Goal: Obtain resource: Download file/media

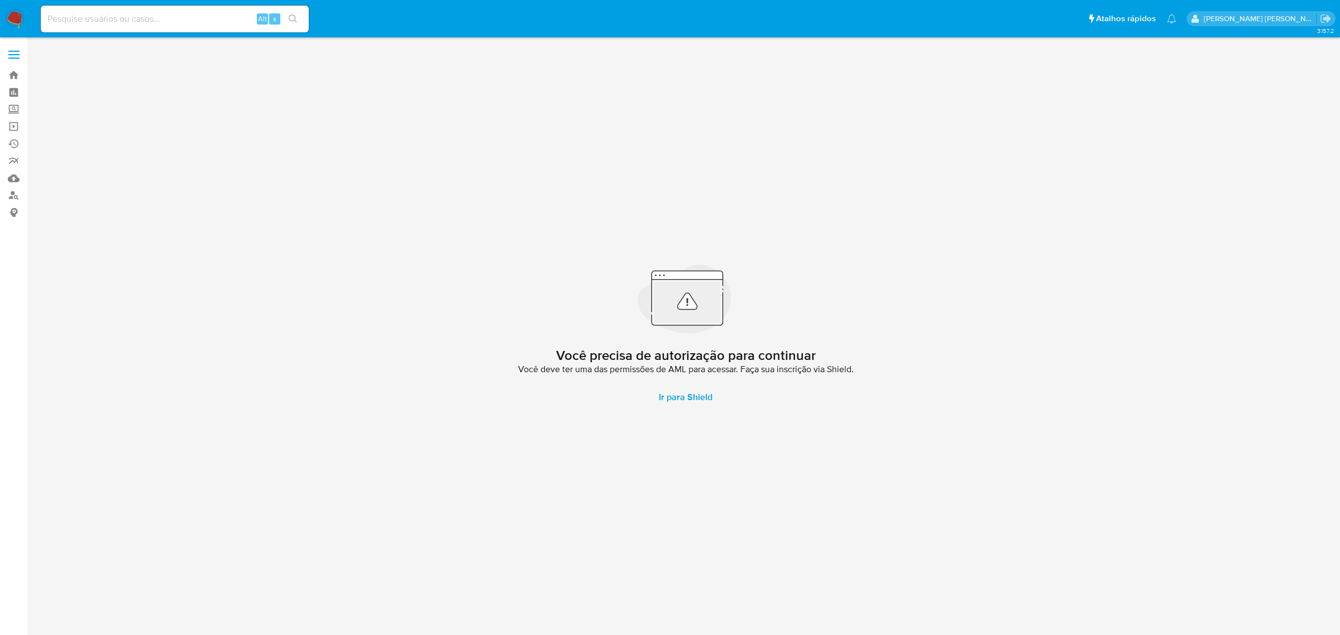
click at [9, 54] on span at bounding box center [13, 55] width 11 height 2
click at [0, 0] on input "checkbox" at bounding box center [0, 0] width 0 height 0
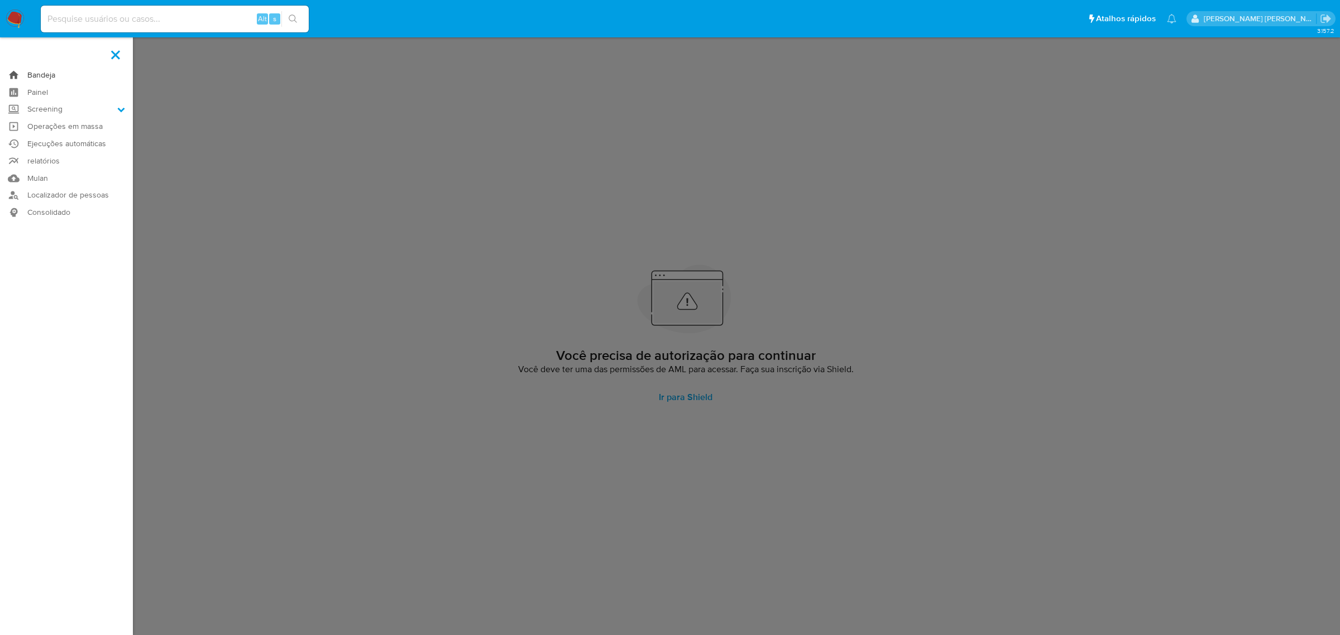
click at [38, 71] on link "Bandeja" at bounding box center [66, 74] width 133 height 17
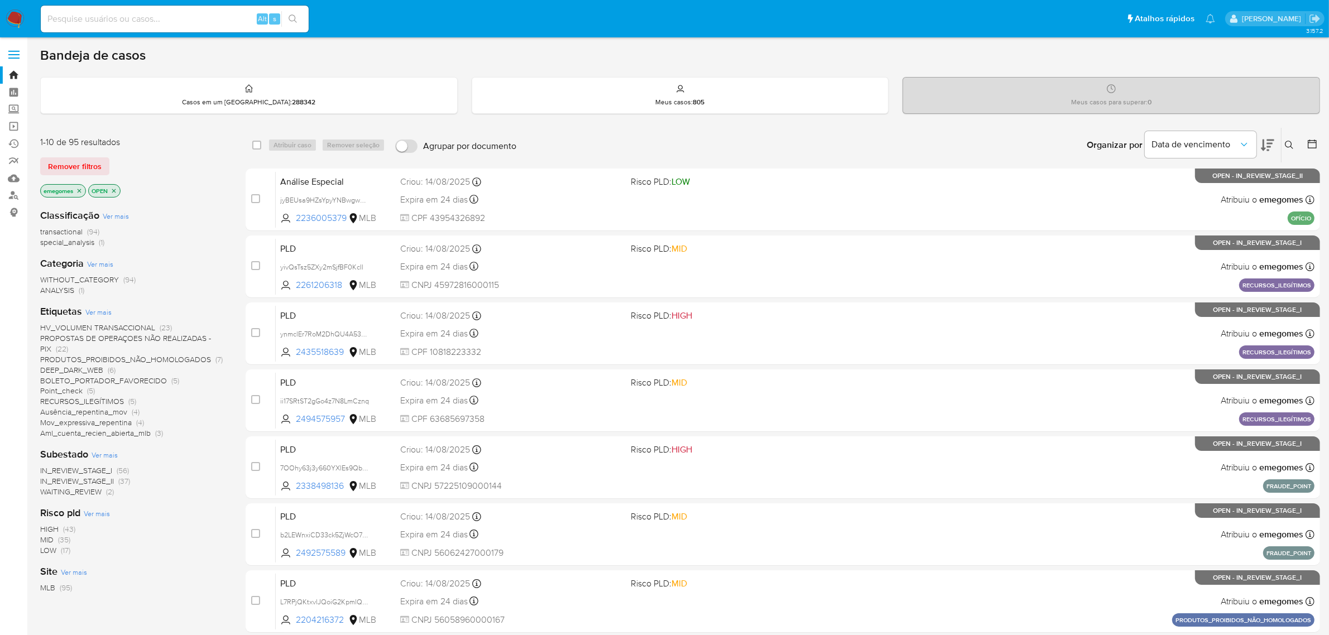
click at [82, 190] on icon "close-filter" at bounding box center [79, 191] width 7 height 7
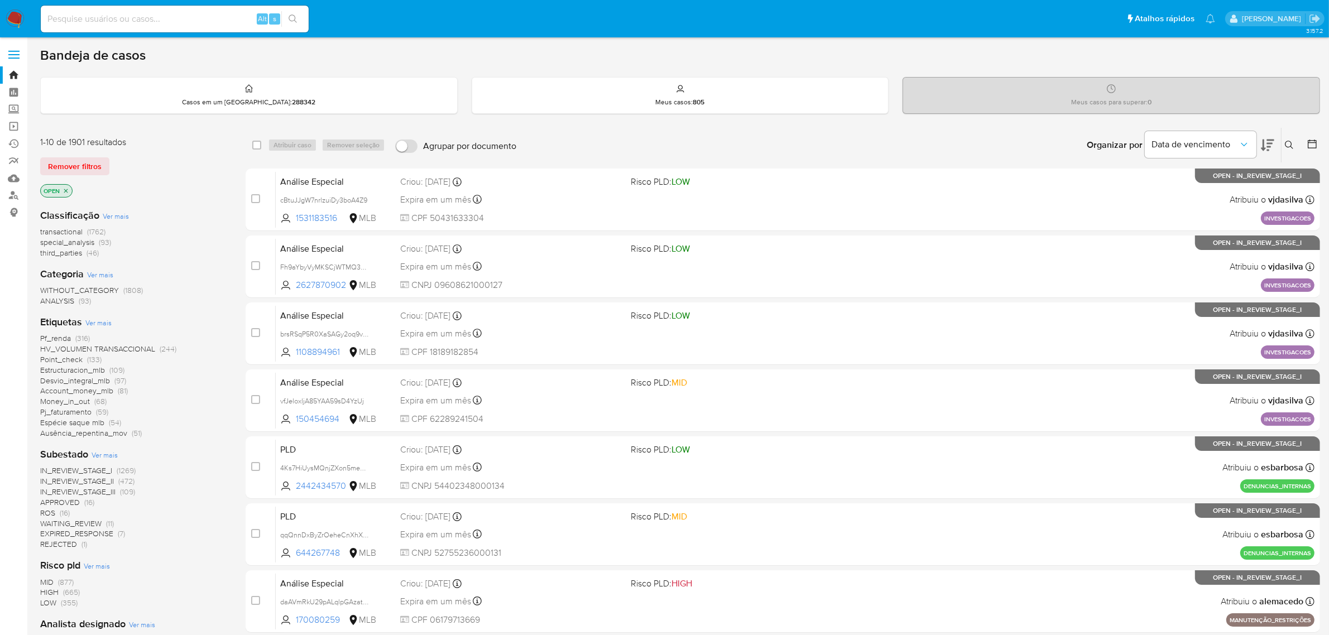
click at [68, 190] on icon "close-filter" at bounding box center [66, 191] width 7 height 7
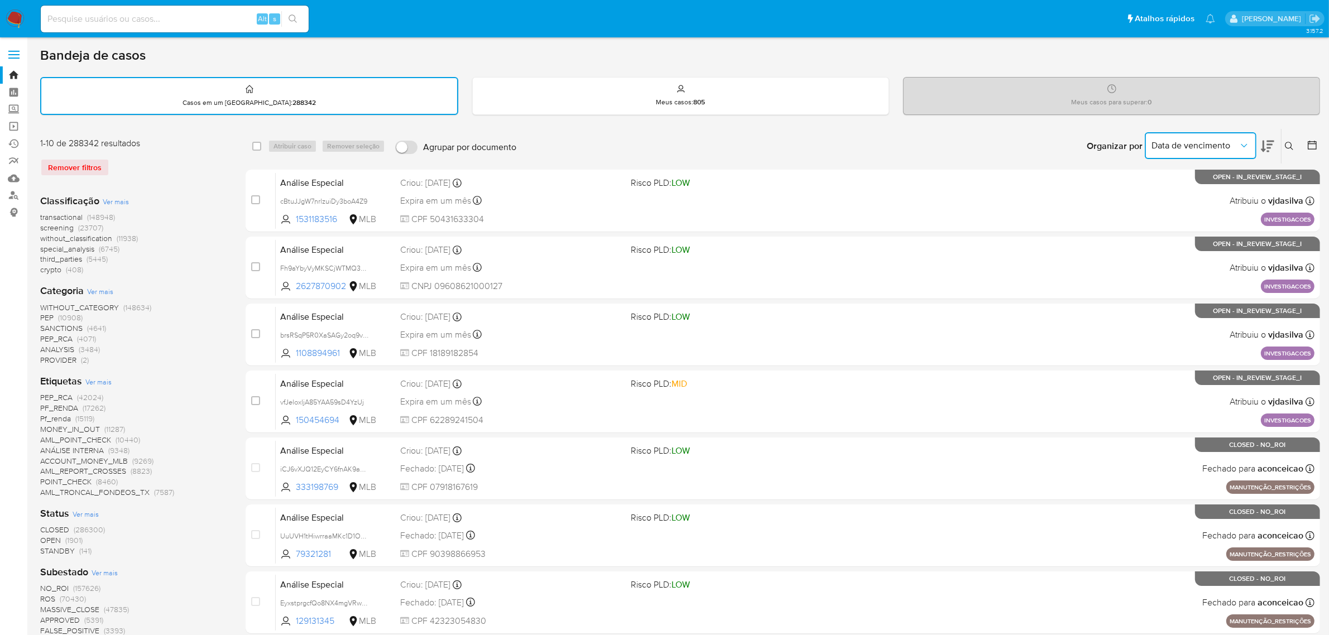
click at [1247, 145] on icon "Organizar por" at bounding box center [1244, 145] width 11 height 11
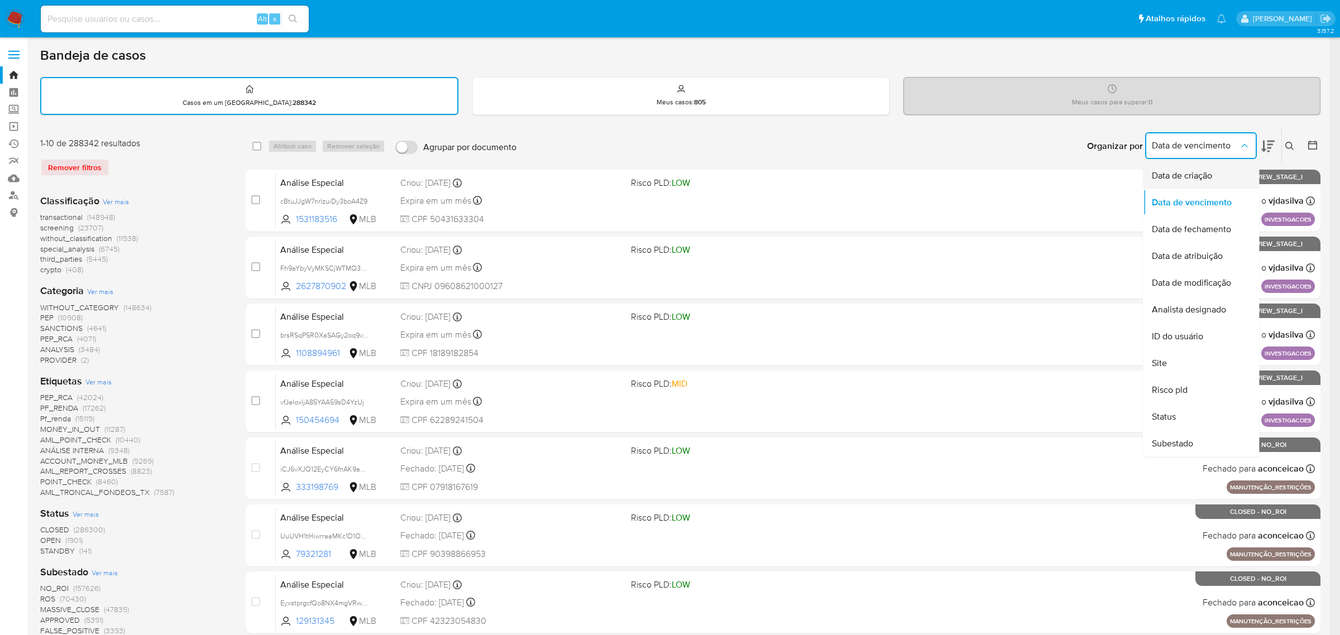
click at [1209, 170] on span "Data de criação" at bounding box center [1182, 175] width 60 height 11
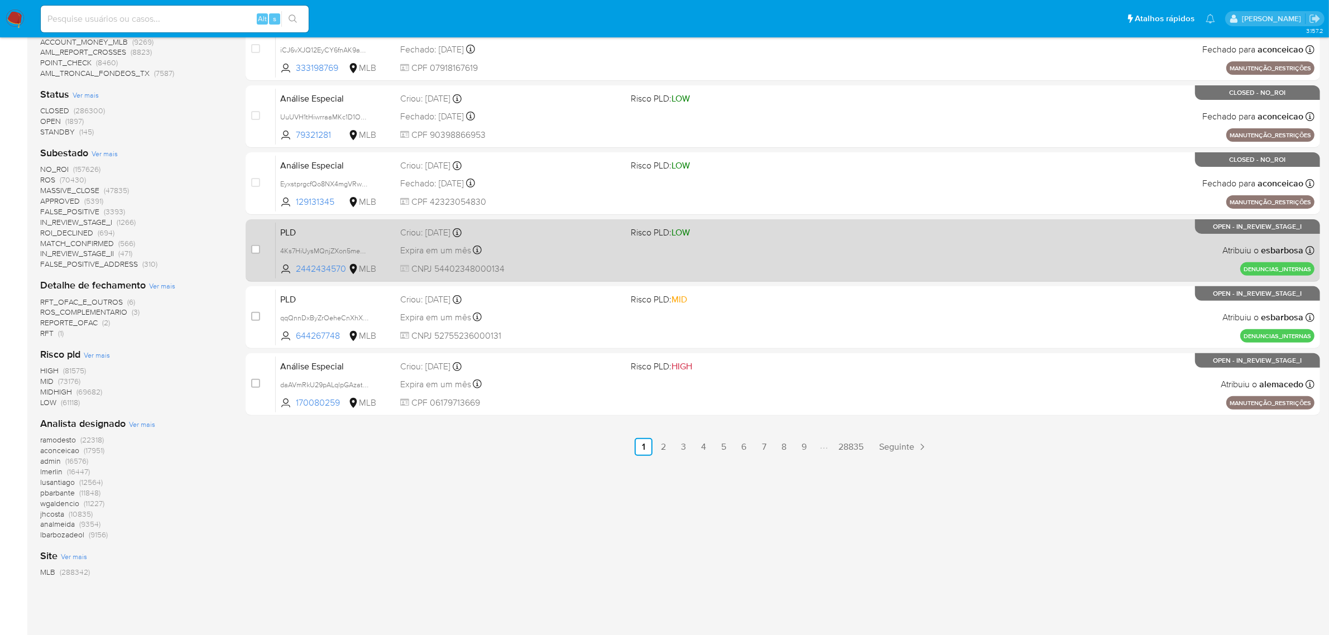
scroll to position [420, 0]
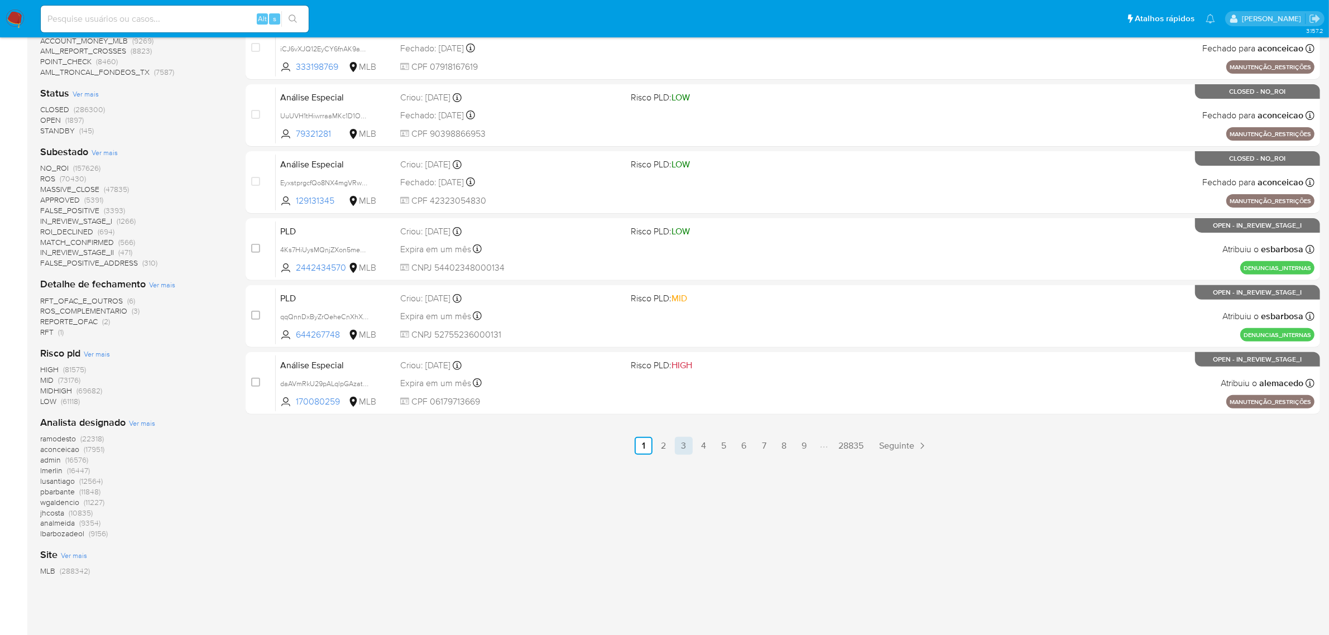
click at [688, 442] on link "3" at bounding box center [684, 446] width 18 height 18
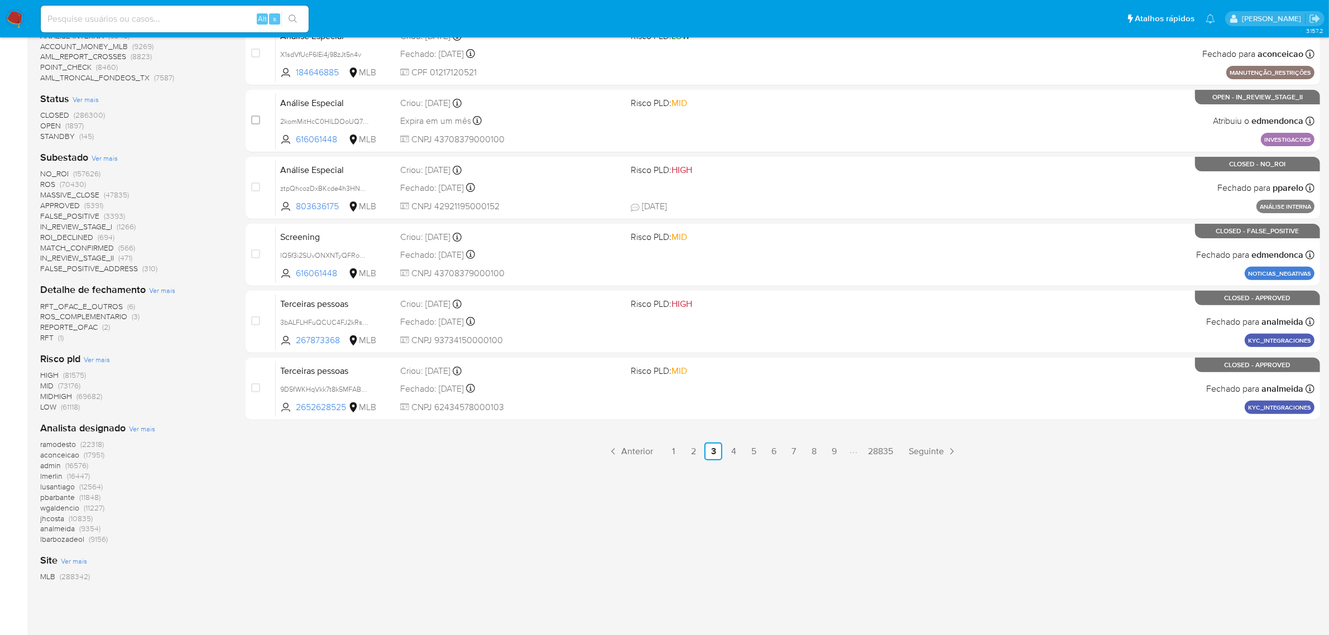
scroll to position [420, 0]
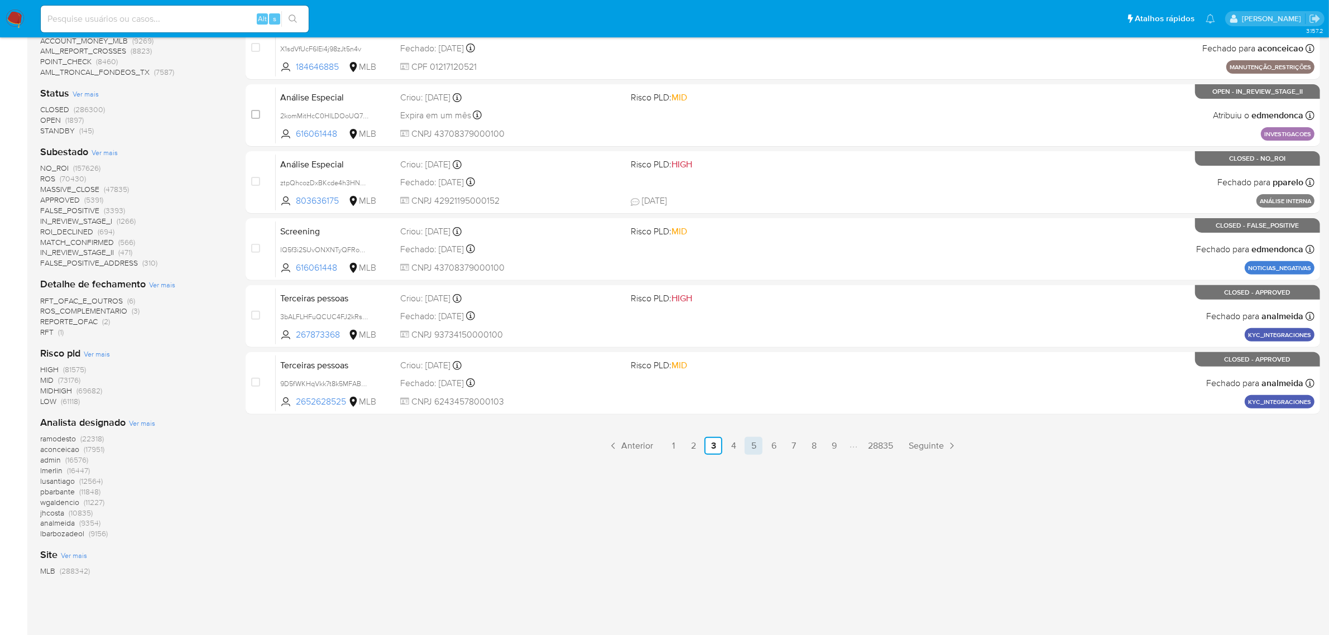
click at [750, 441] on link "5" at bounding box center [754, 446] width 18 height 18
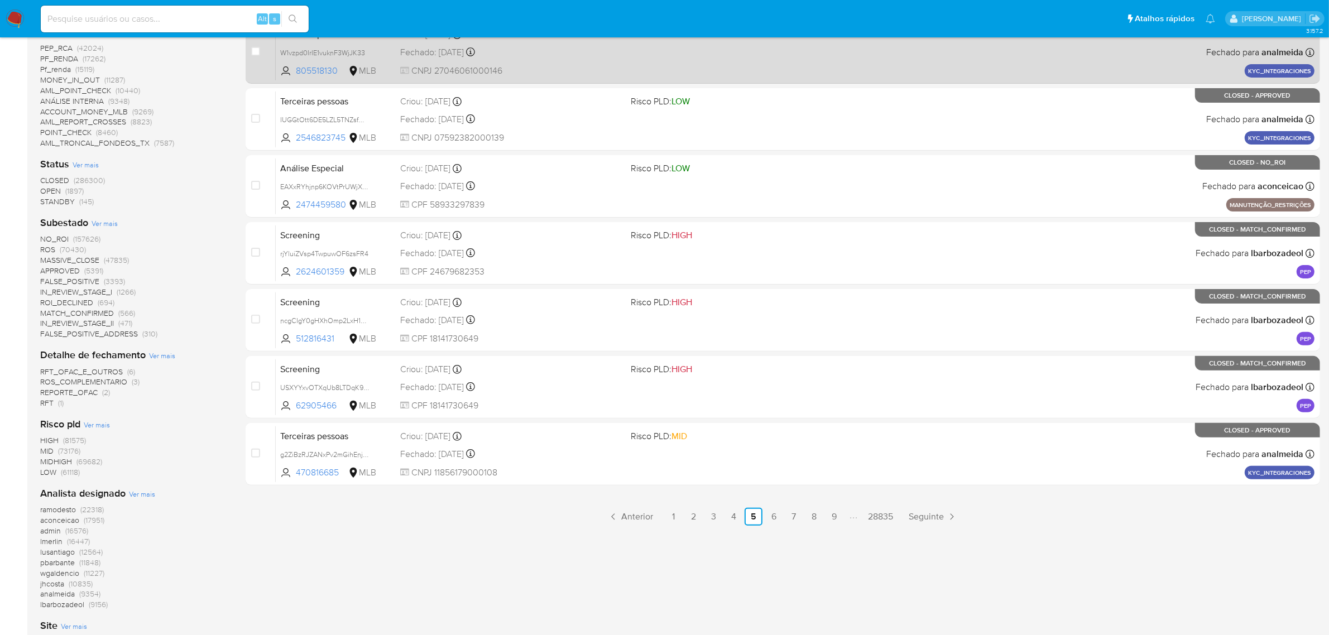
scroll to position [420, 0]
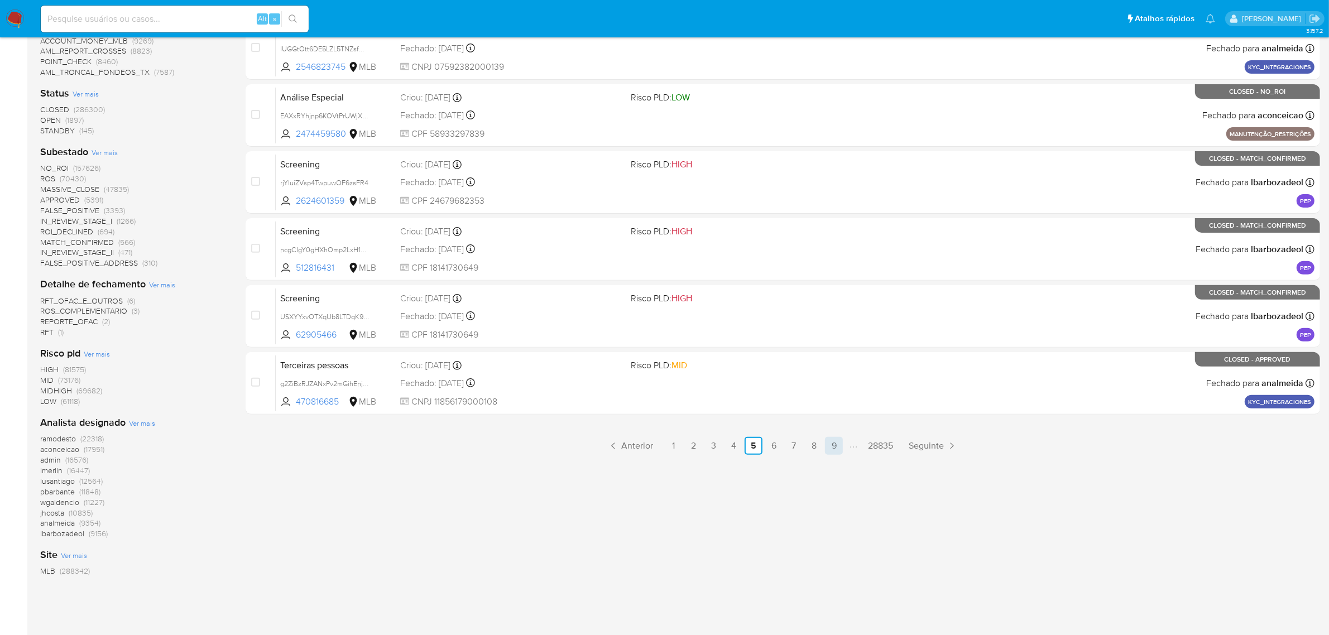
click at [832, 447] on link "9" at bounding box center [834, 446] width 18 height 18
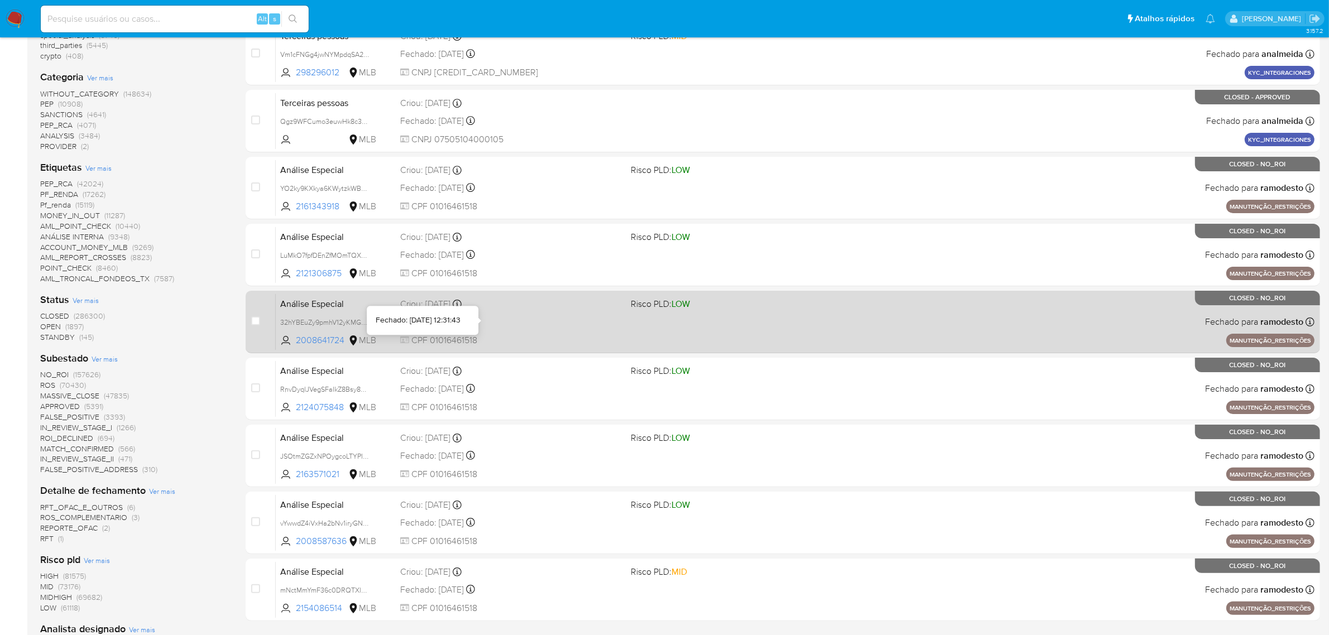
scroll to position [349, 0]
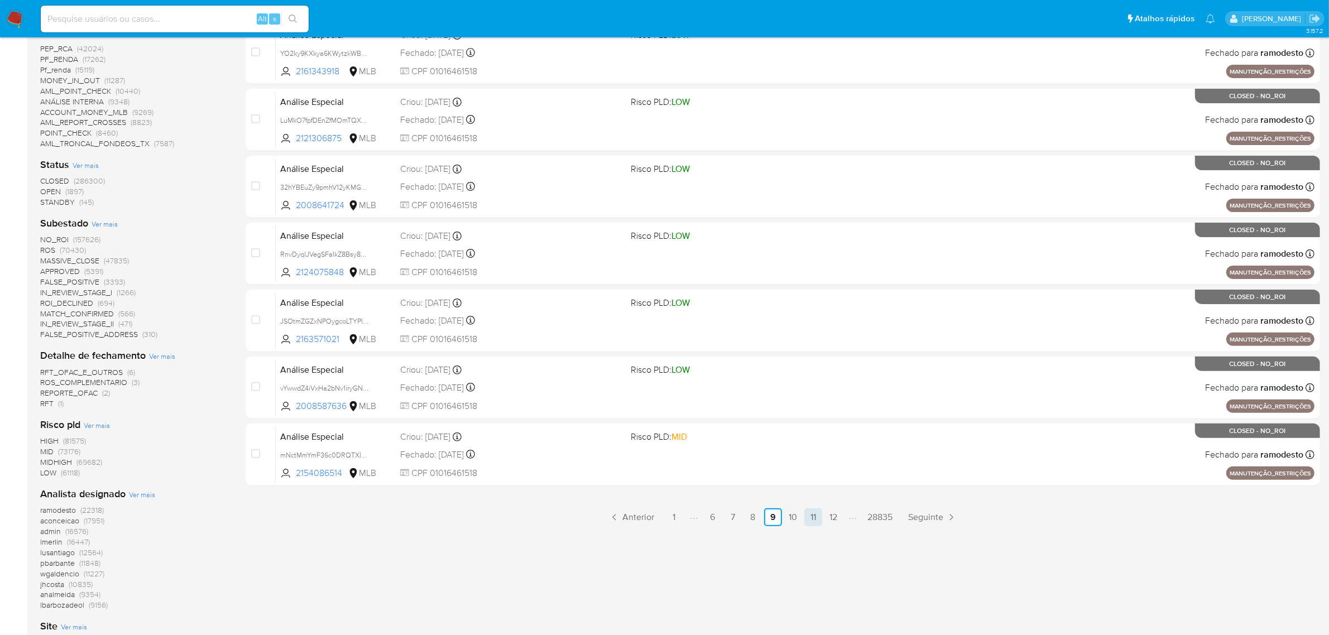
click at [810, 517] on link "11" at bounding box center [813, 518] width 18 height 18
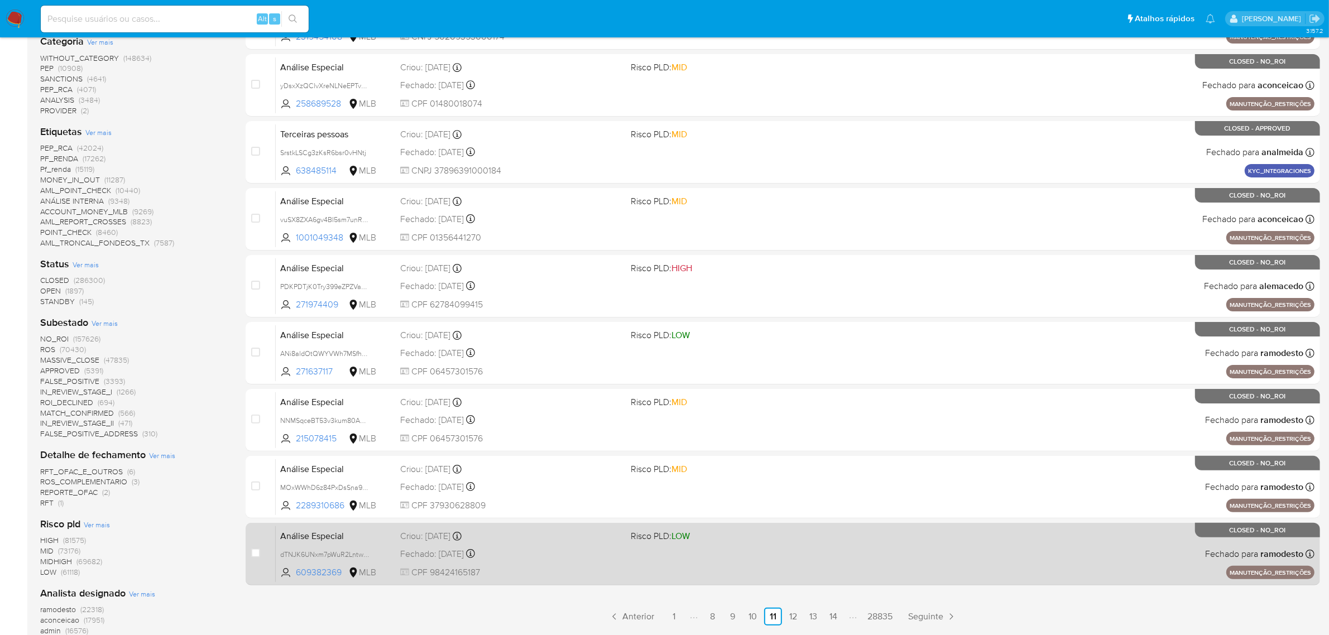
scroll to position [349, 0]
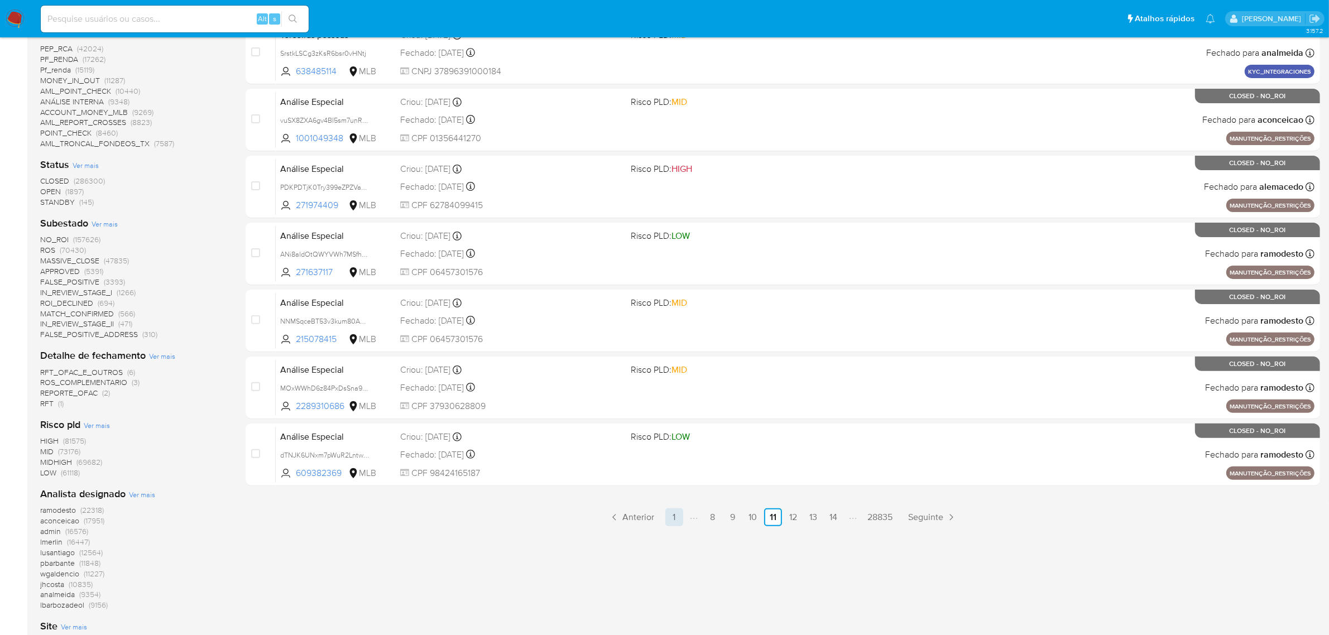
click at [671, 517] on link "1" at bounding box center [674, 518] width 18 height 18
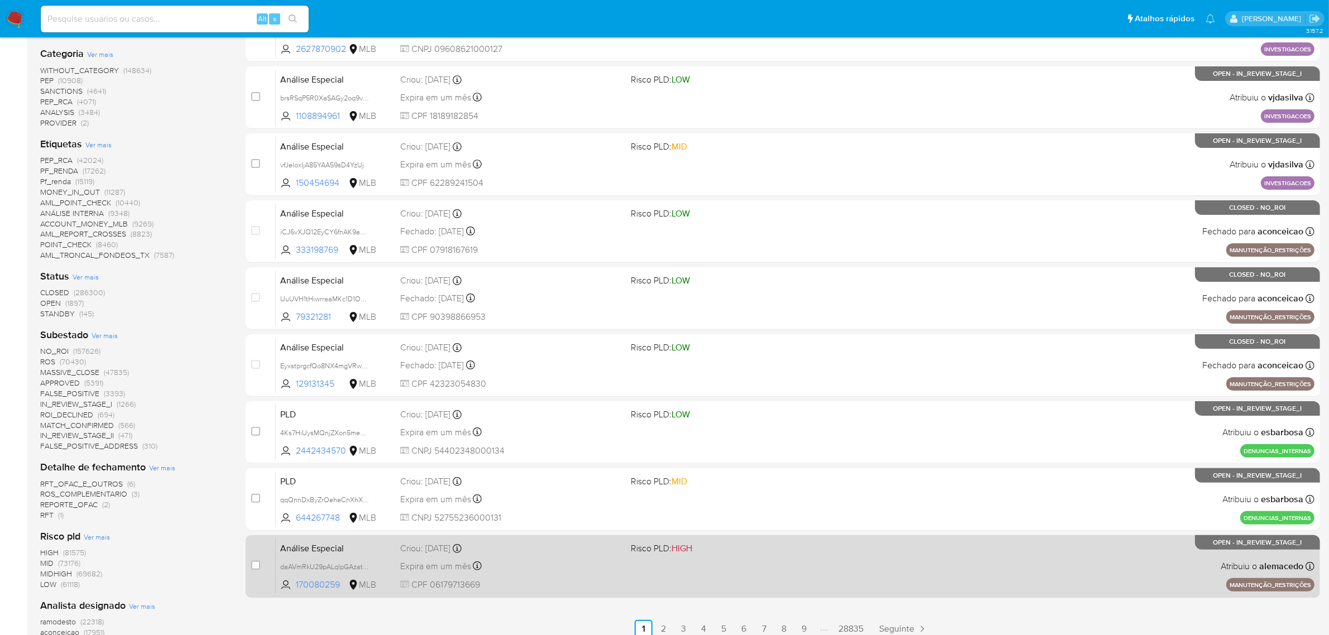
scroll to position [349, 0]
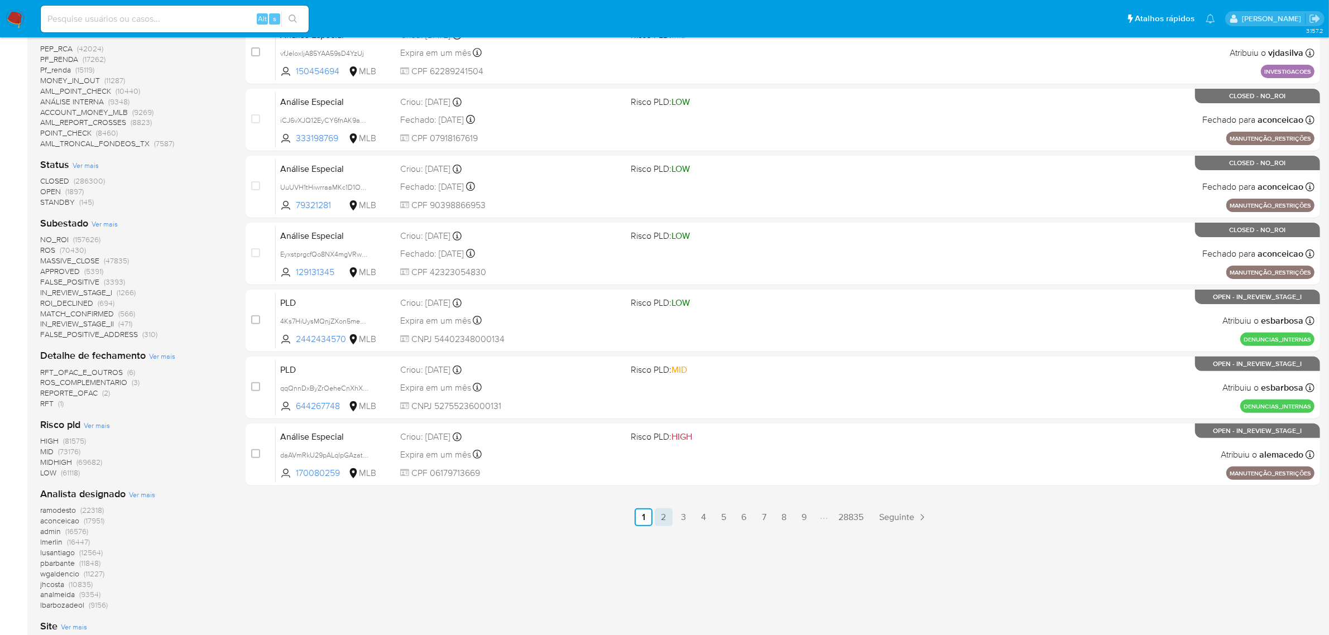
click at [668, 515] on link "2" at bounding box center [664, 518] width 18 height 18
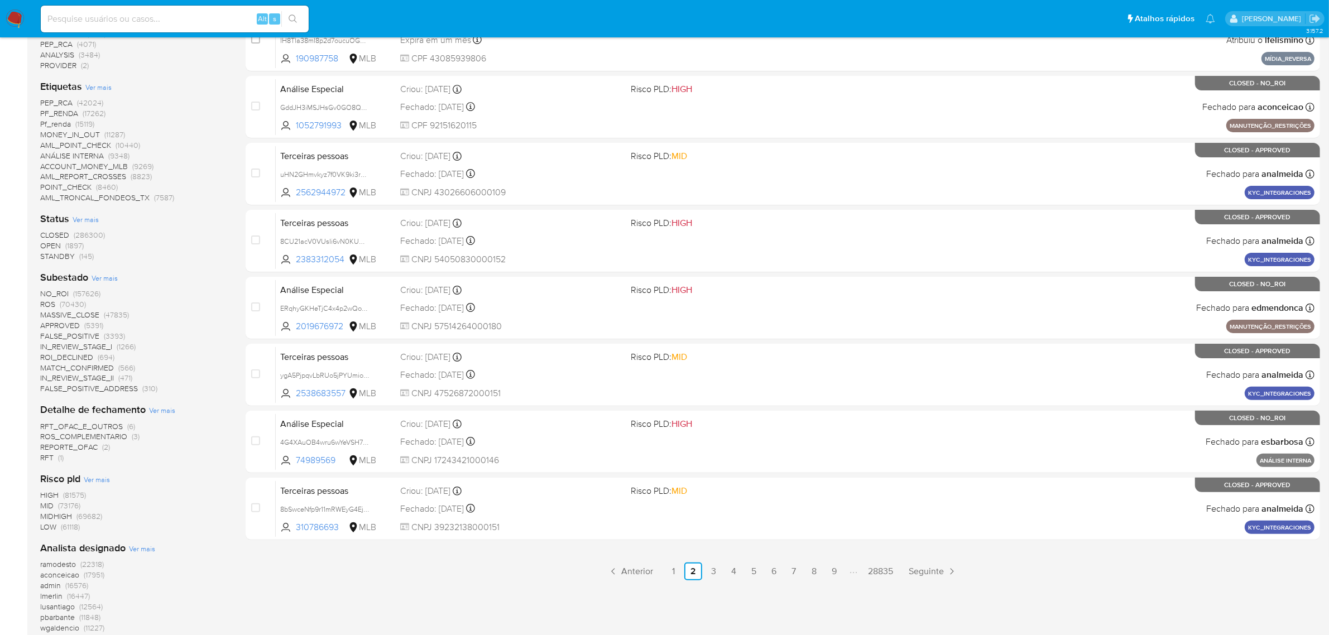
scroll to position [349, 0]
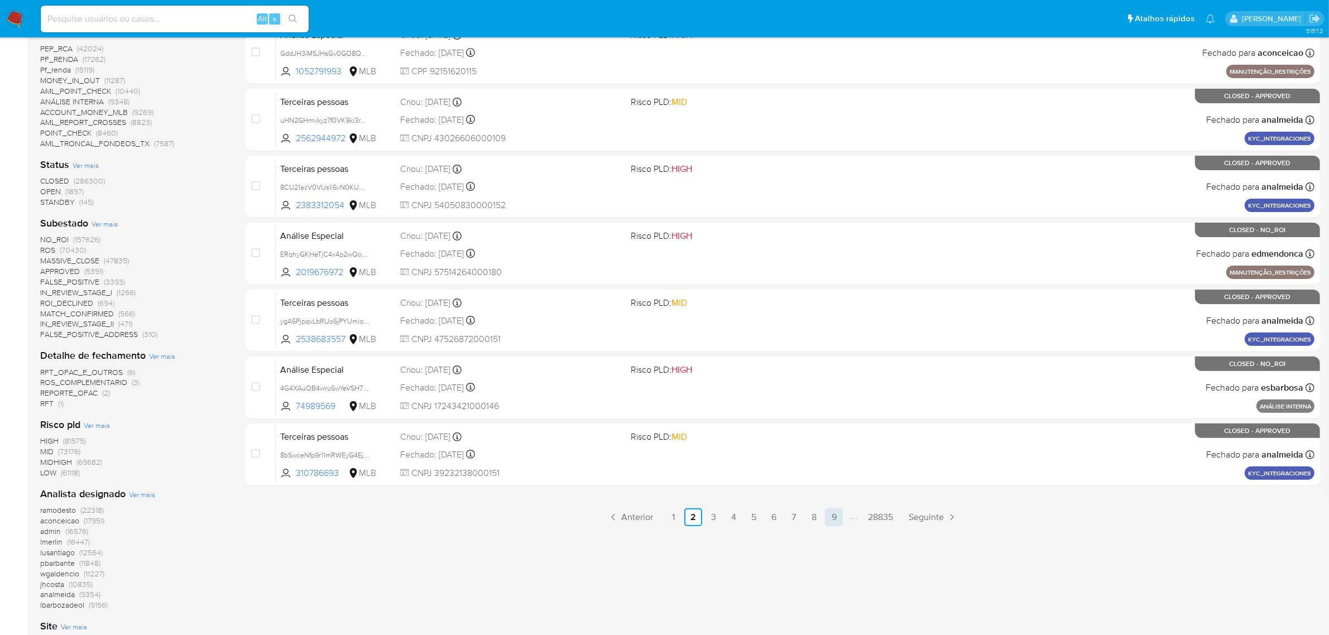
click at [832, 515] on link "9" at bounding box center [834, 518] width 18 height 18
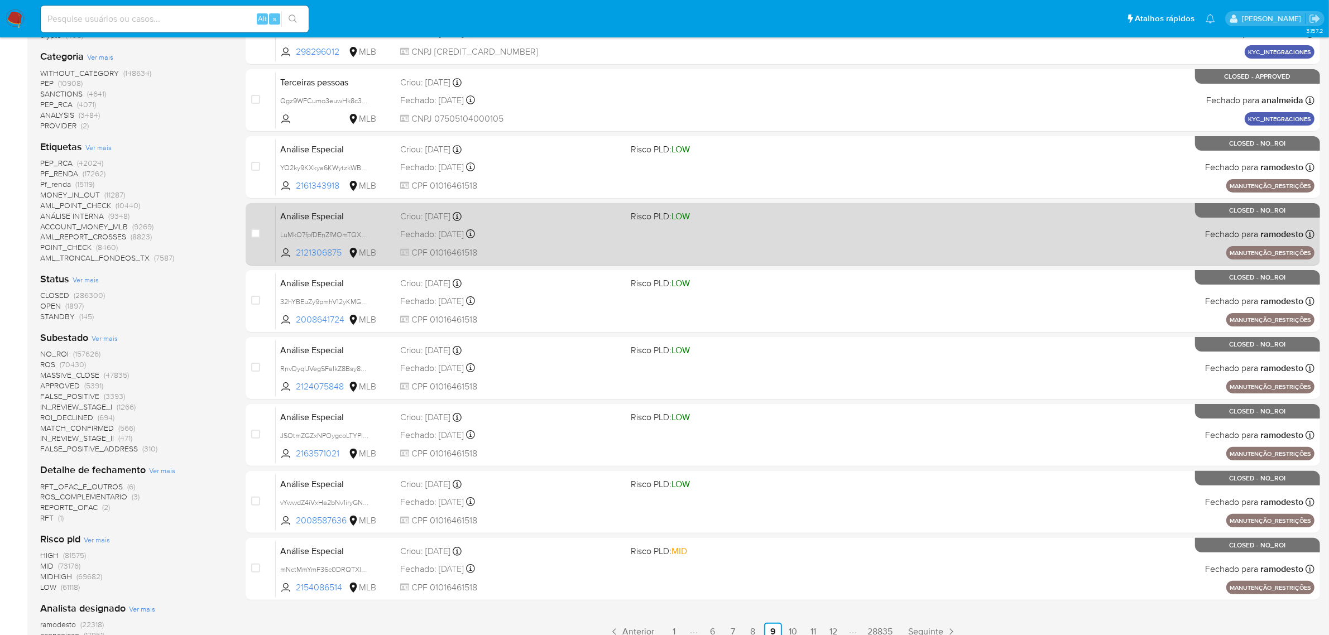
scroll to position [419, 0]
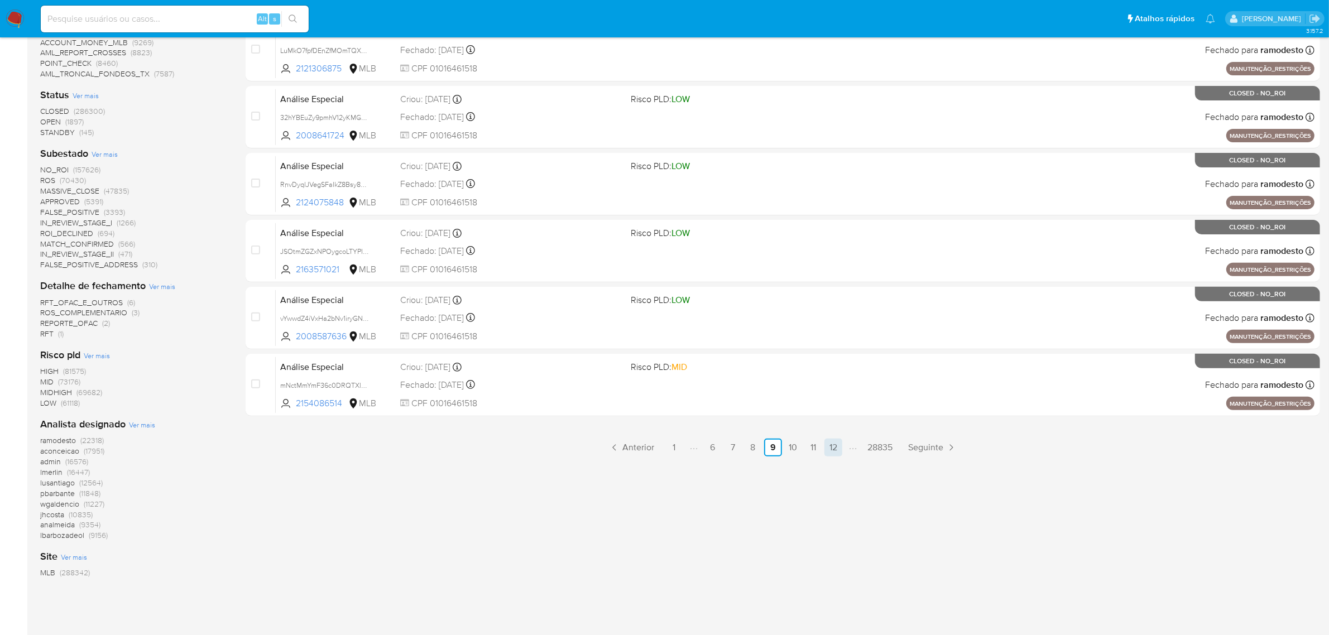
click at [838, 445] on link "12" at bounding box center [834, 448] width 18 height 18
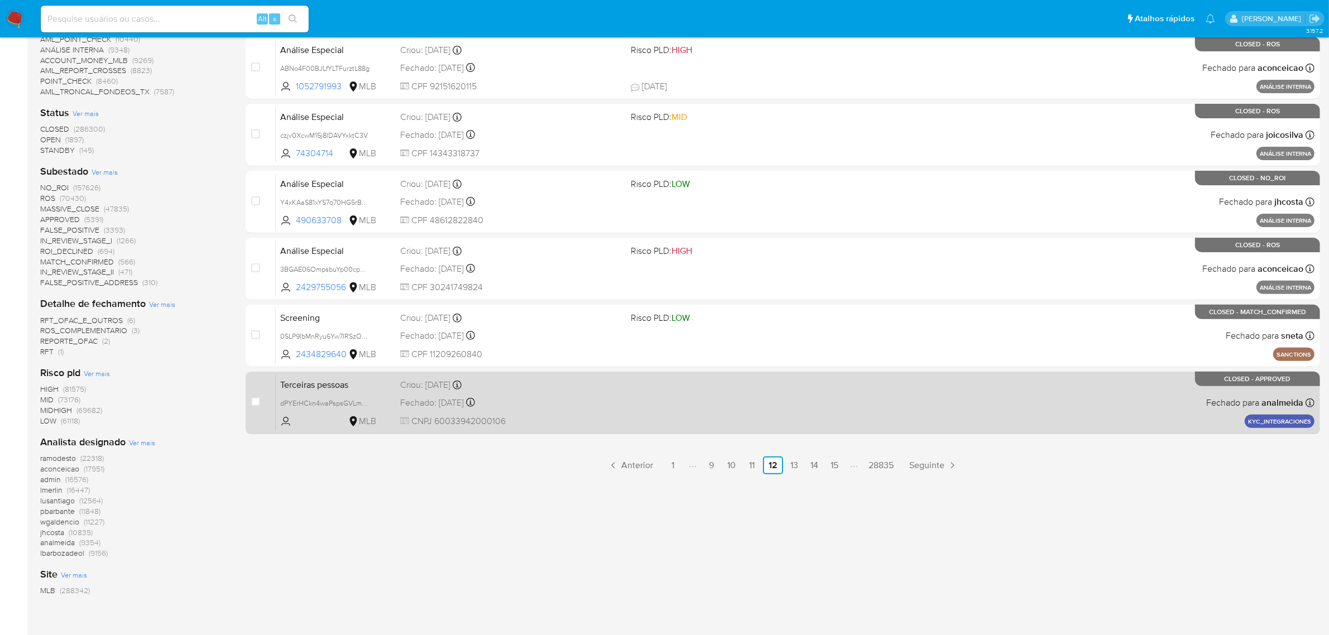
scroll to position [420, 0]
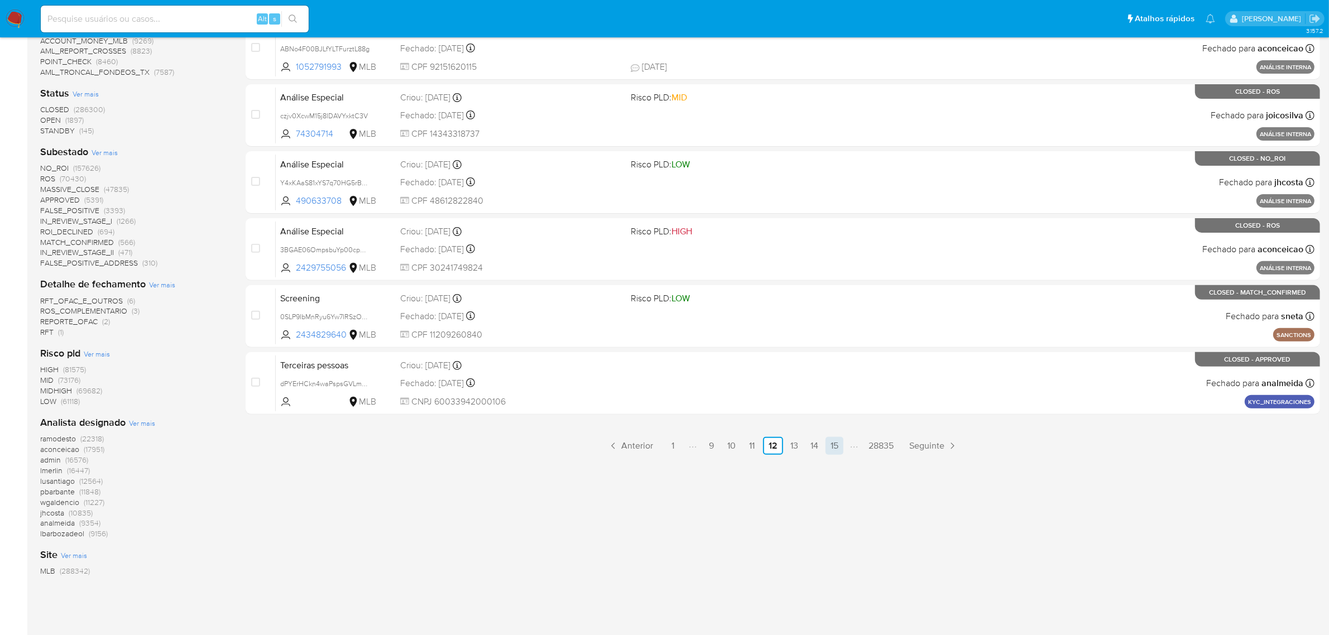
click at [829, 445] on link "15" at bounding box center [835, 446] width 18 height 18
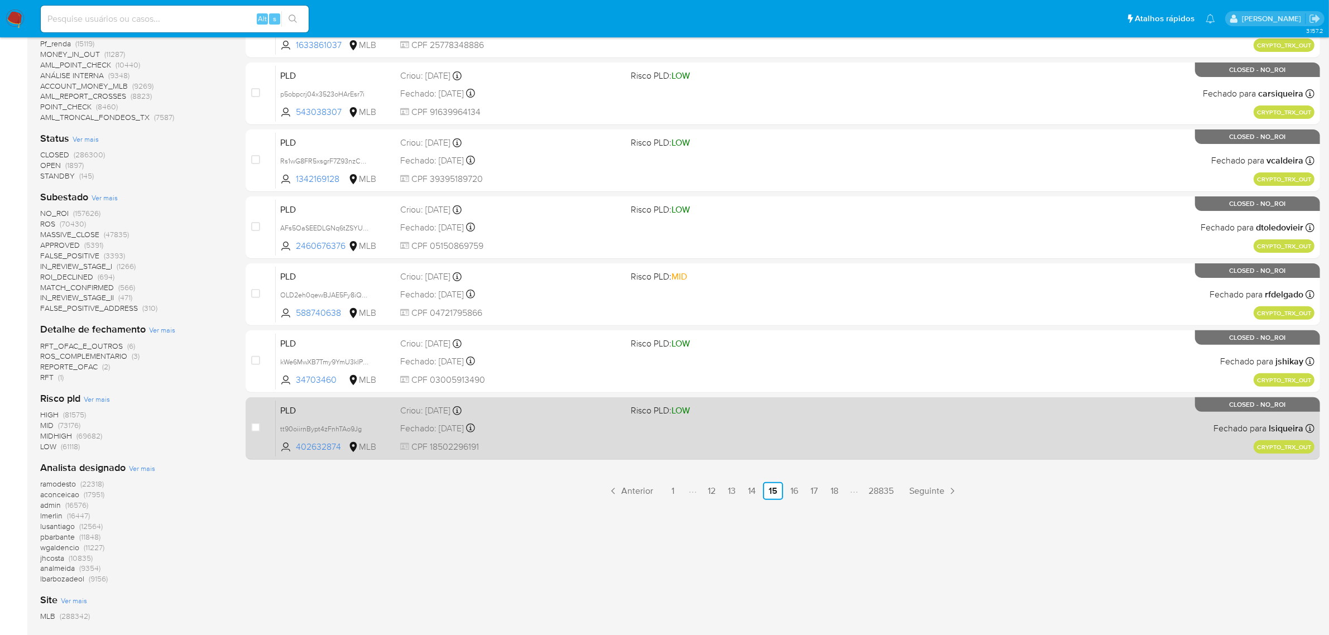
scroll to position [351, 0]
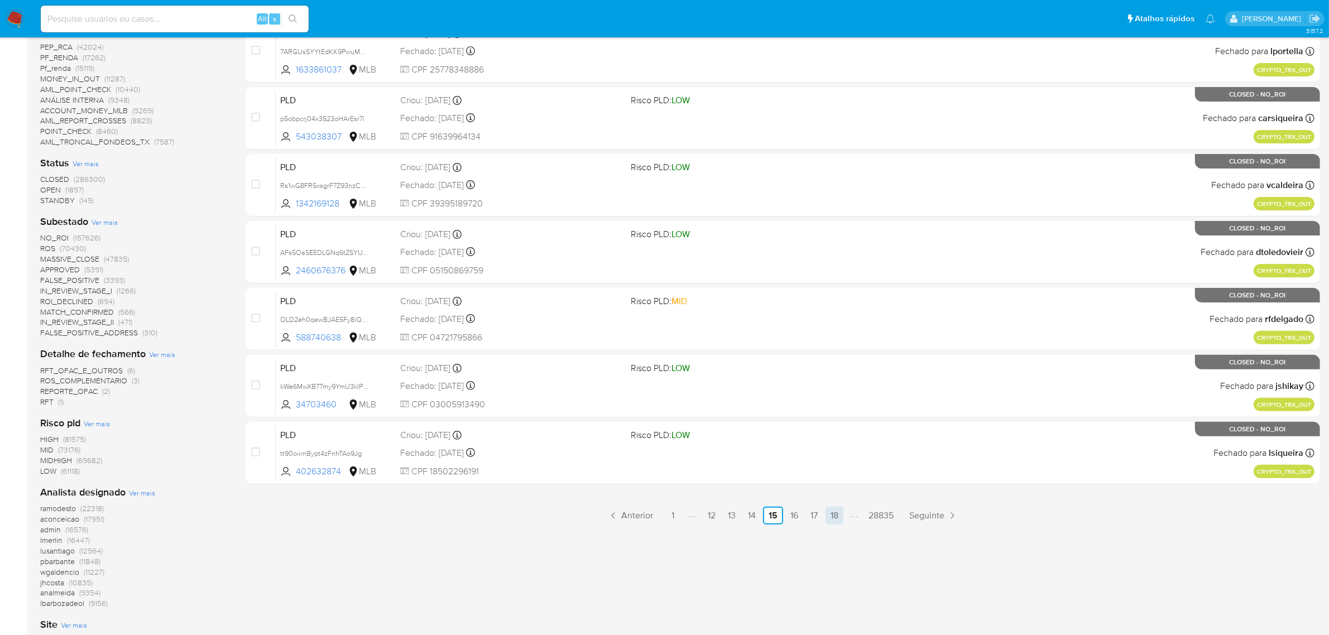
click at [838, 512] on link "18" at bounding box center [835, 516] width 18 height 18
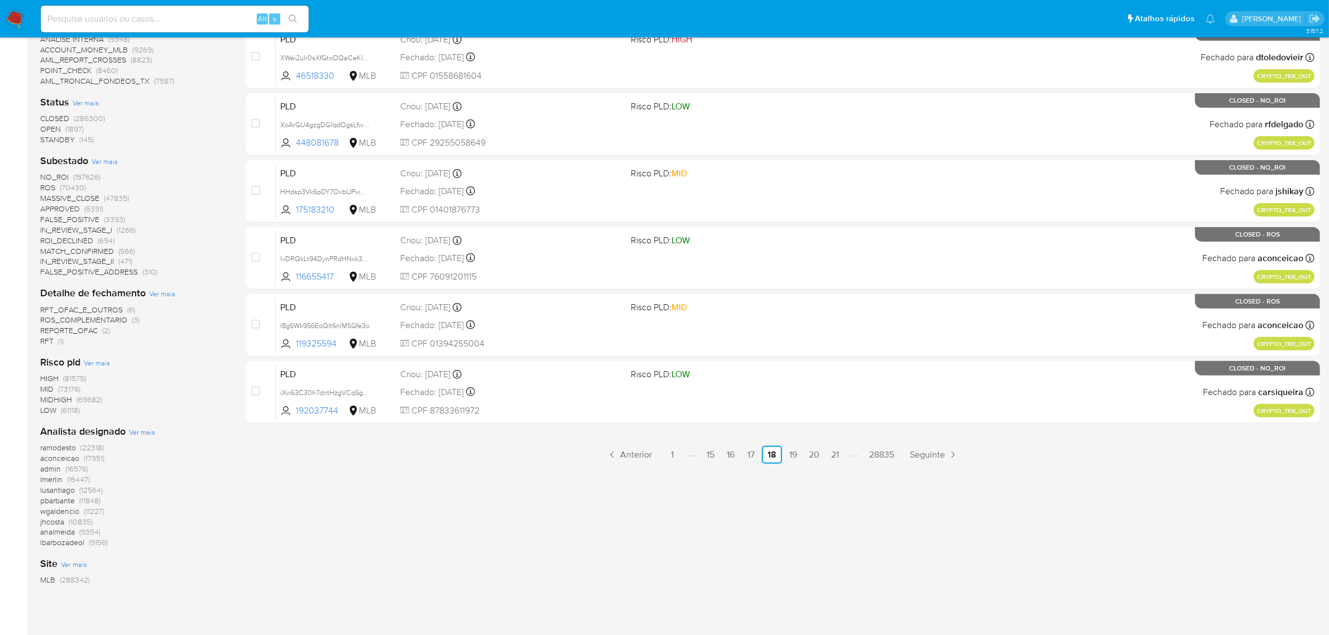
scroll to position [419, 0]
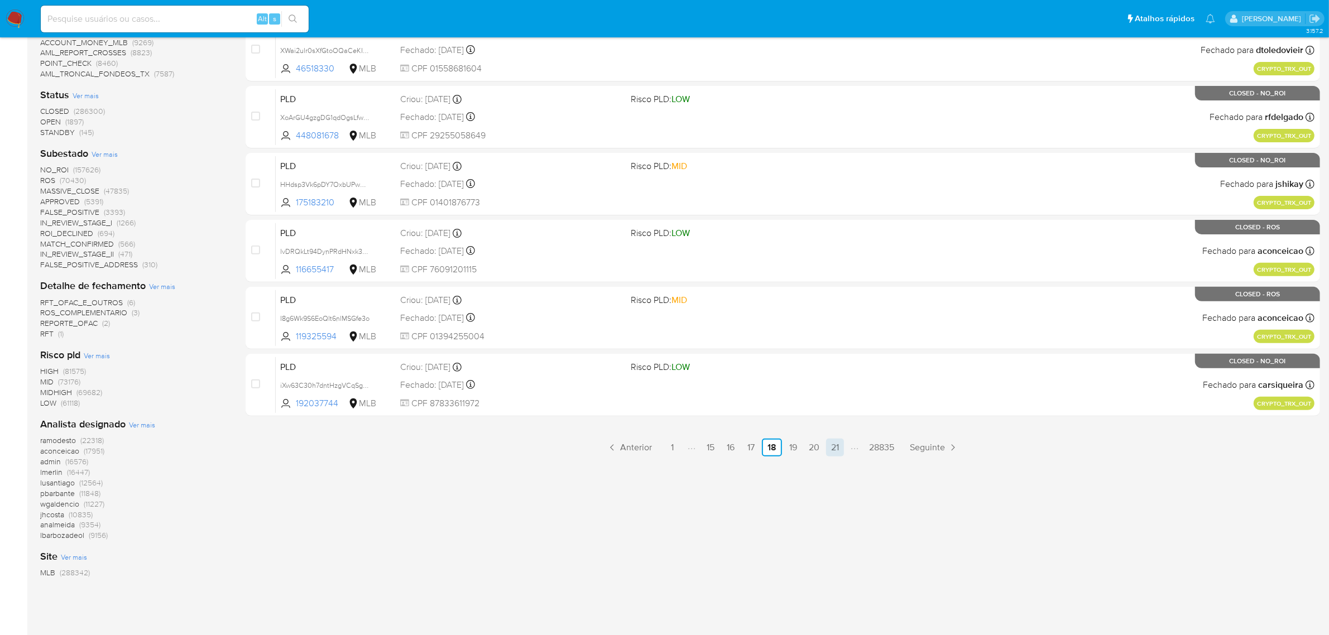
click at [835, 445] on link "21" at bounding box center [835, 448] width 18 height 18
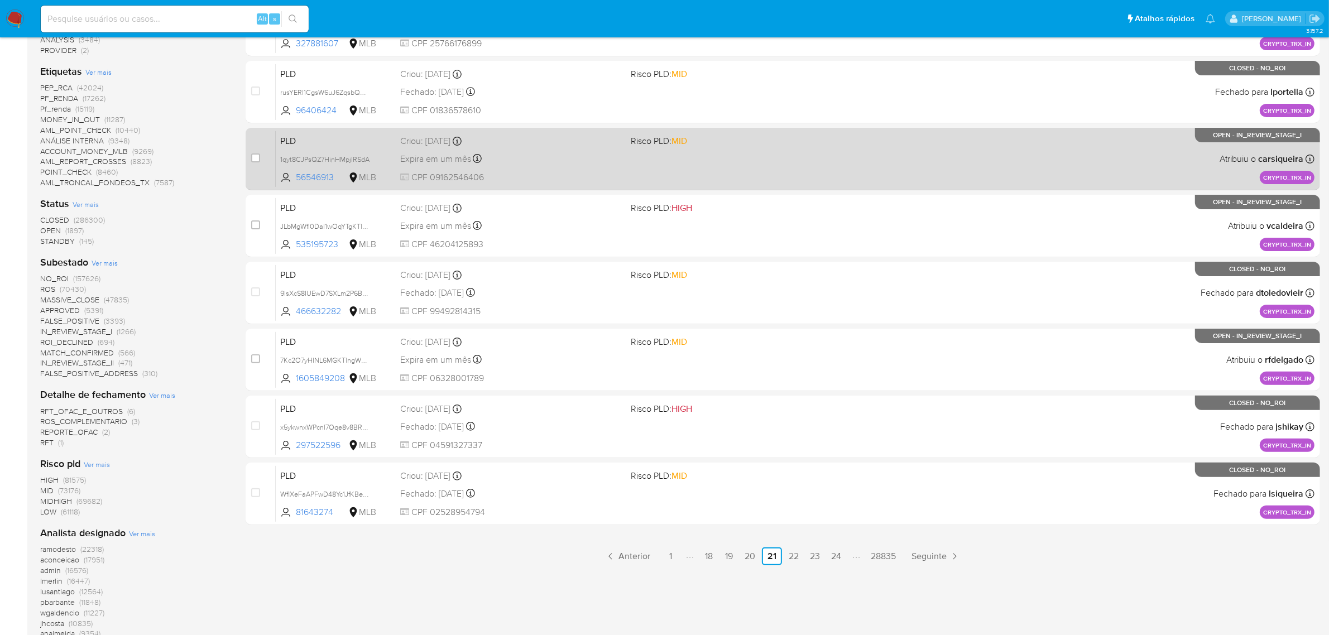
scroll to position [420, 0]
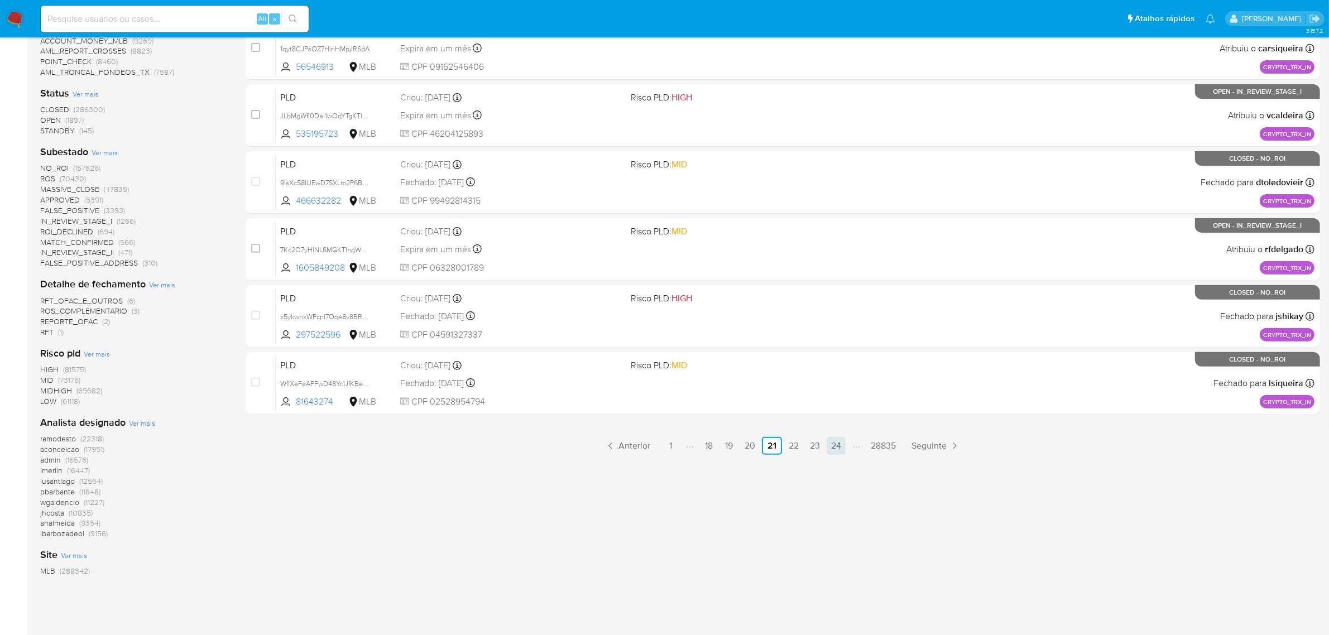
click at [830, 441] on link "24" at bounding box center [836, 446] width 19 height 18
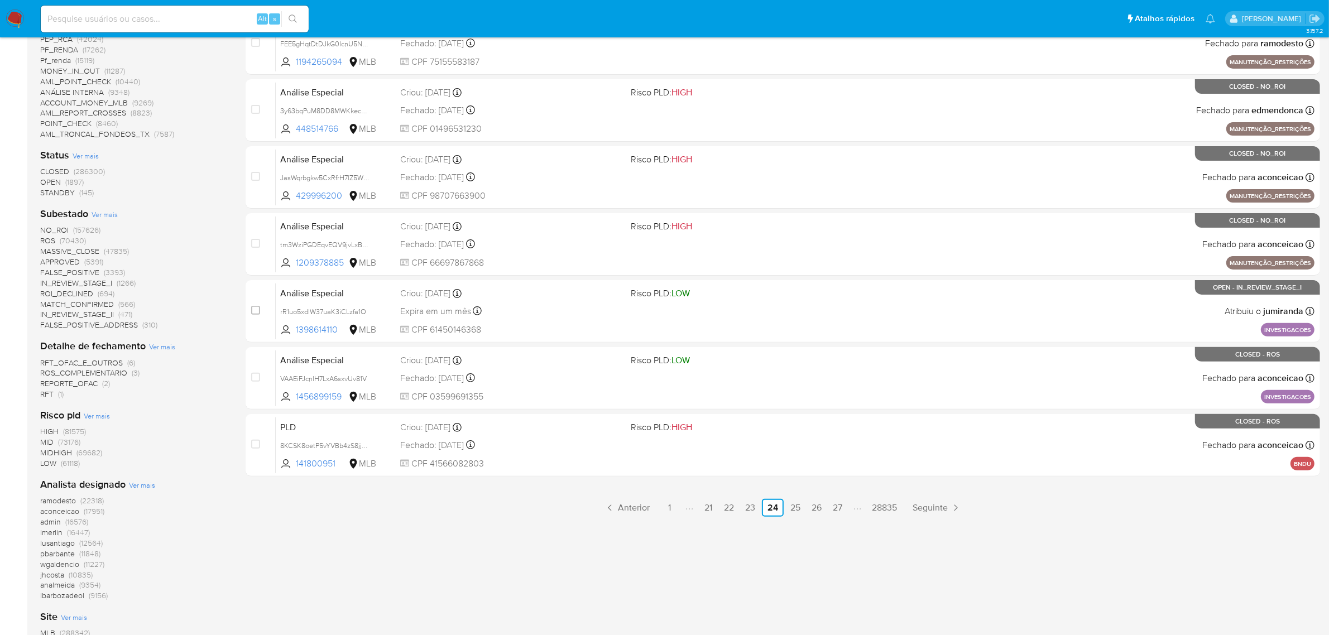
scroll to position [420, 0]
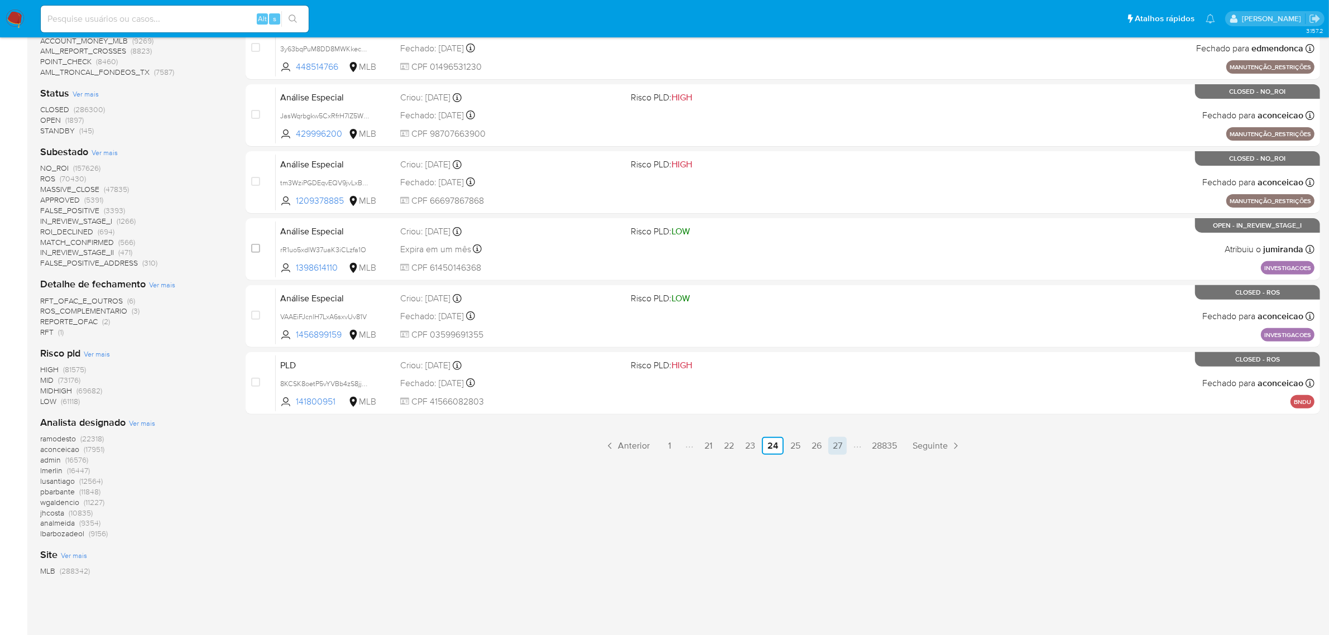
click at [841, 448] on link "27" at bounding box center [837, 446] width 18 height 18
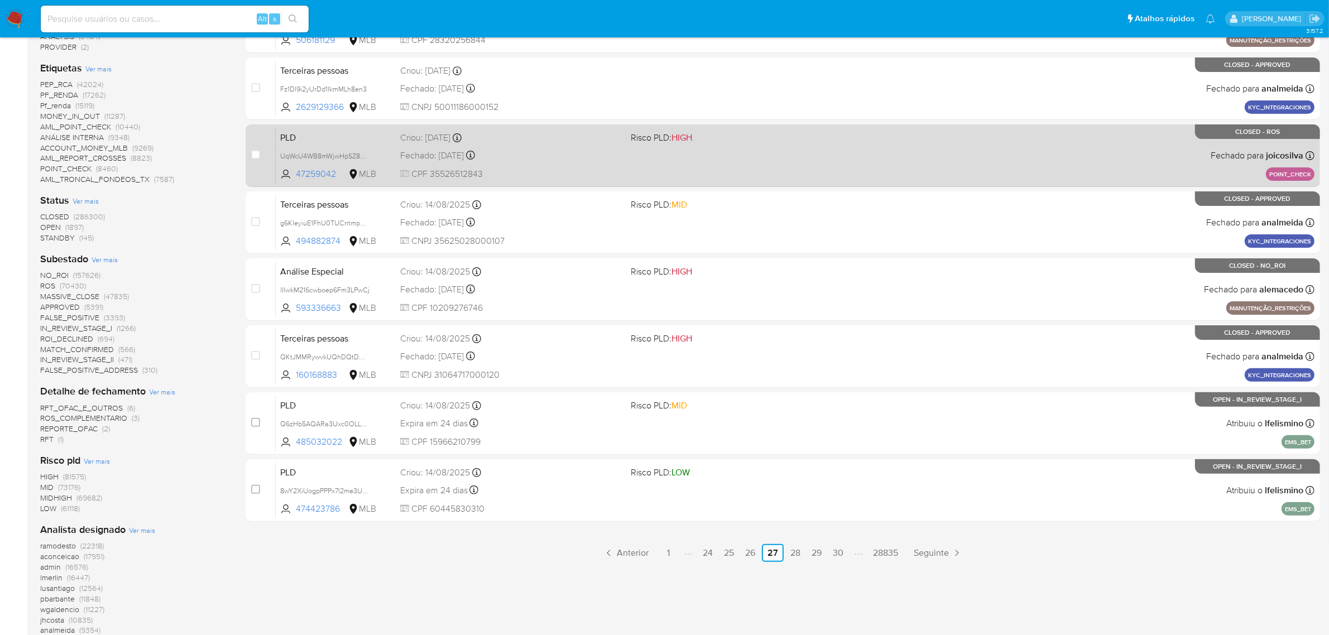
scroll to position [419, 0]
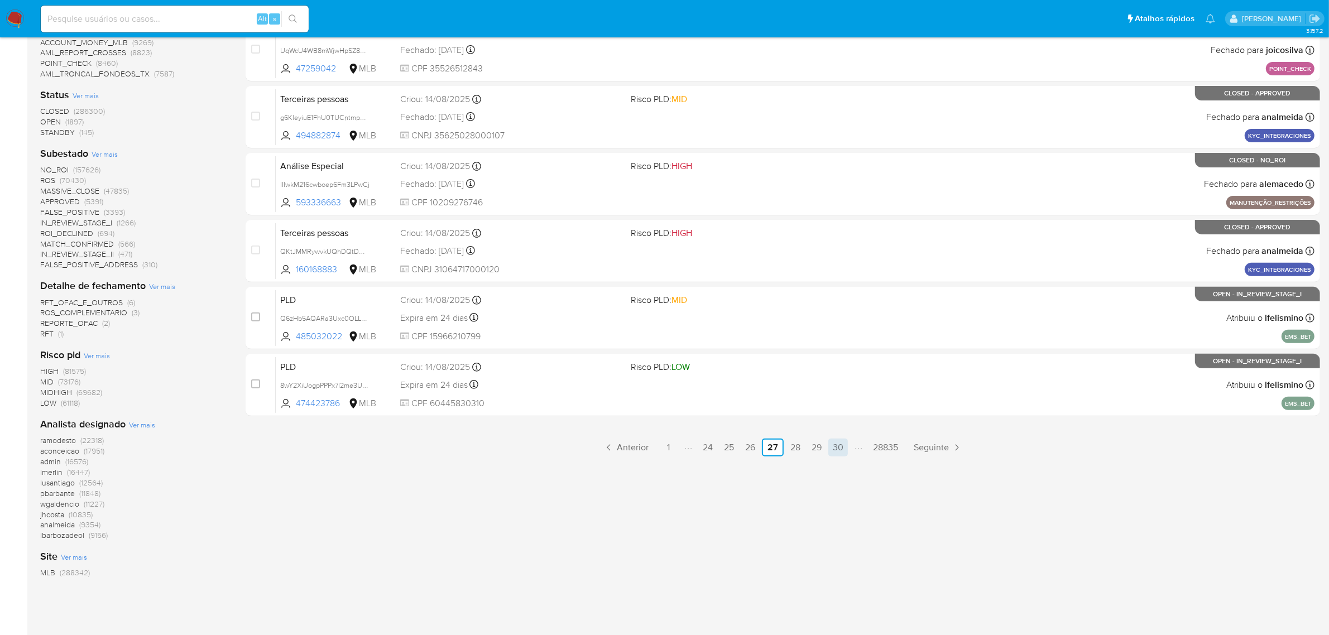
click at [844, 450] on link "30" at bounding box center [838, 448] width 20 height 18
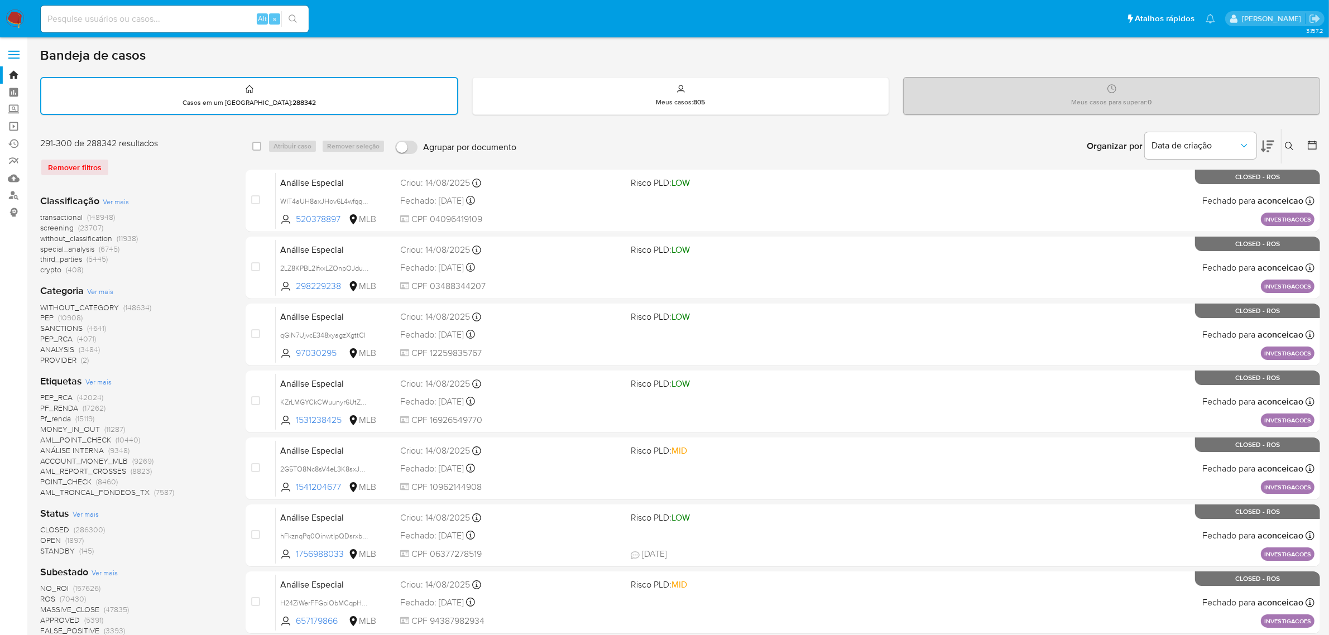
click at [50, 536] on span "OPEN" at bounding box center [50, 540] width 21 height 11
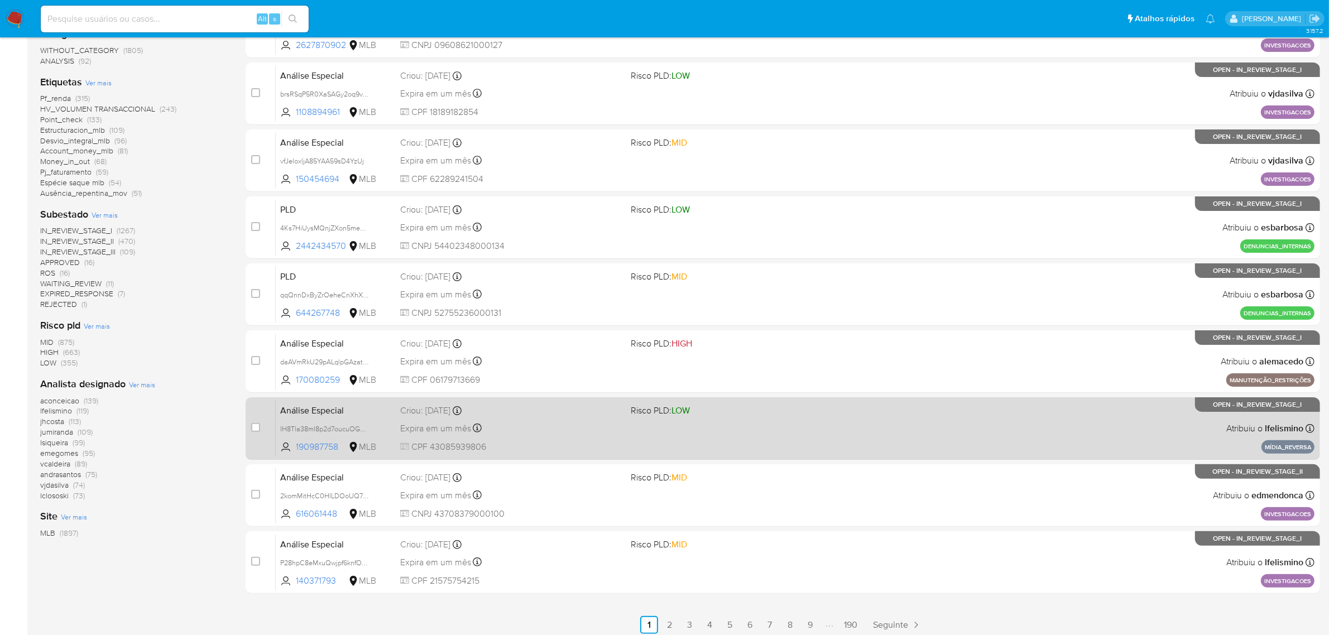
scroll to position [245, 0]
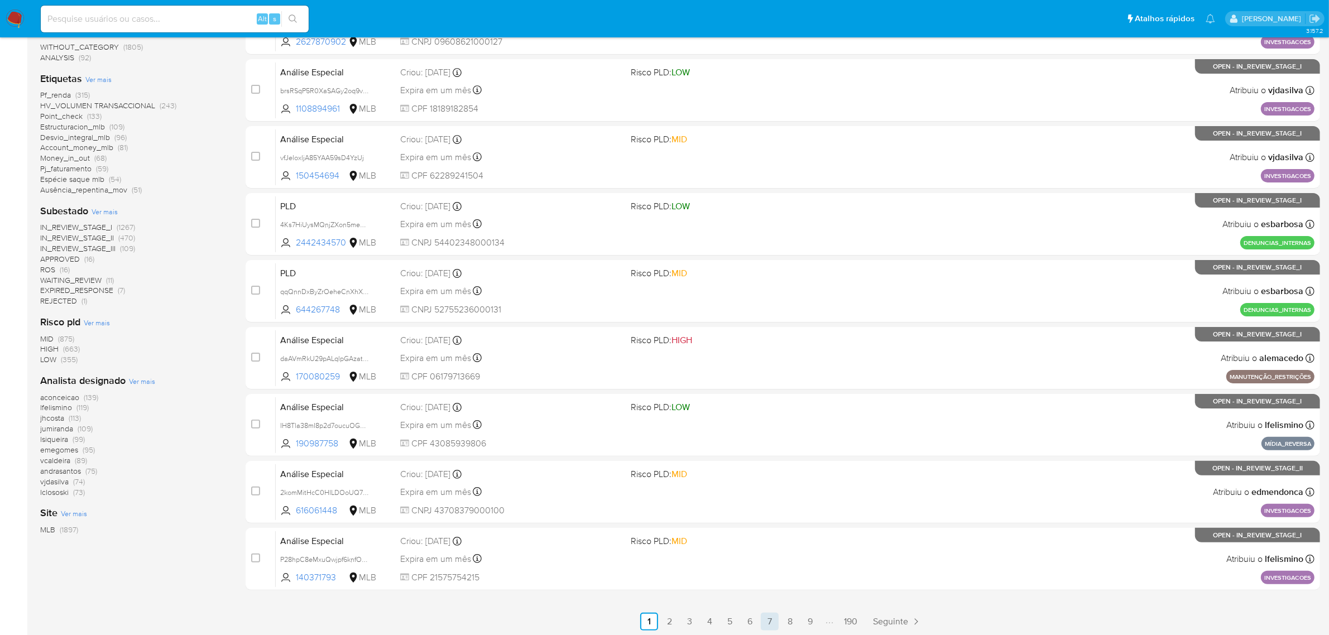
click at [765, 620] on link "7" at bounding box center [770, 622] width 18 height 18
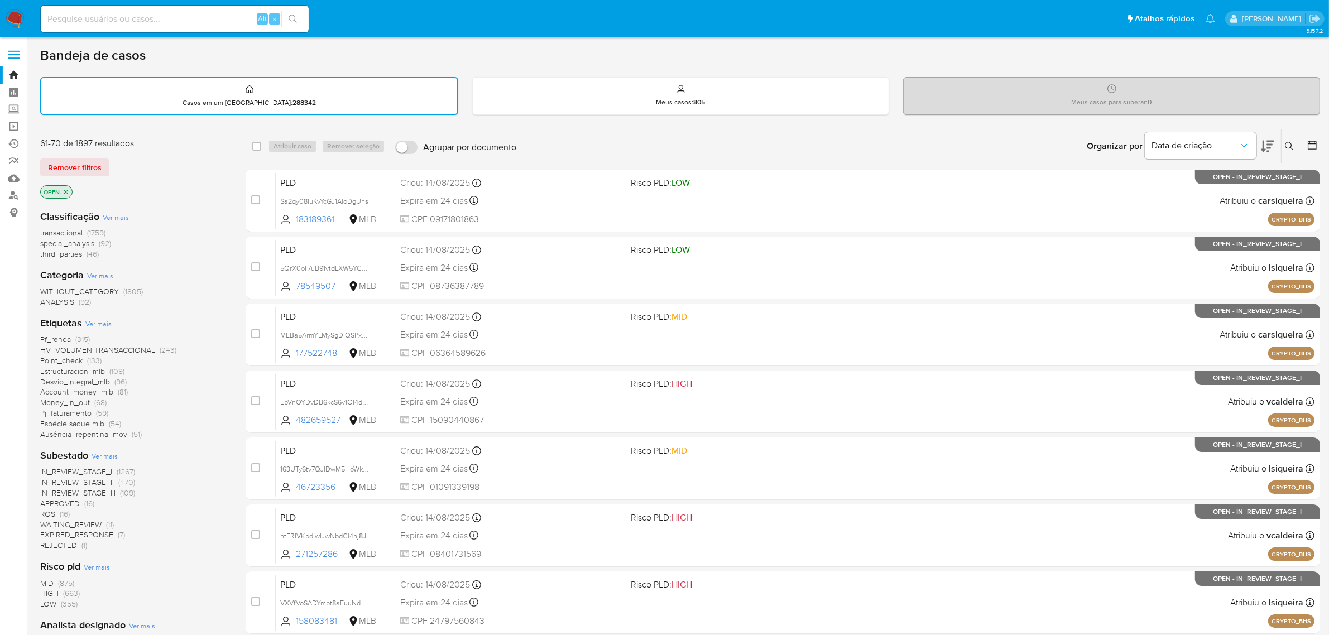
click at [15, 49] on label at bounding box center [14, 54] width 28 height 23
click at [0, 0] on input "checkbox" at bounding box center [0, 0] width 0 height 0
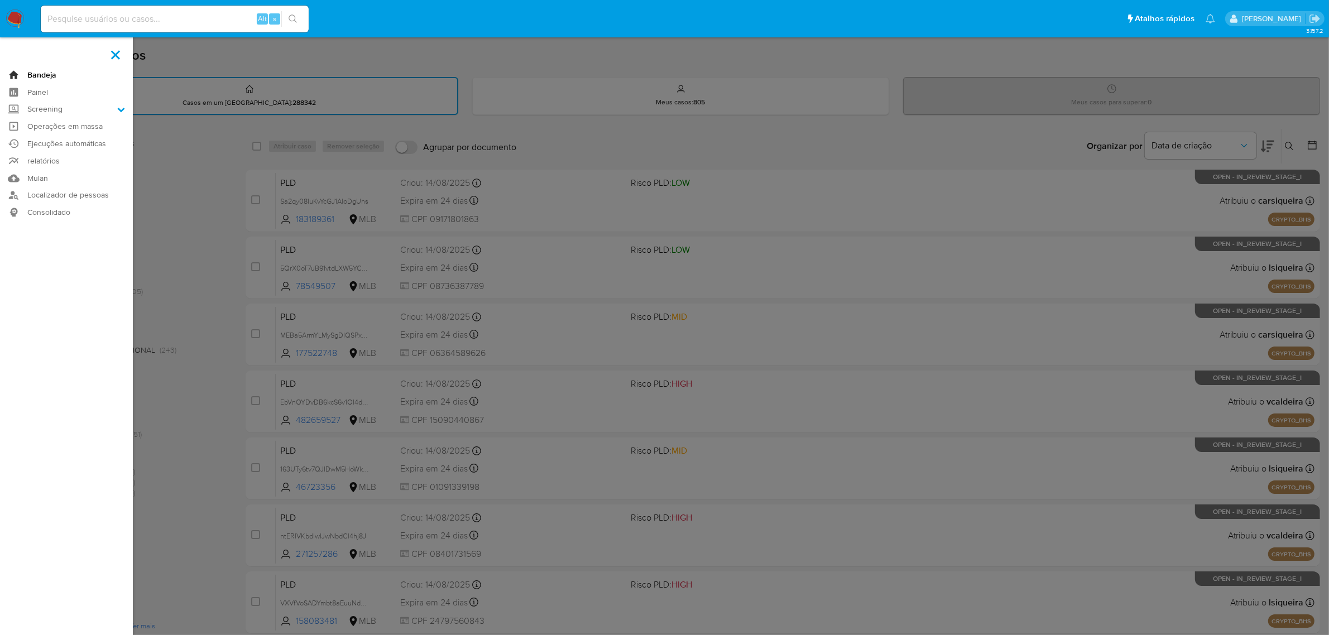
click at [42, 74] on link "Bandeja" at bounding box center [66, 74] width 133 height 17
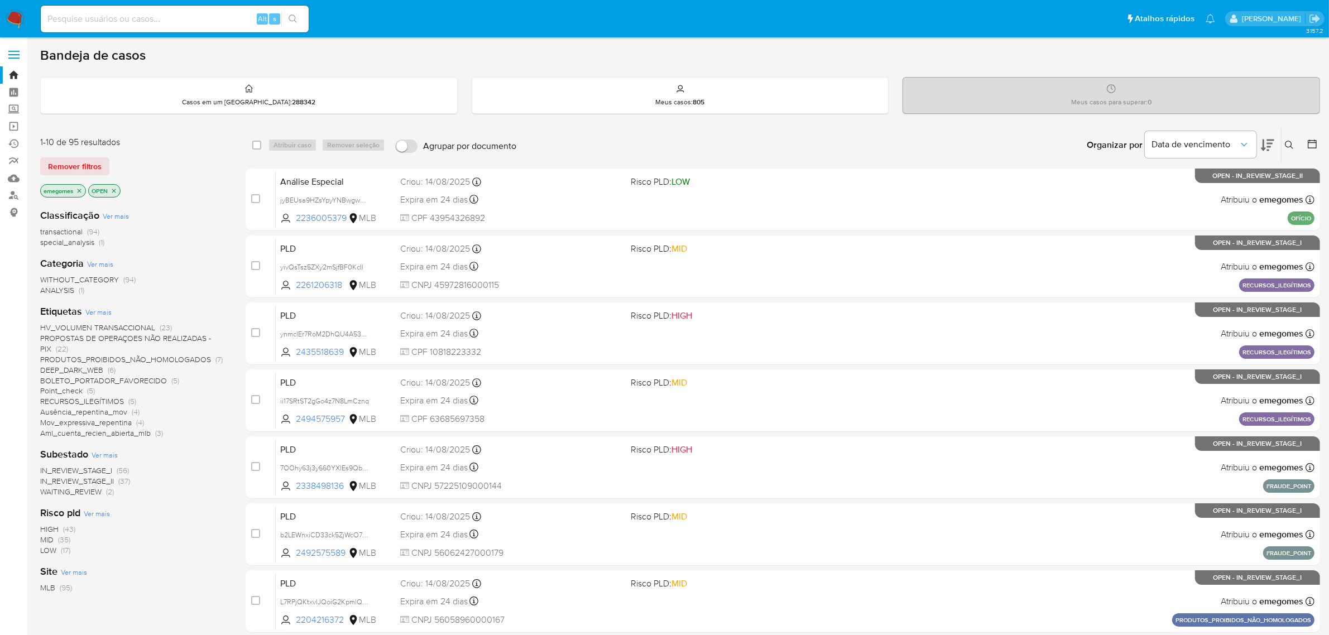
click at [157, 338] on span "PROPOSTAS DE OPERAÇOES NÃO REALIZADAS - PIX" at bounding box center [125, 344] width 171 height 22
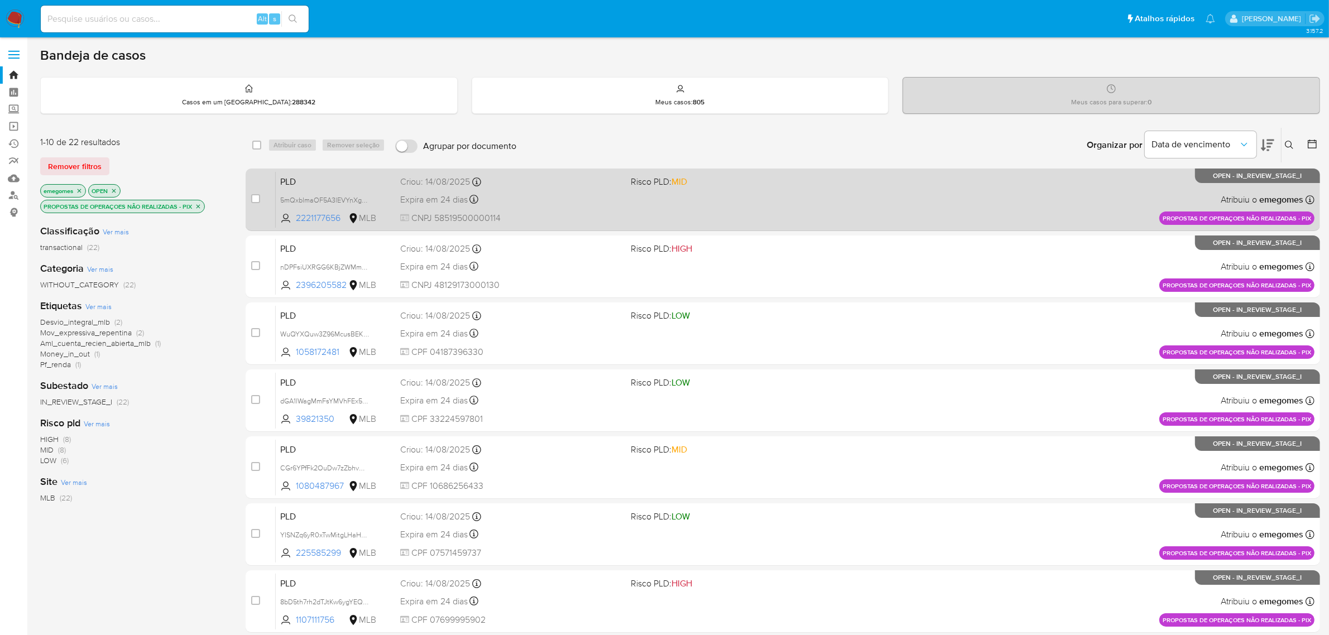
click at [582, 213] on span "CNPJ 58519500000114" at bounding box center [511, 218] width 222 height 12
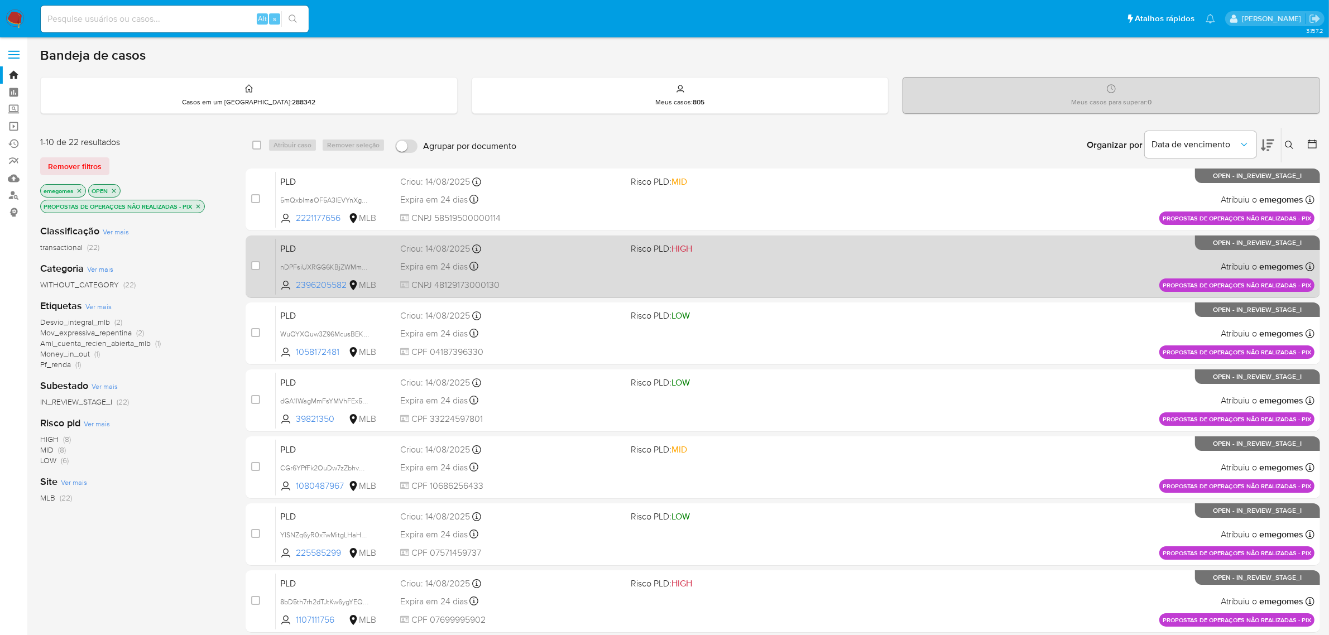
click at [581, 272] on div "Expira em 24 dias Expira em 28/09/2025 11:56:43" at bounding box center [511, 266] width 222 height 15
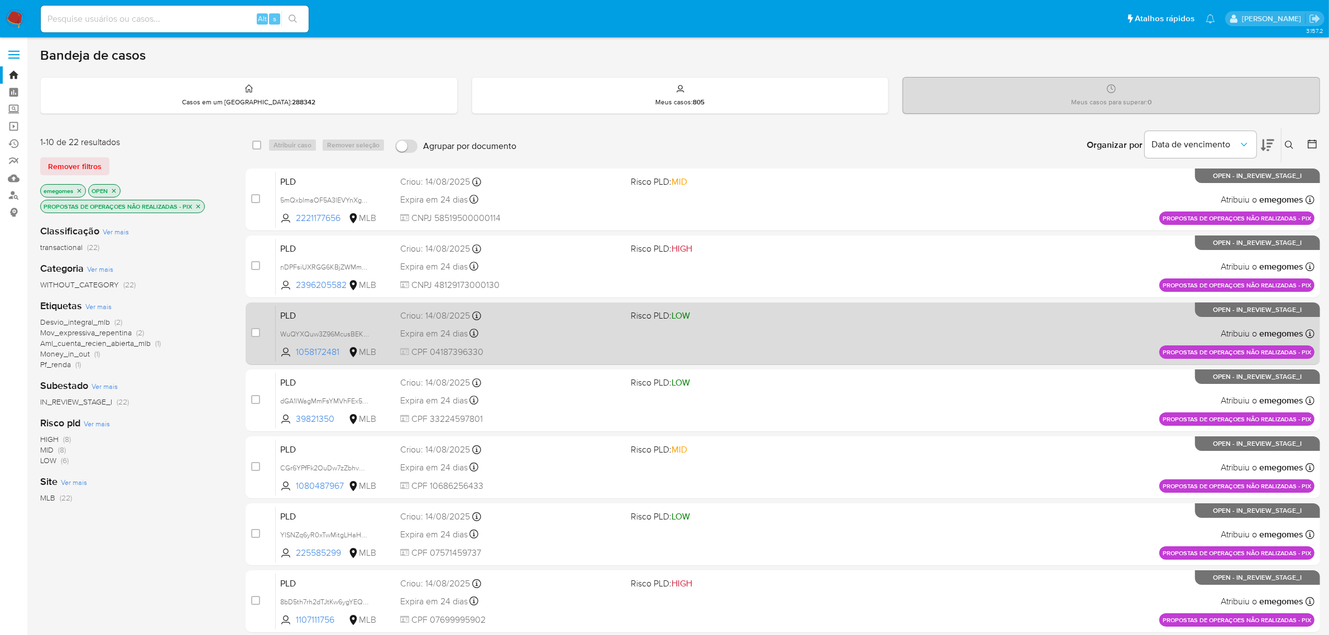
click at [557, 326] on div "Expira em 24 dias Expira em 28/09/2025 11:56:40" at bounding box center [511, 333] width 222 height 15
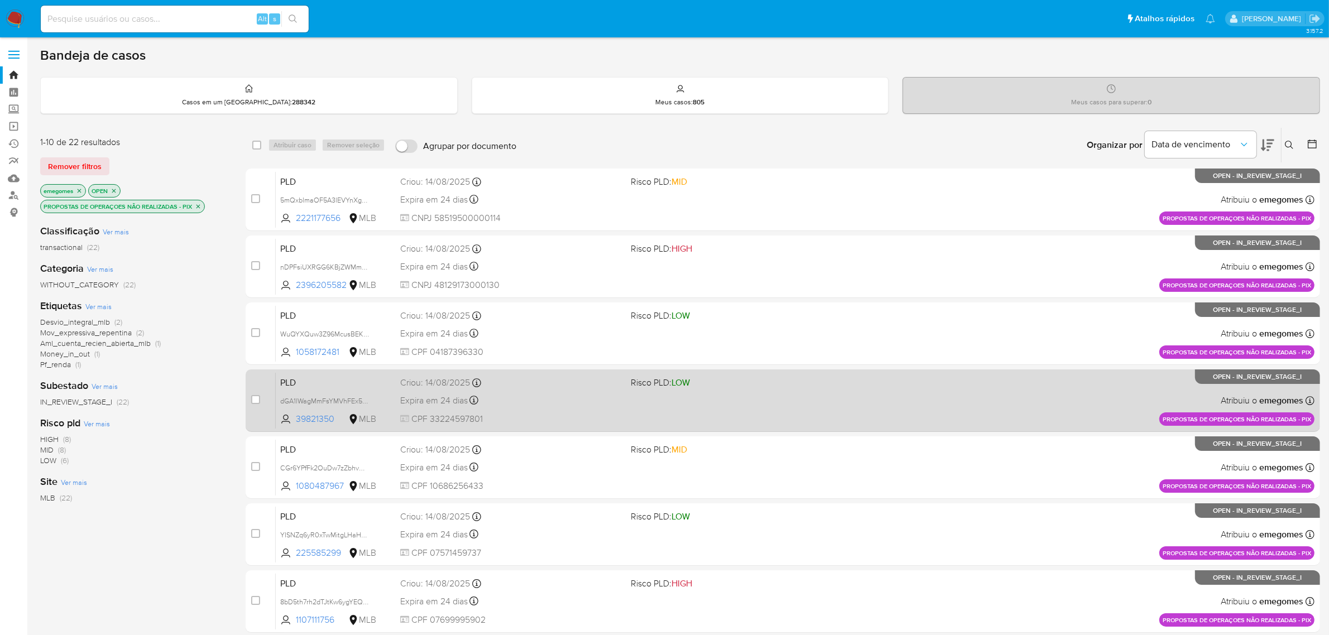
click at [540, 408] on div "PLD dGA1lWagMmFsYMVhFEx5ixY2 39821350 MLB Risco PLD: LOW Criou: 14/08/2025 Crio…" at bounding box center [795, 400] width 1039 height 56
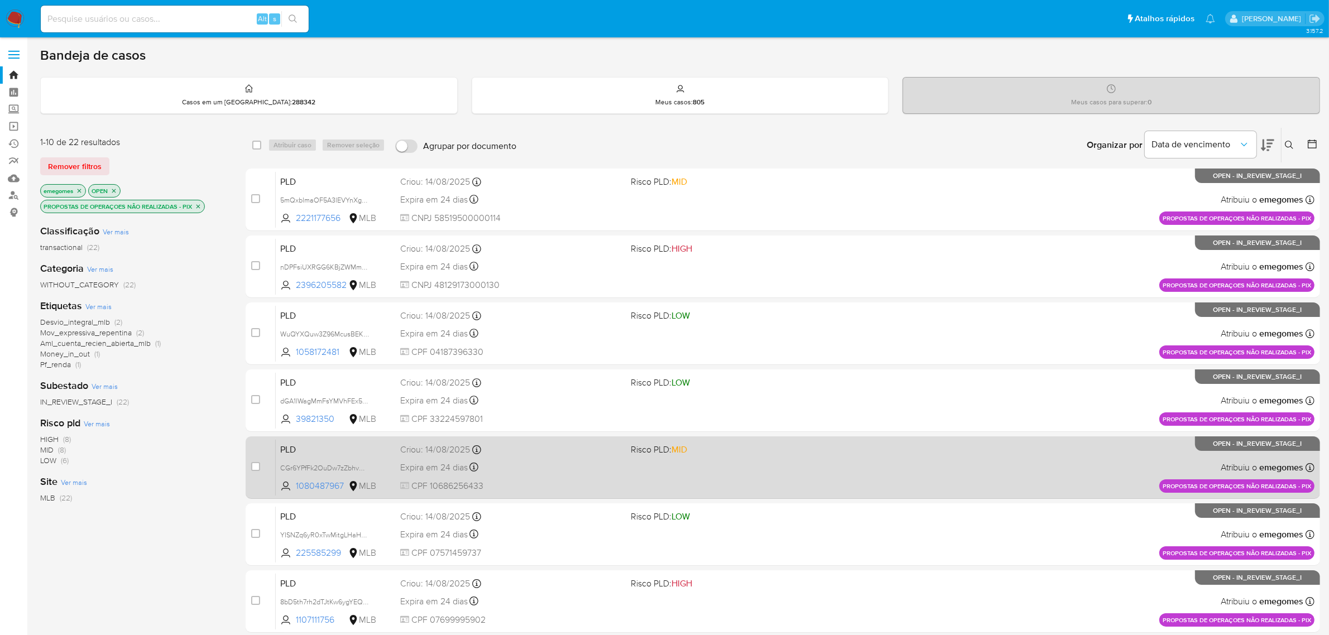
click at [512, 468] on div "Expira em 24 dias Expira em 28/09/2025 11:56:26" at bounding box center [511, 467] width 222 height 15
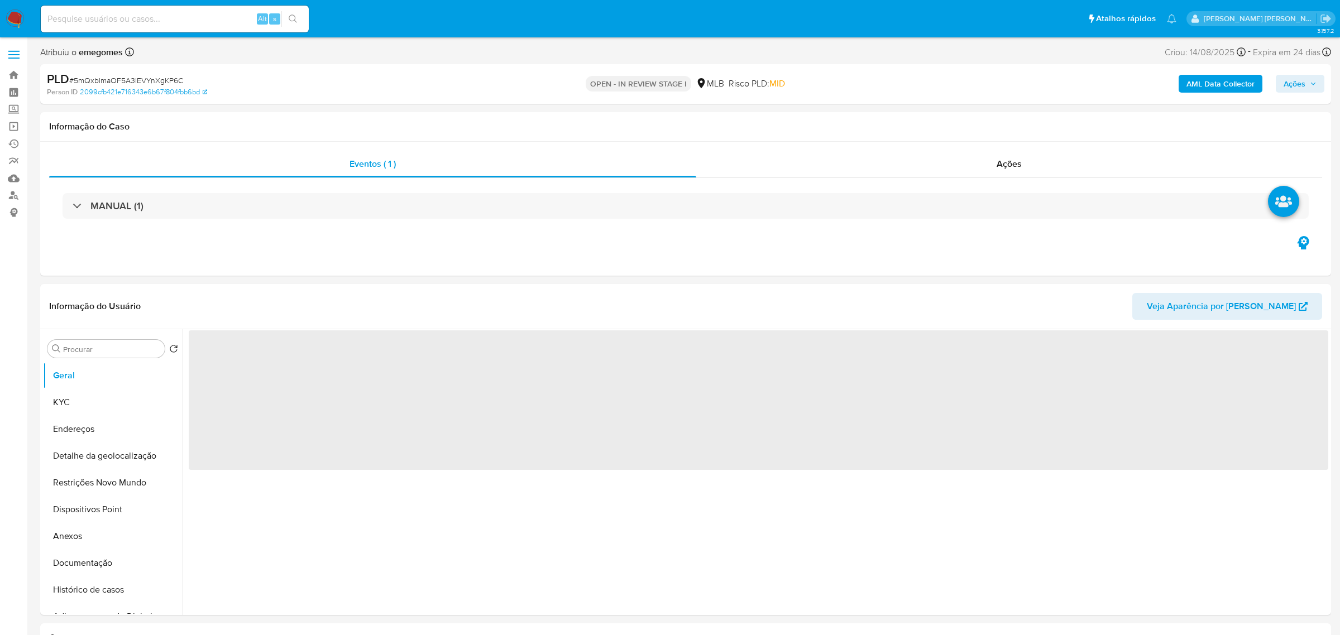
select select "10"
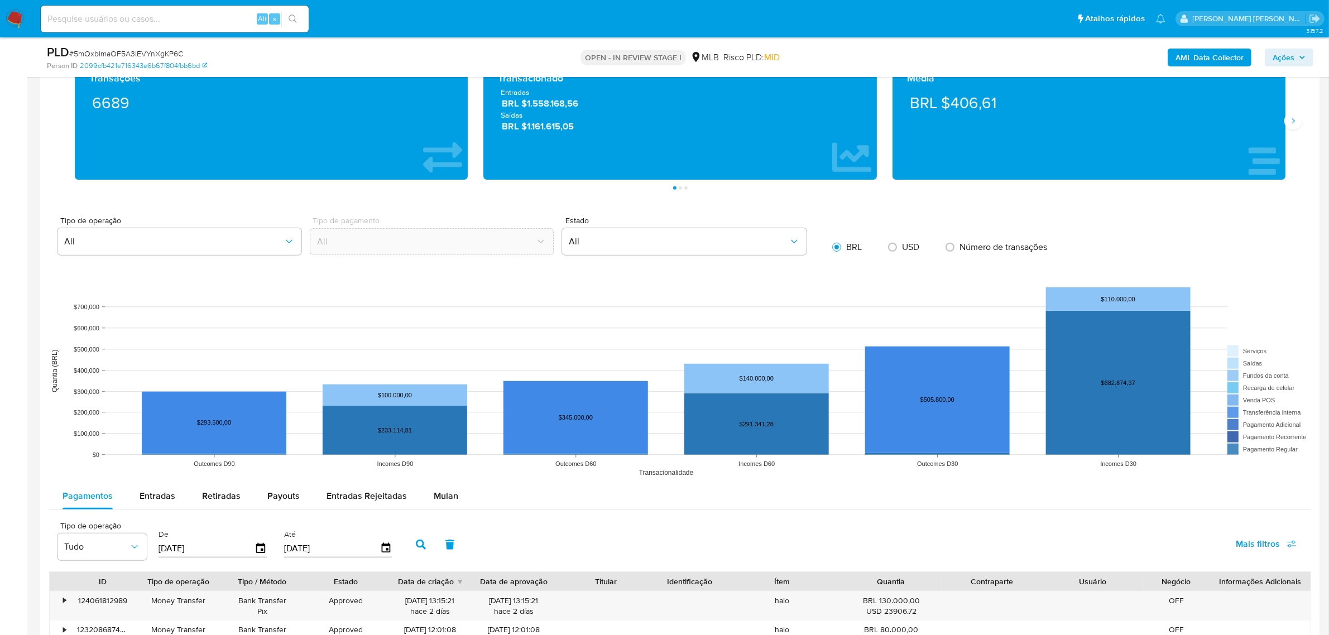
scroll to position [1047, 0]
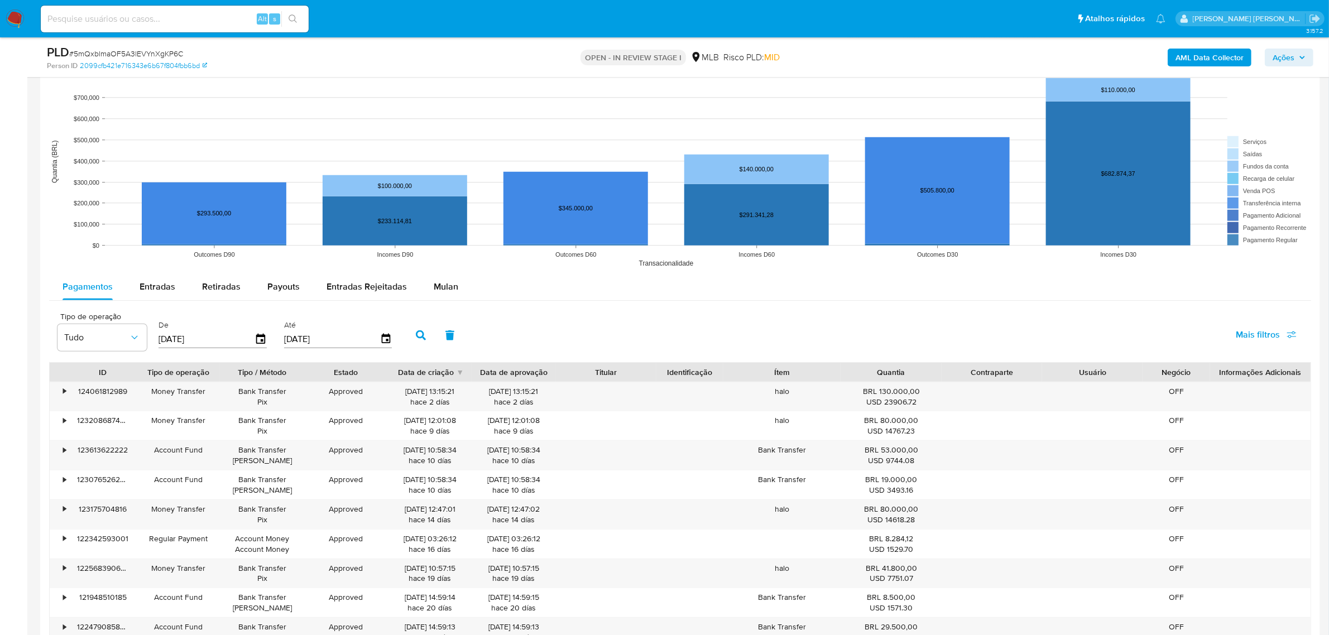
drag, startPoint x: 451, startPoint y: 282, endPoint x: 562, endPoint y: 277, distance: 111.2
click at [451, 282] on span "Mulan" at bounding box center [446, 286] width 25 height 13
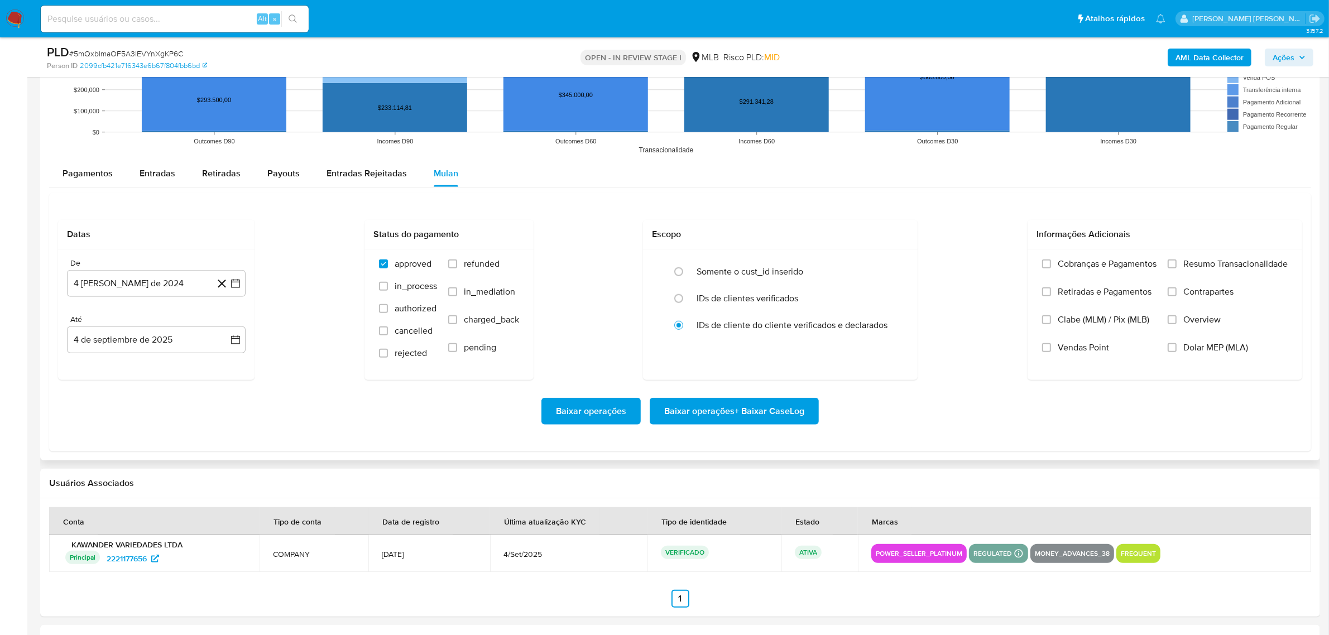
scroll to position [1186, 0]
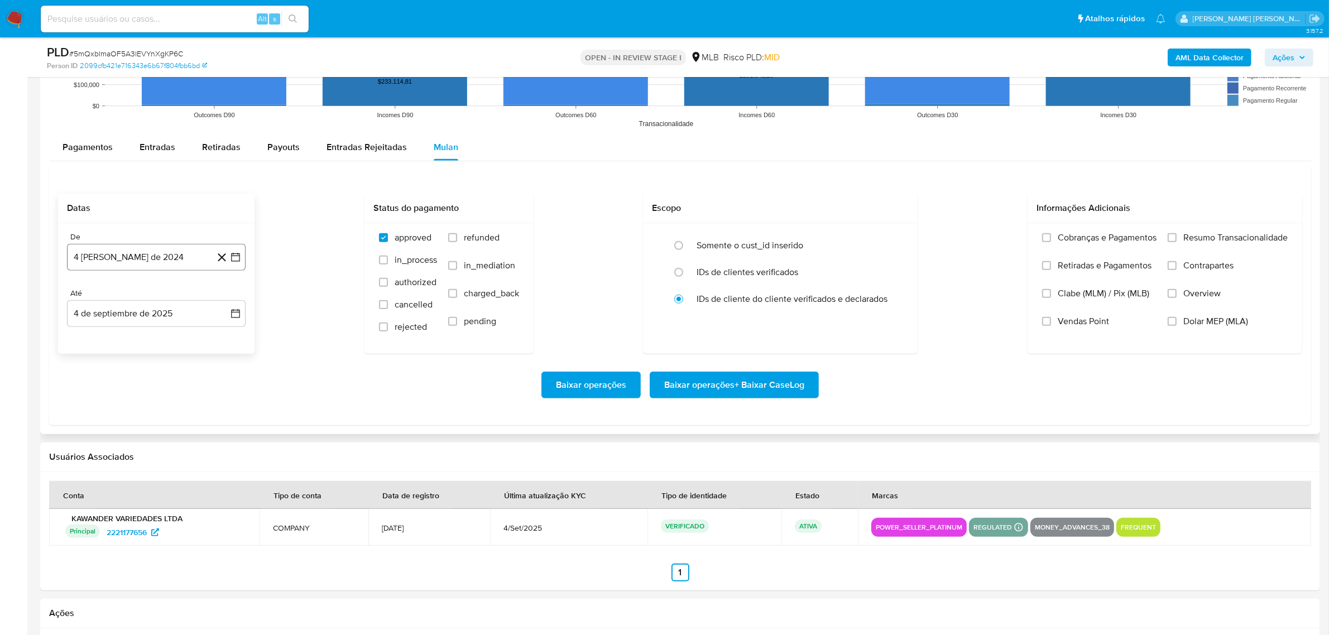
click at [237, 260] on icon "button" at bounding box center [235, 257] width 11 height 11
click at [224, 296] on icon "Mes siguiente" at bounding box center [225, 296] width 13 height 13
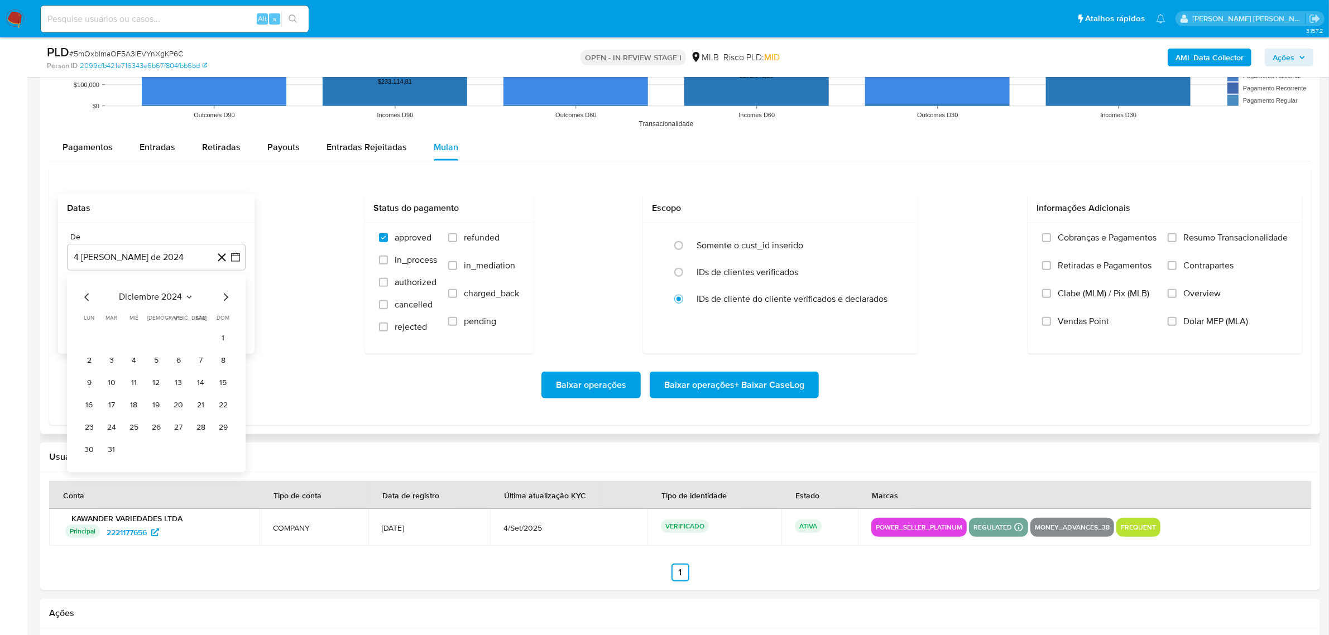
click at [224, 296] on icon "Mes siguiente" at bounding box center [225, 296] width 13 height 13
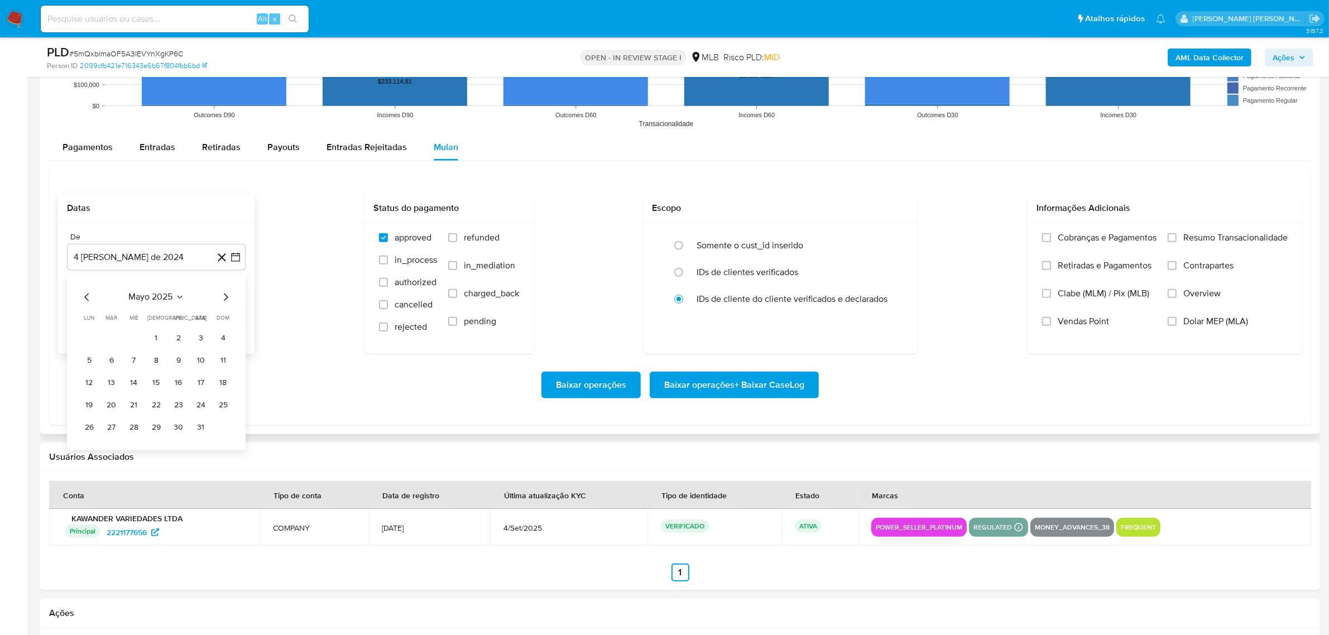
click at [224, 296] on icon "Mes siguiente" at bounding box center [225, 296] width 13 height 13
click at [116, 337] on button "1" at bounding box center [112, 338] width 18 height 18
click at [238, 317] on icon "button" at bounding box center [235, 313] width 11 height 11
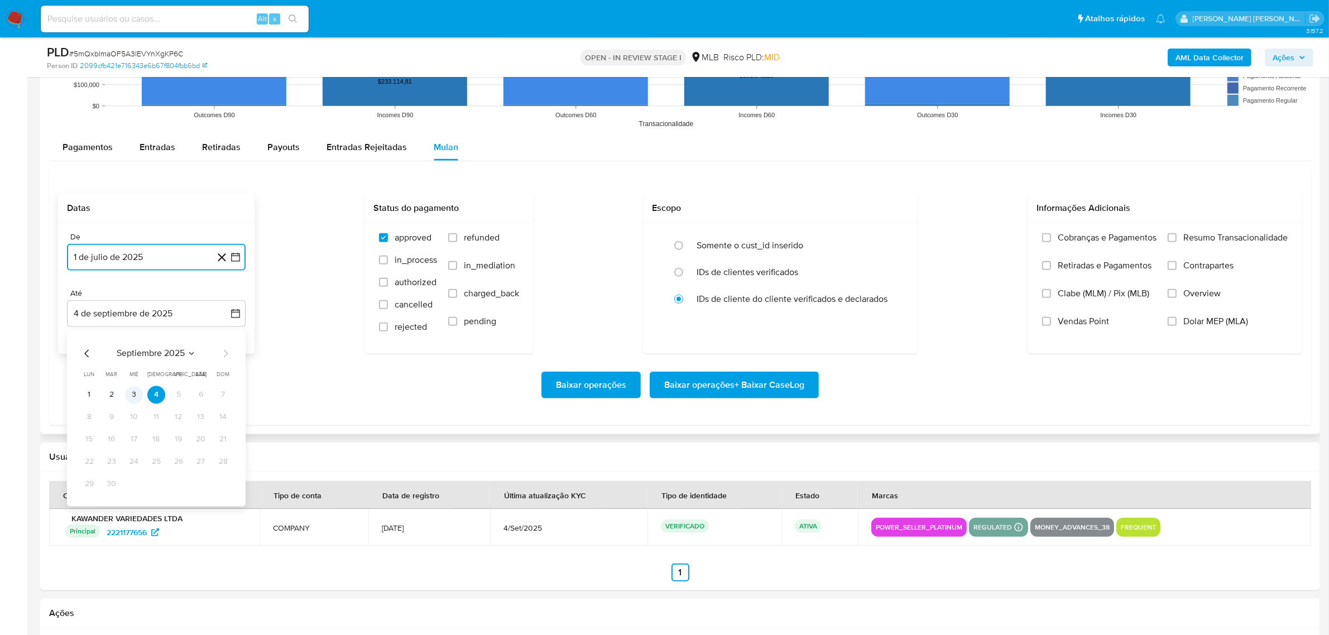
click at [128, 394] on button "3" at bounding box center [134, 395] width 18 height 18
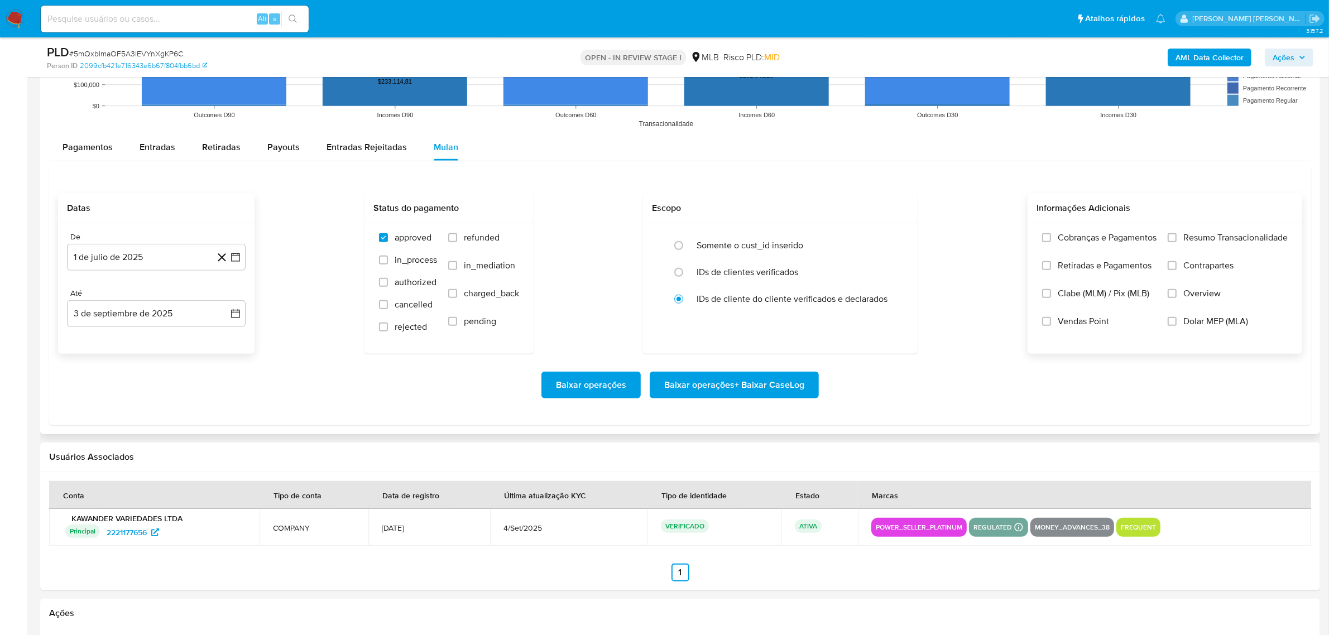
click at [1203, 295] on span "Overview" at bounding box center [1201, 293] width 37 height 11
click at [1177, 295] on input "Overview" at bounding box center [1172, 293] width 9 height 9
click at [1209, 271] on span "Contrapartes" at bounding box center [1208, 265] width 50 height 11
click at [1177, 270] on input "Contrapartes" at bounding box center [1172, 265] width 9 height 9
click at [1214, 247] on label "Resumo Transacionalidade" at bounding box center [1228, 246] width 120 height 28
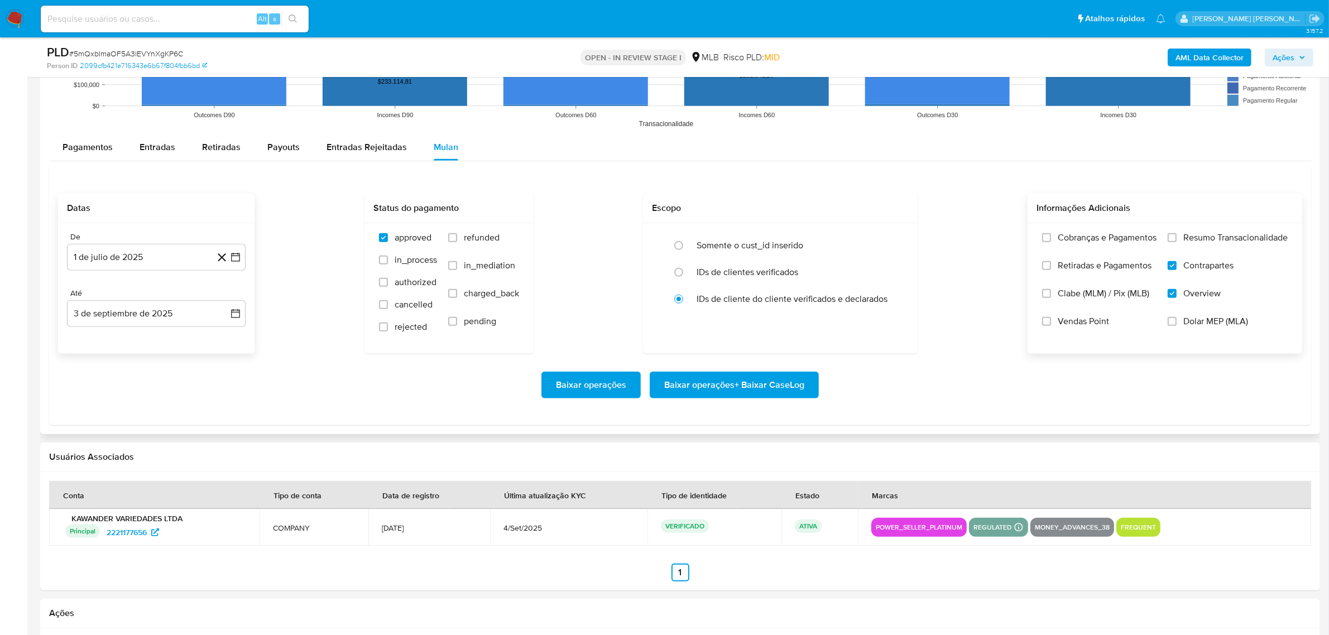
click at [1177, 242] on input "Resumo Transacionalidade" at bounding box center [1172, 237] width 9 height 9
click at [760, 391] on span "Baixar operações + Baixar CaseLog" at bounding box center [734, 385] width 140 height 25
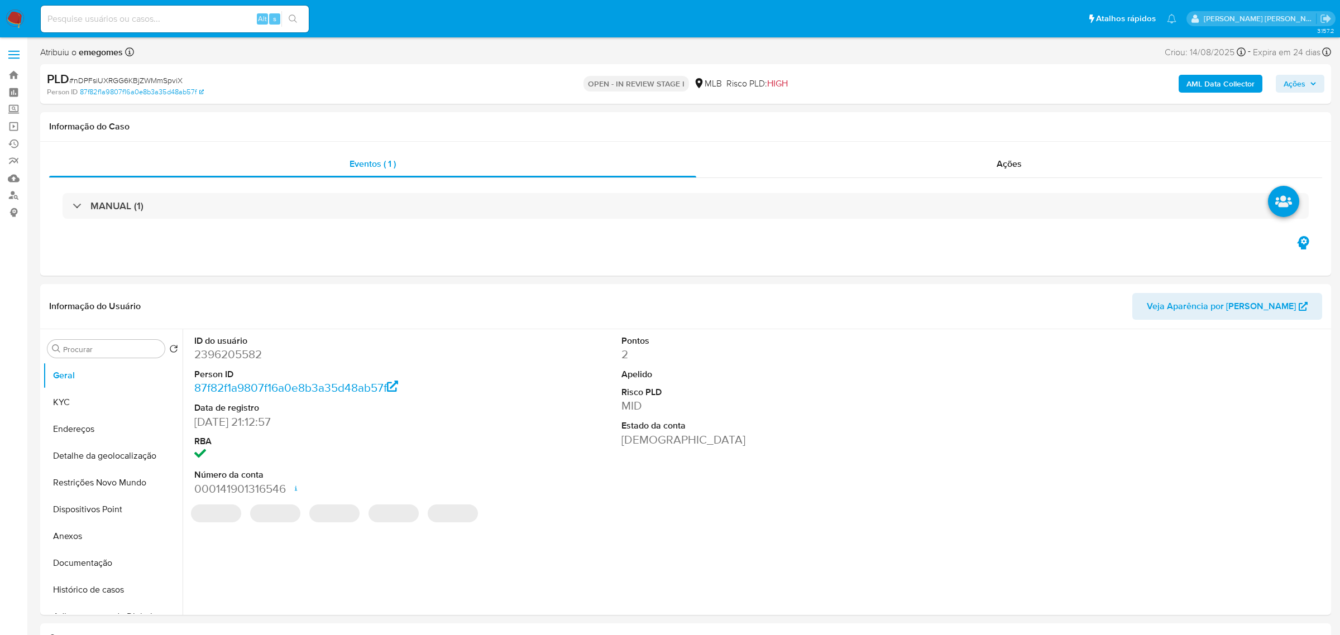
select select "10"
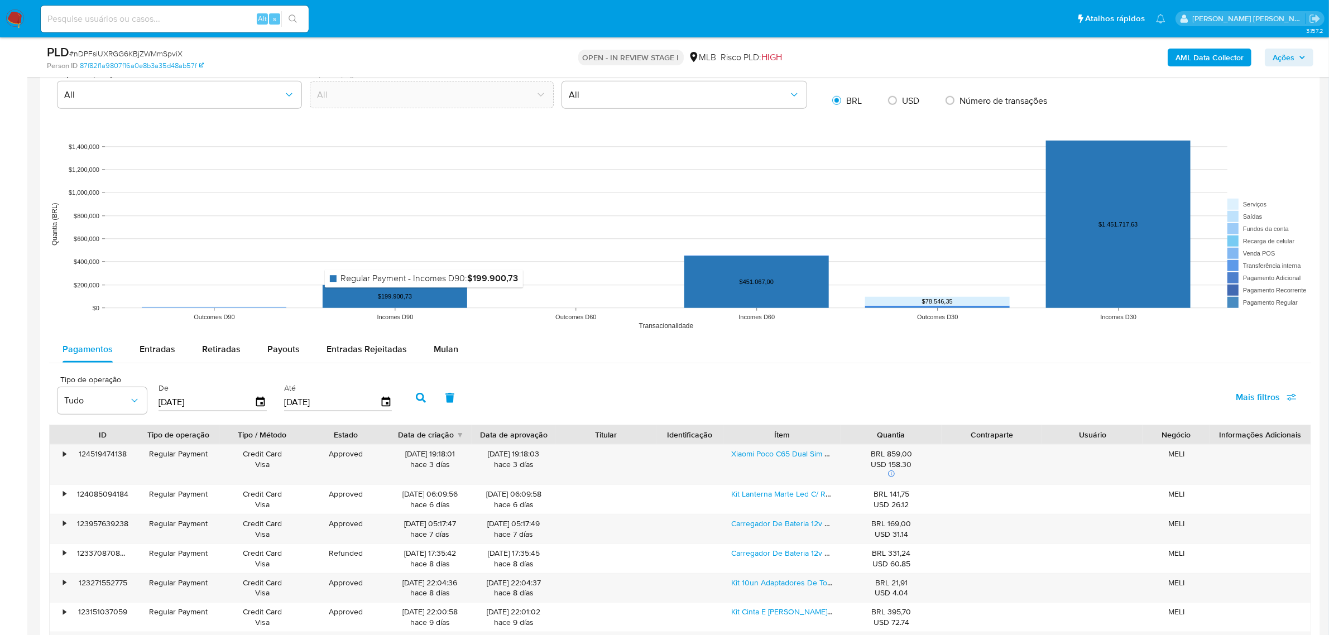
scroll to position [907, 0]
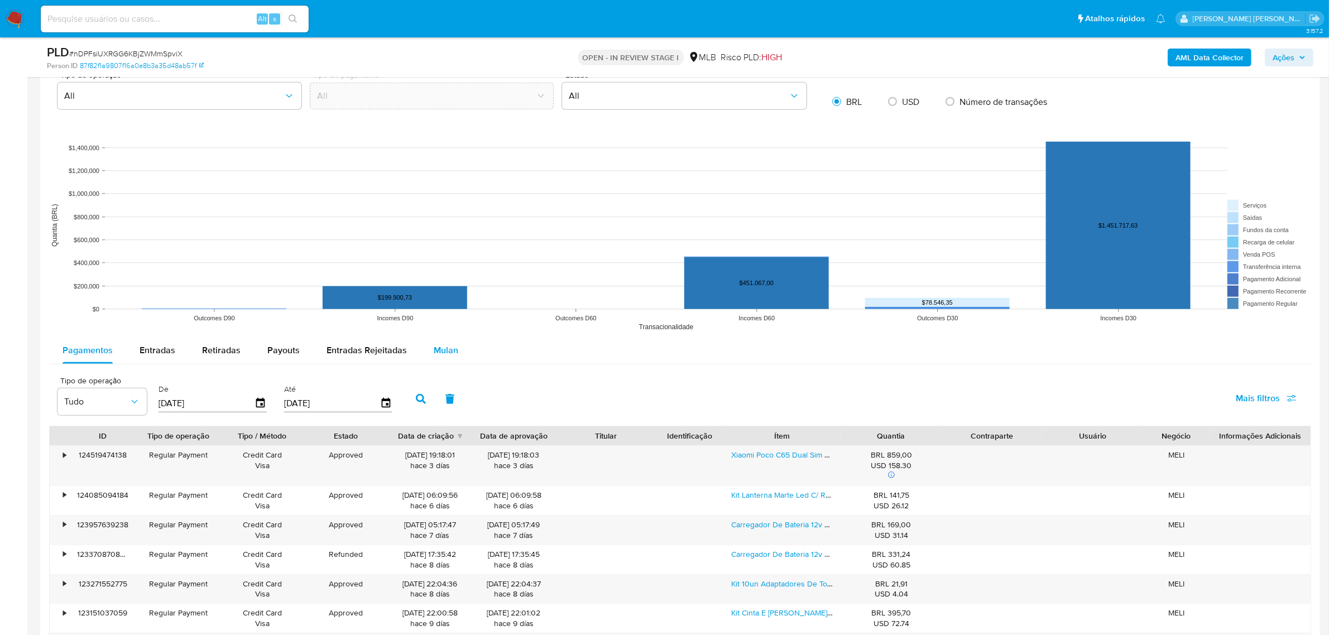
click at [447, 356] on span "Mulan" at bounding box center [446, 350] width 25 height 13
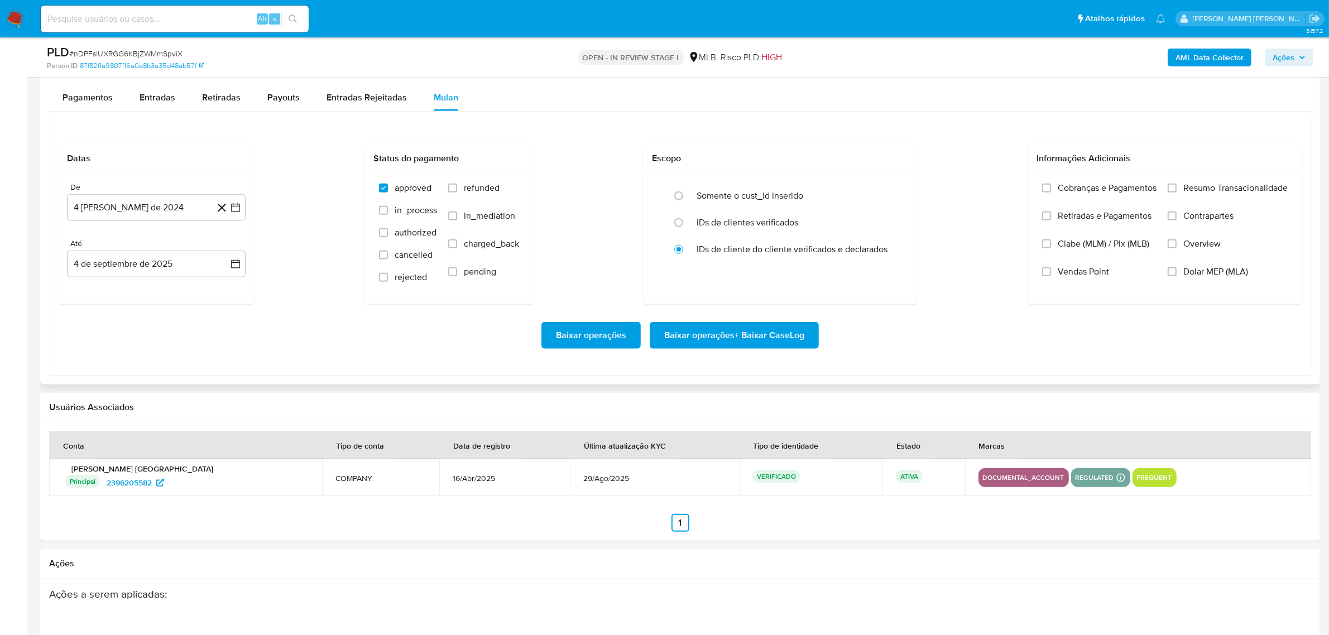
scroll to position [1186, 0]
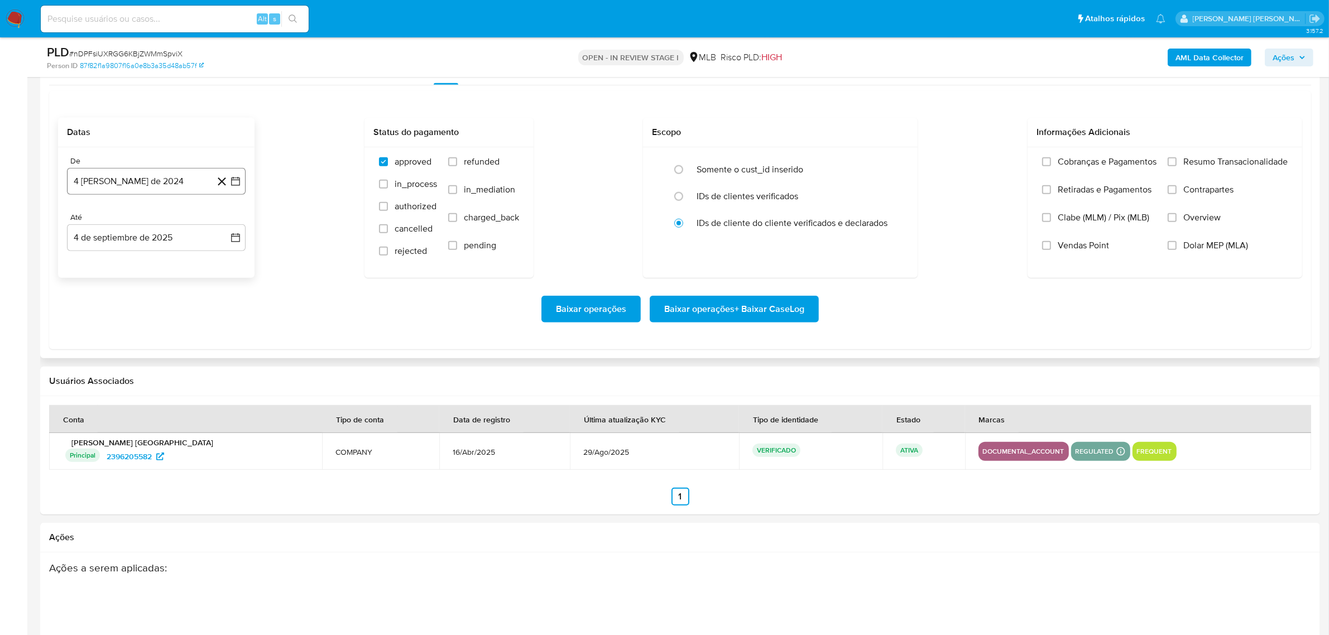
click at [237, 190] on button "4 [PERSON_NAME] de 2024" at bounding box center [156, 181] width 179 height 27
click at [225, 223] on icon "Mes siguiente" at bounding box center [225, 221] width 13 height 13
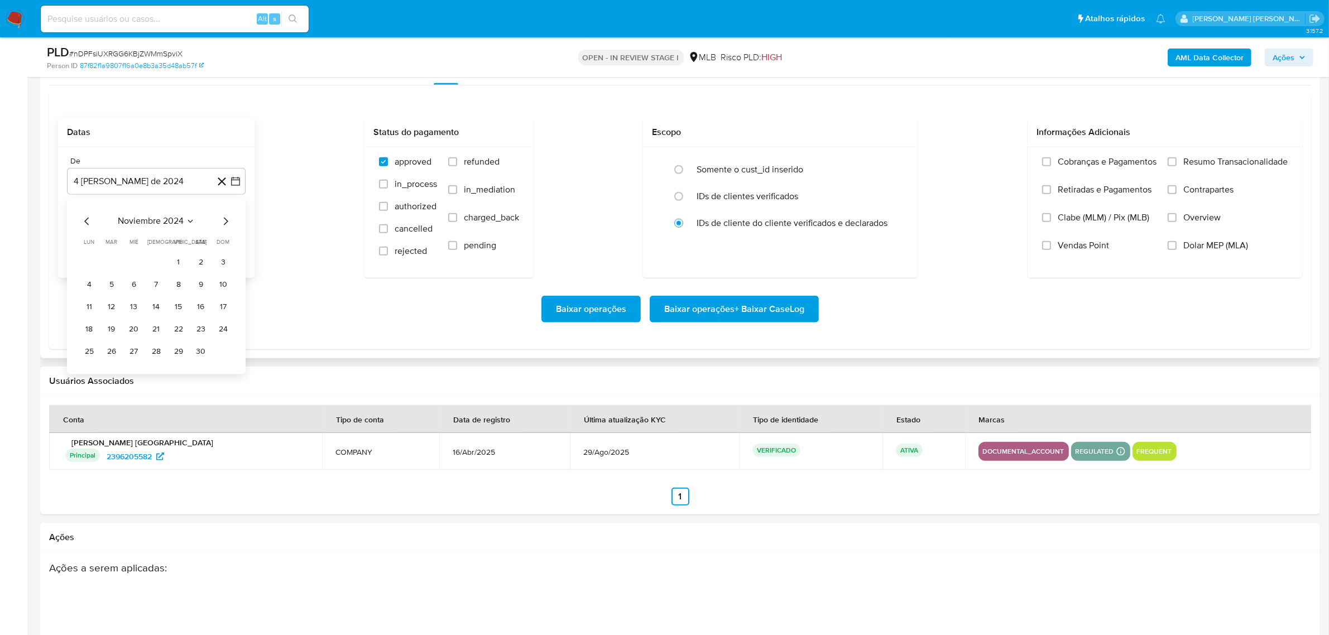
click at [225, 223] on icon "Mes siguiente" at bounding box center [225, 221] width 13 height 13
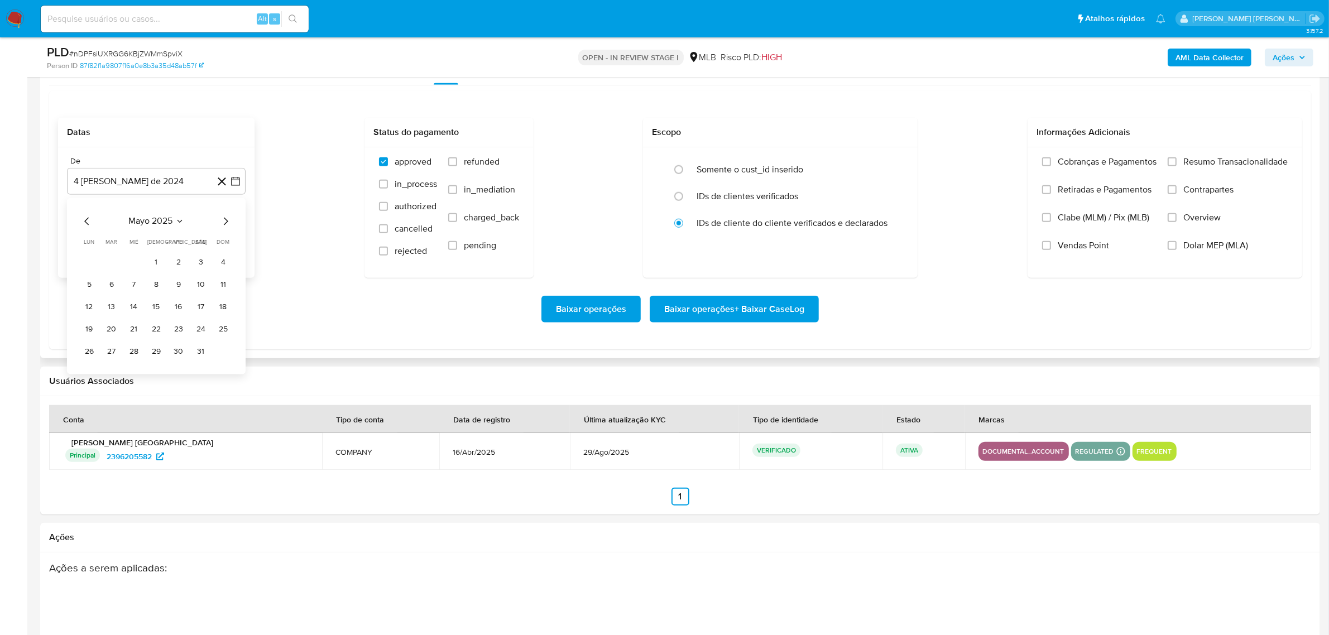
click at [225, 223] on icon "Mes siguiente" at bounding box center [225, 221] width 13 height 13
click at [113, 262] on button "1" at bounding box center [112, 263] width 18 height 18
click at [241, 238] on icon "button" at bounding box center [235, 237] width 11 height 11
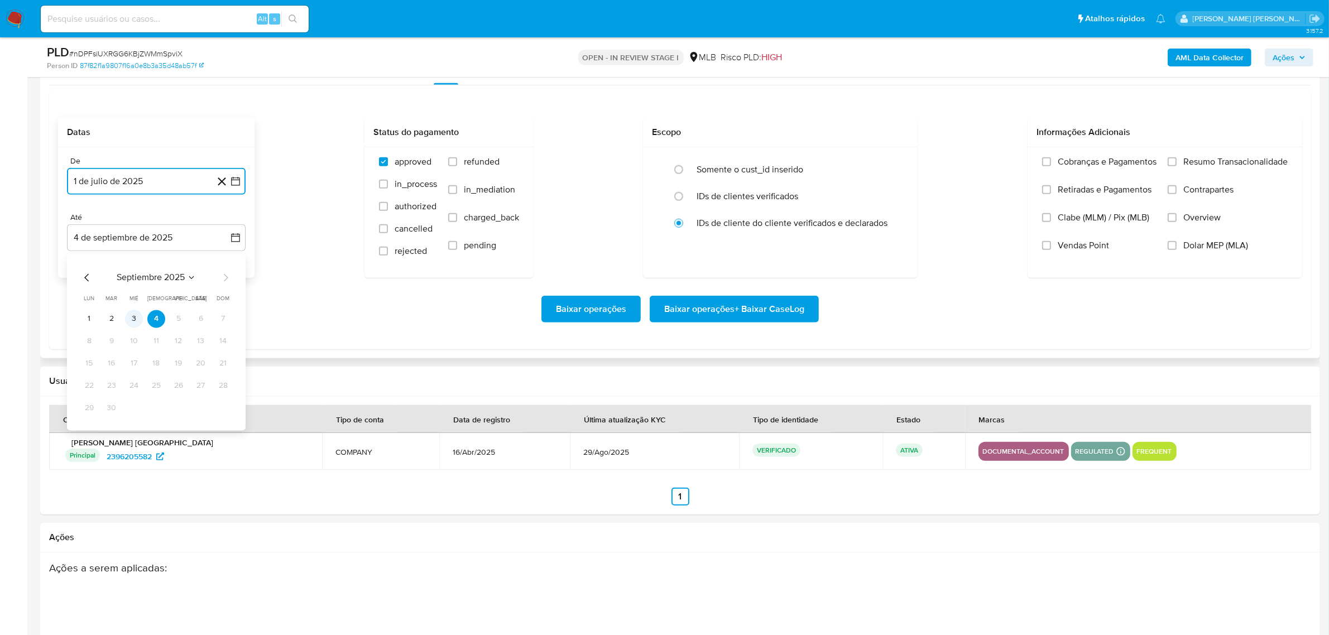
click at [138, 324] on button "3" at bounding box center [134, 319] width 18 height 18
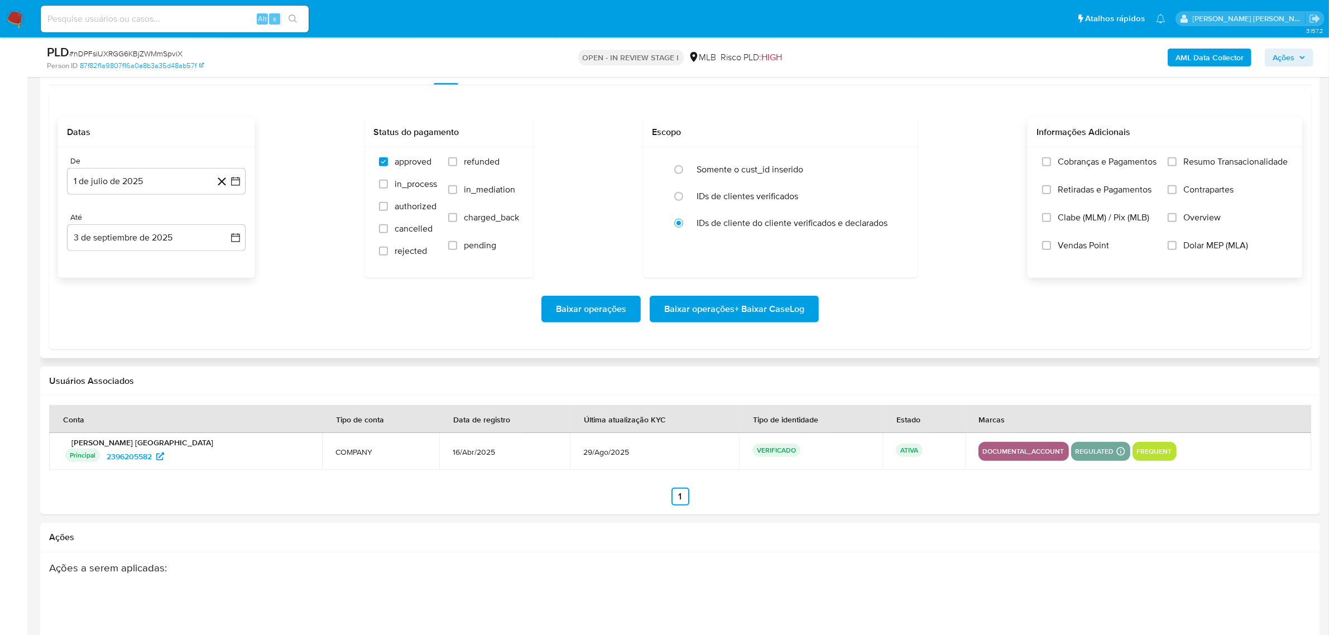
click at [1192, 223] on span "Overview" at bounding box center [1201, 217] width 37 height 11
click at [1177, 222] on input "Overview" at bounding box center [1172, 217] width 9 height 9
click at [1215, 194] on span "Contrapartes" at bounding box center [1208, 189] width 50 height 11
click at [1177, 194] on input "Contrapartes" at bounding box center [1172, 189] width 9 height 9
click at [1218, 166] on span "Resumo Transacionalidade" at bounding box center [1235, 161] width 104 height 11
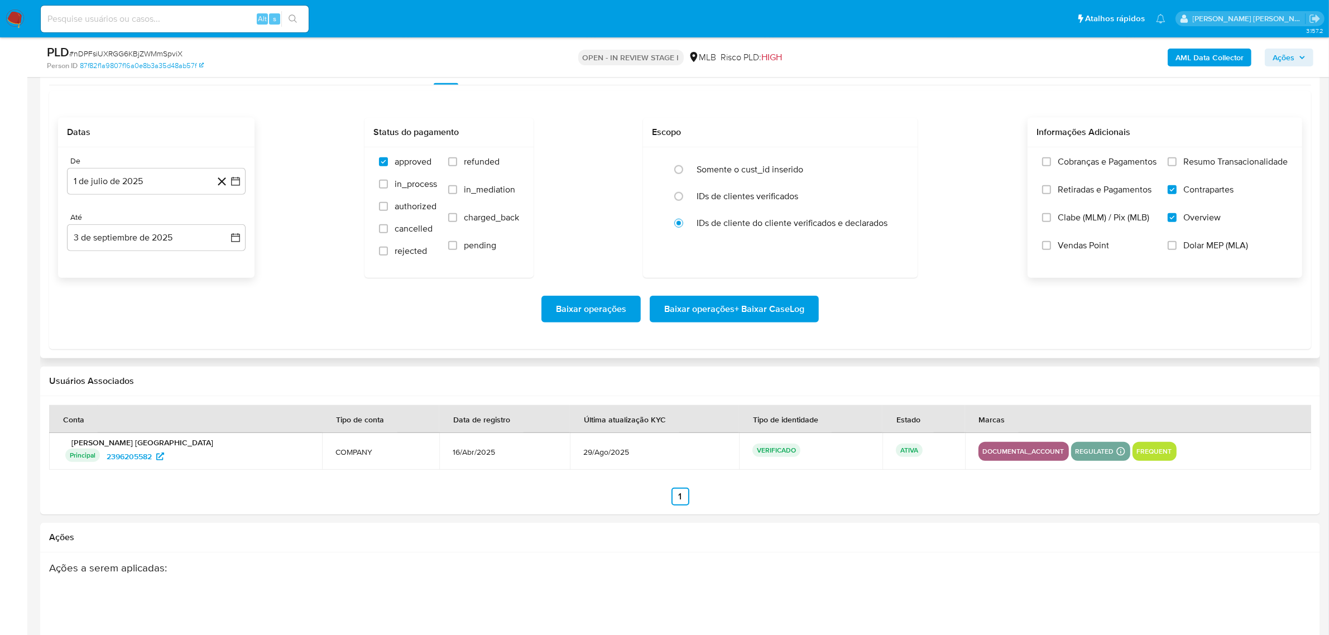
click at [1177, 166] on input "Resumo Transacionalidade" at bounding box center [1172, 161] width 9 height 9
click at [769, 305] on span "Baixar operações + Baixar CaseLog" at bounding box center [734, 309] width 140 height 25
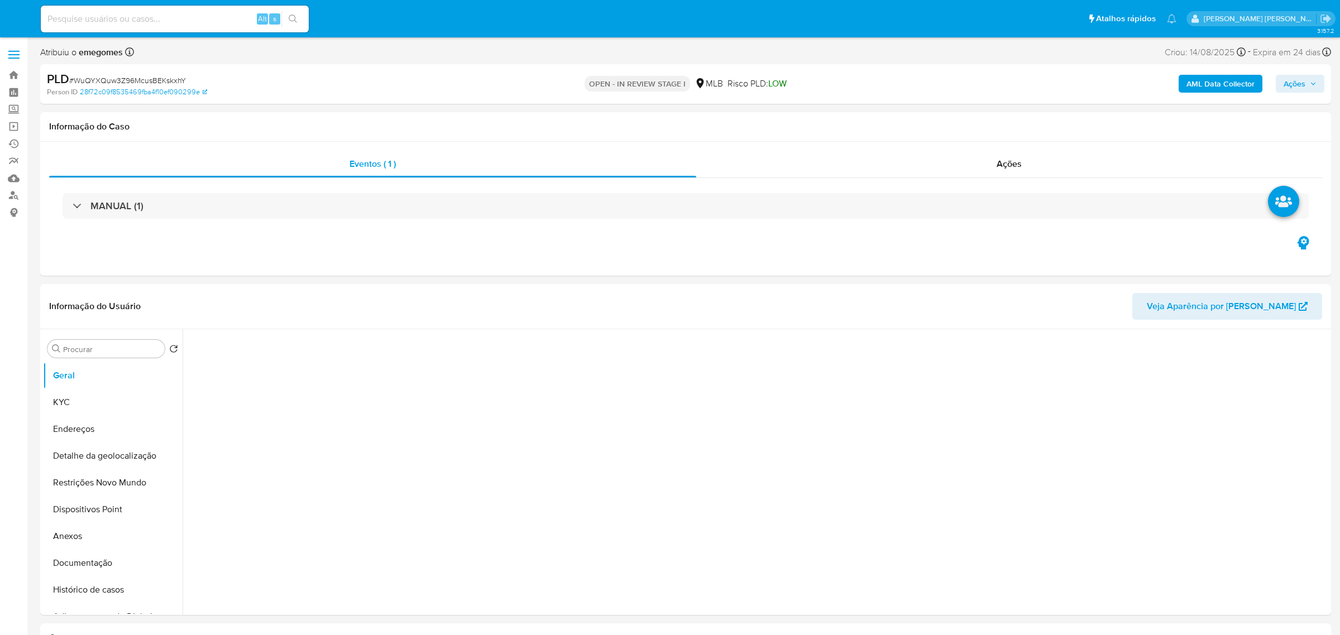
select select "10"
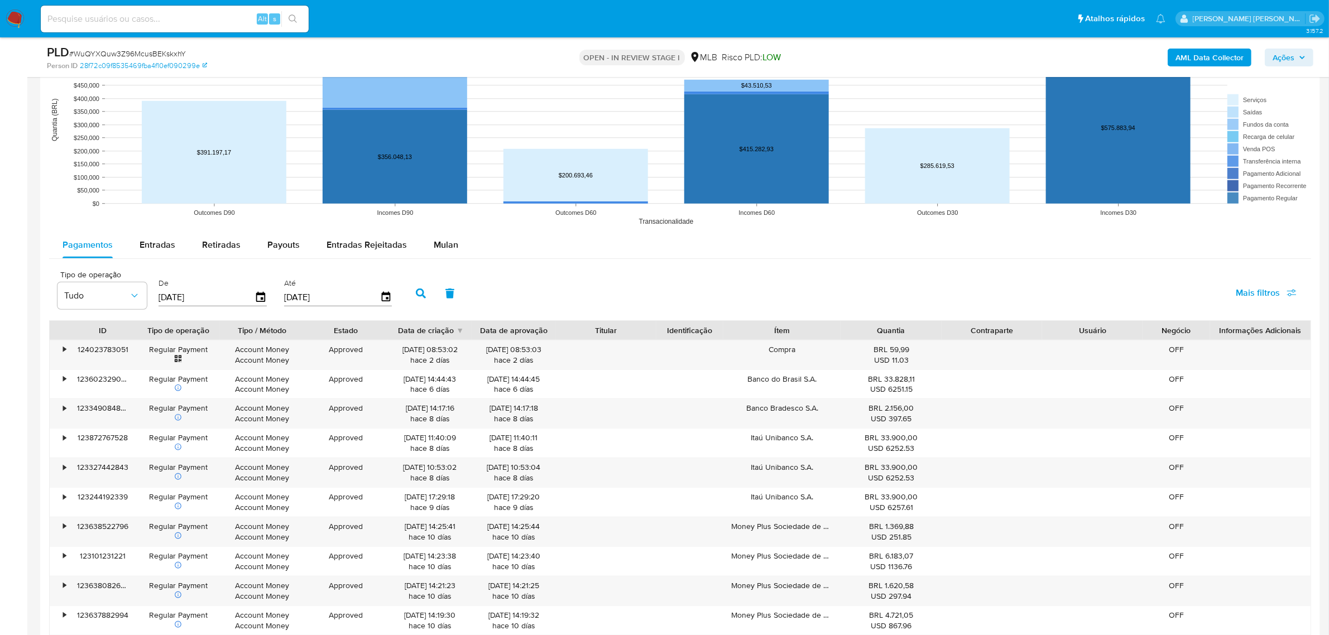
scroll to position [1117, 0]
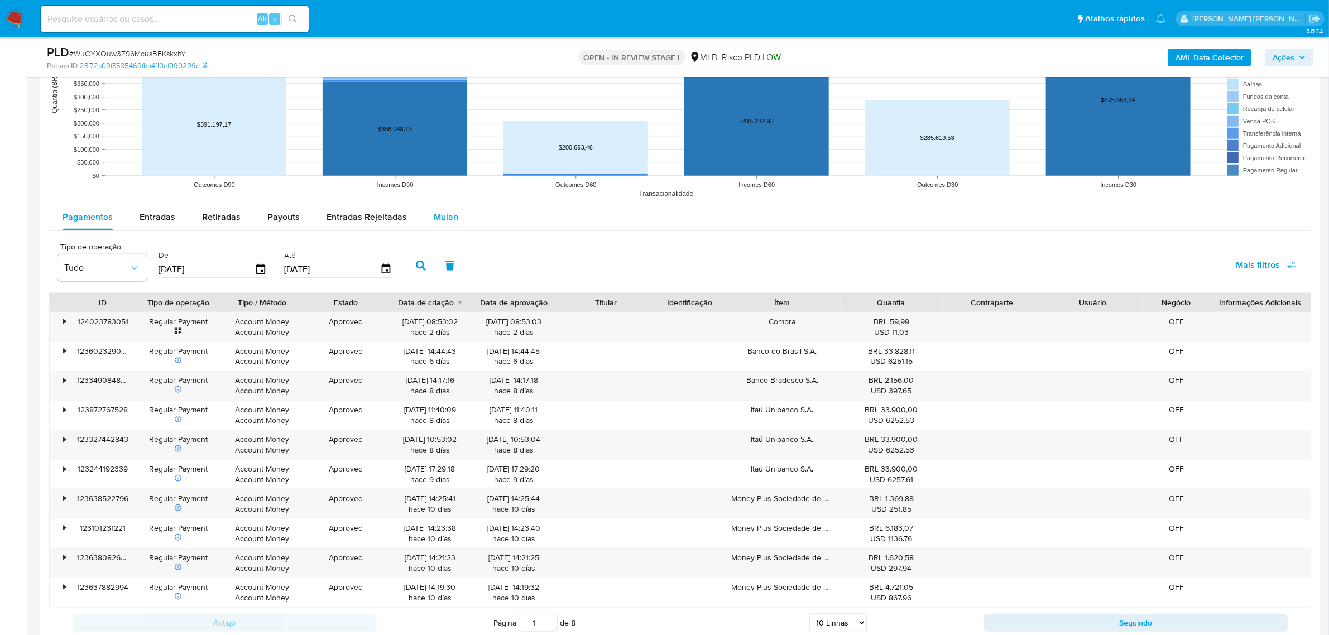
click at [445, 224] on div "Mulan" at bounding box center [446, 217] width 25 height 27
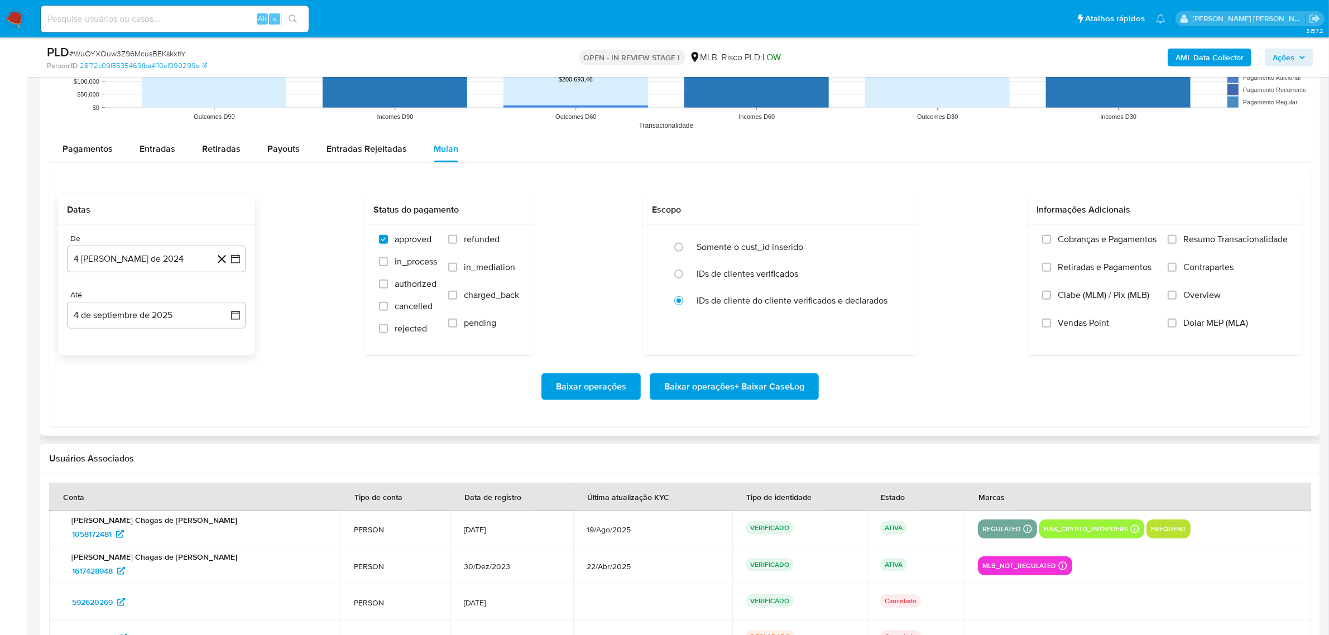
scroll to position [1256, 0]
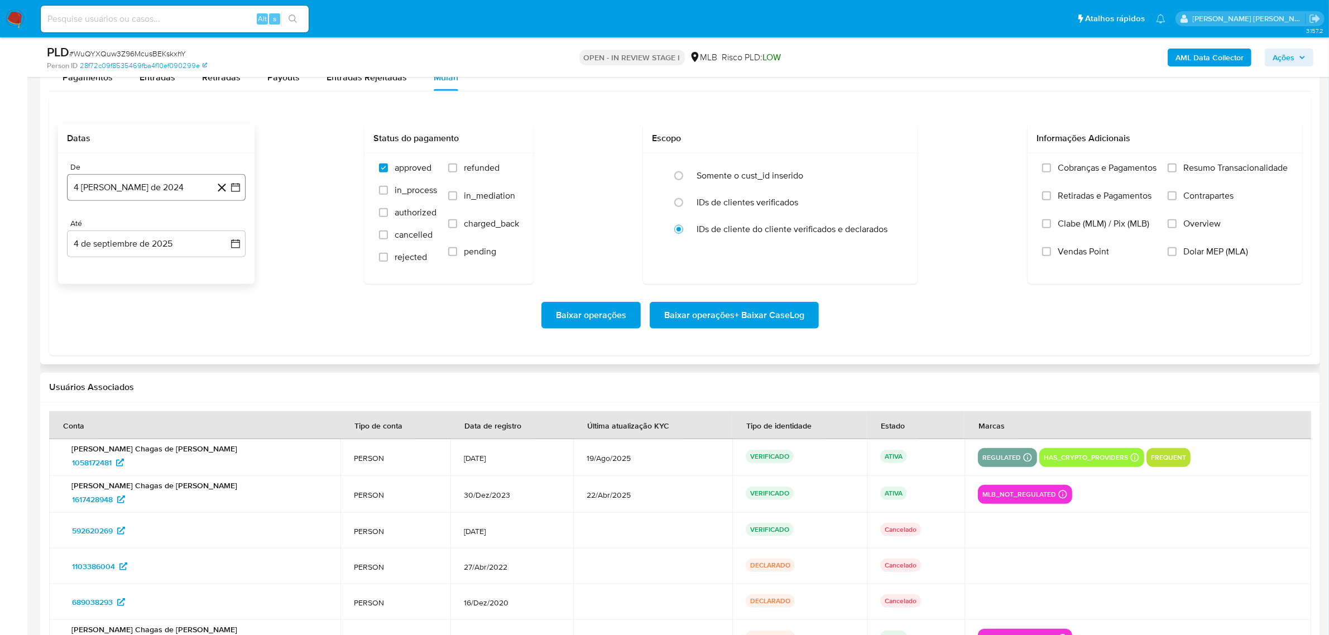
click at [232, 191] on icon "button" at bounding box center [235, 187] width 11 height 11
click at [225, 229] on icon "Mes siguiente" at bounding box center [225, 227] width 13 height 13
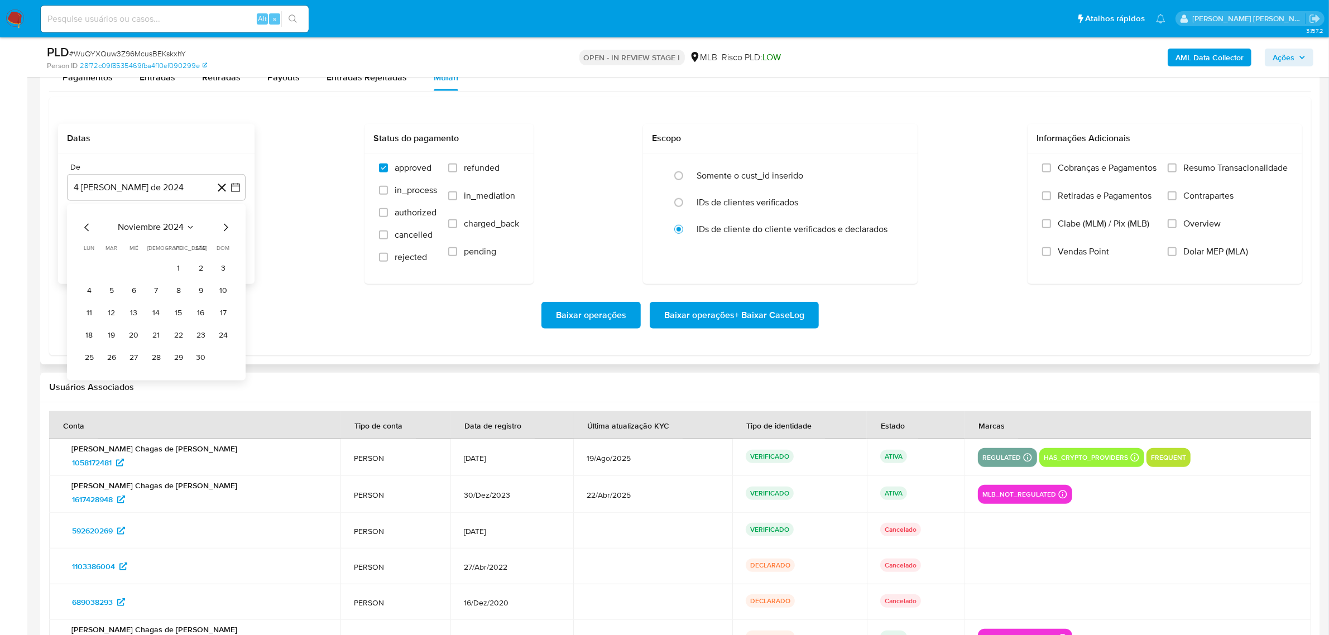
click at [225, 229] on icon "Mes siguiente" at bounding box center [225, 227] width 13 height 13
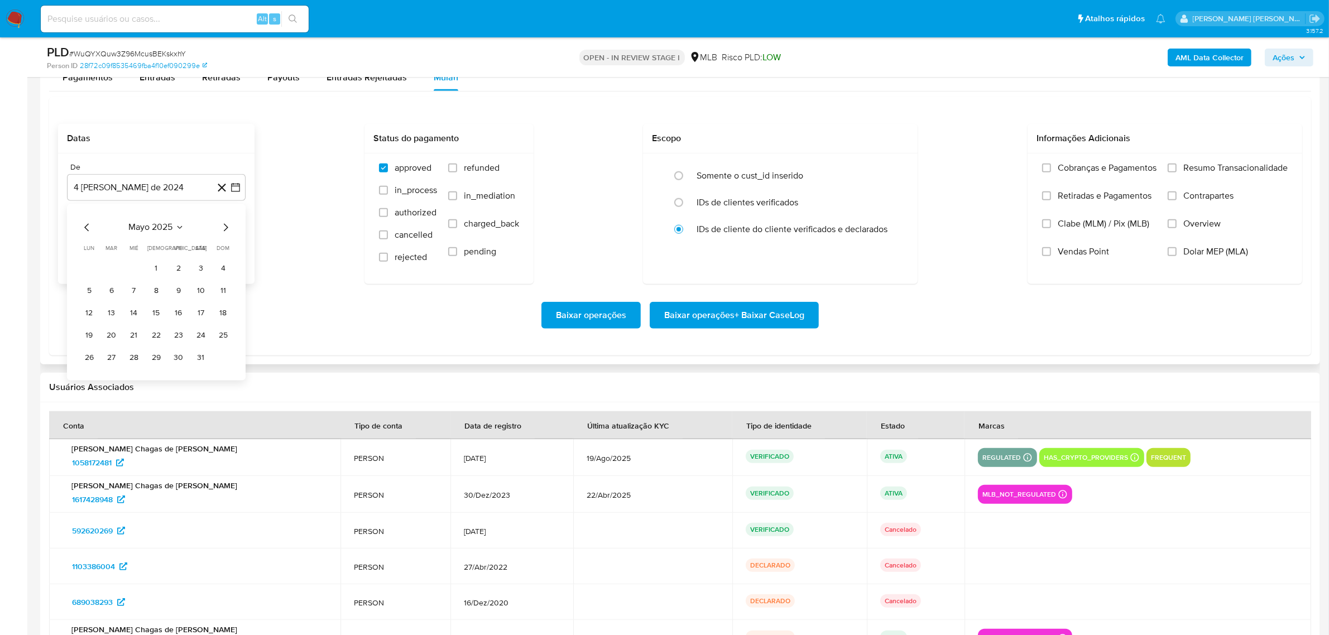
click at [225, 229] on icon "Mes siguiente" at bounding box center [225, 227] width 13 height 13
click at [107, 268] on button "1" at bounding box center [112, 269] width 18 height 18
click at [236, 244] on icon "button" at bounding box center [235, 243] width 9 height 9
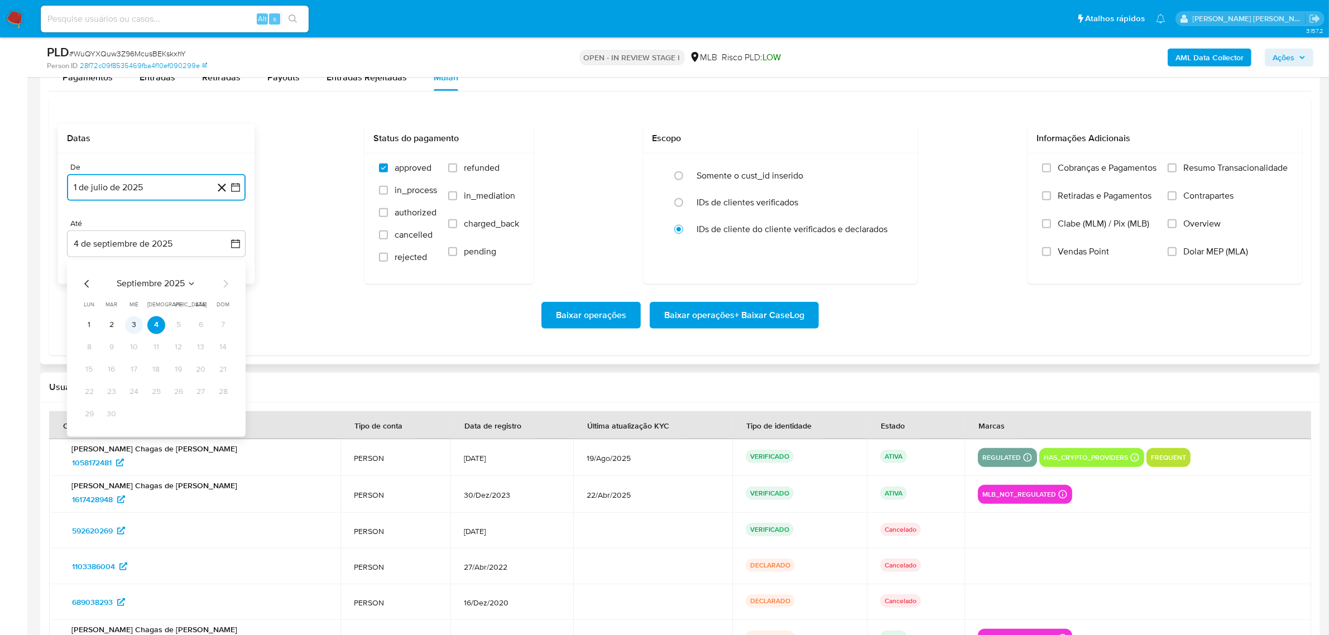
click at [133, 325] on button "3" at bounding box center [134, 325] width 18 height 18
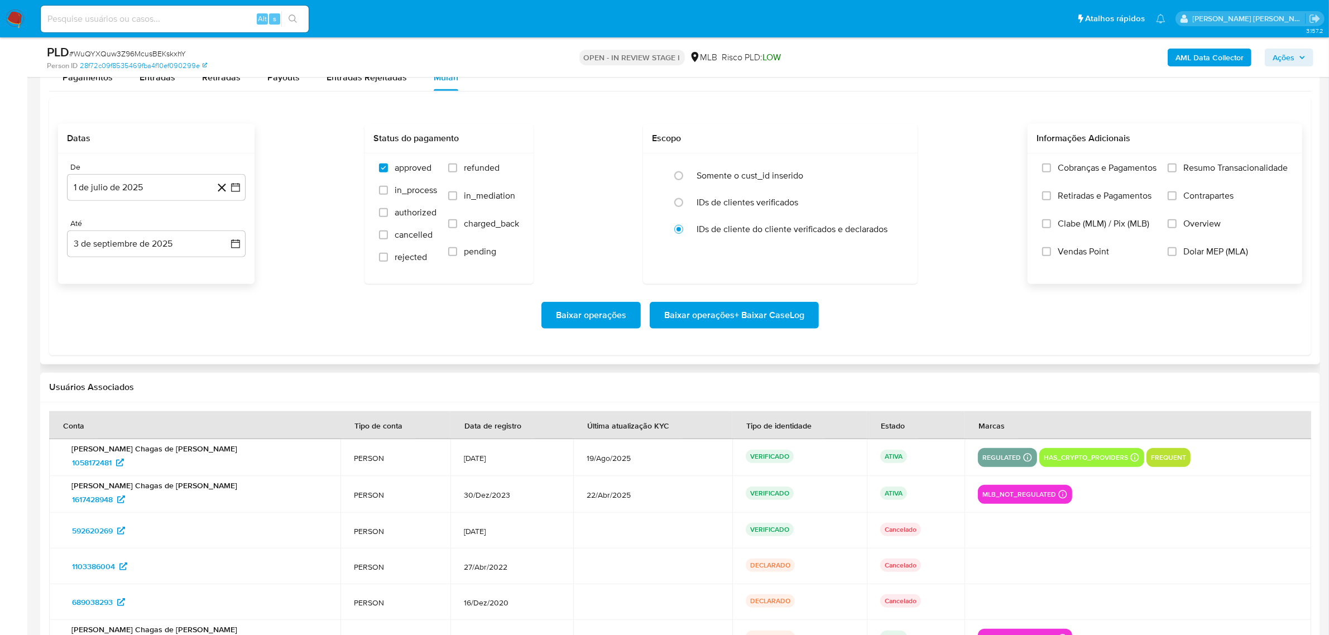
click at [1201, 221] on span "Overview" at bounding box center [1201, 223] width 37 height 11
click at [1177, 221] on input "Overview" at bounding box center [1172, 223] width 9 height 9
click at [1206, 199] on span "Contrapartes" at bounding box center [1208, 195] width 50 height 11
click at [1177, 199] on input "Contrapartes" at bounding box center [1172, 195] width 9 height 9
click at [1207, 174] on span "Resumo Transacionalidade" at bounding box center [1235, 167] width 104 height 11
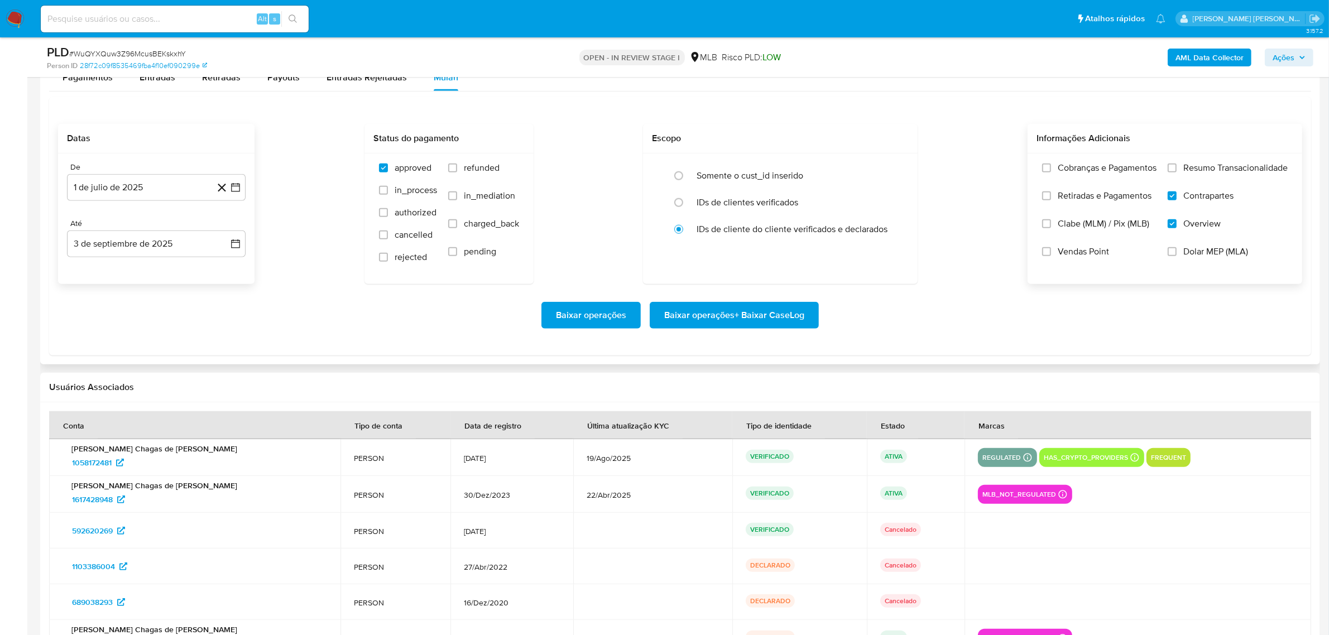
click at [1177, 172] on input "Resumo Transacionalidade" at bounding box center [1172, 168] width 9 height 9
click at [790, 313] on span "Baixar operações + Baixar CaseLog" at bounding box center [734, 315] width 140 height 25
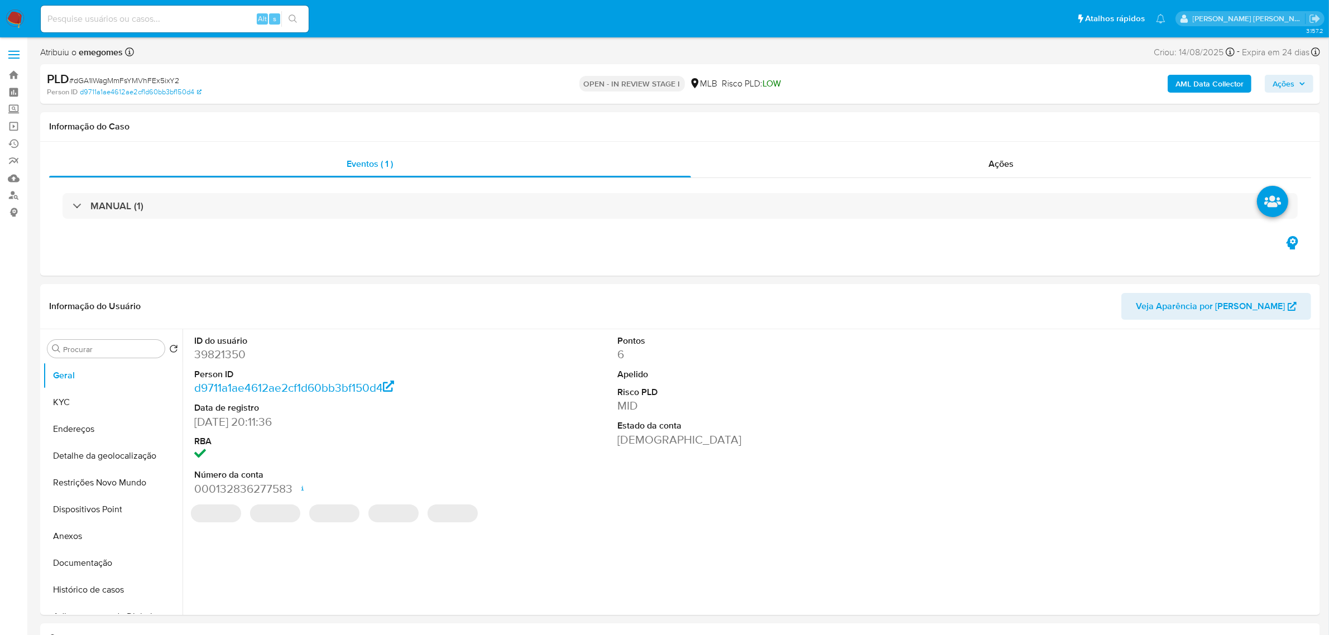
select select "10"
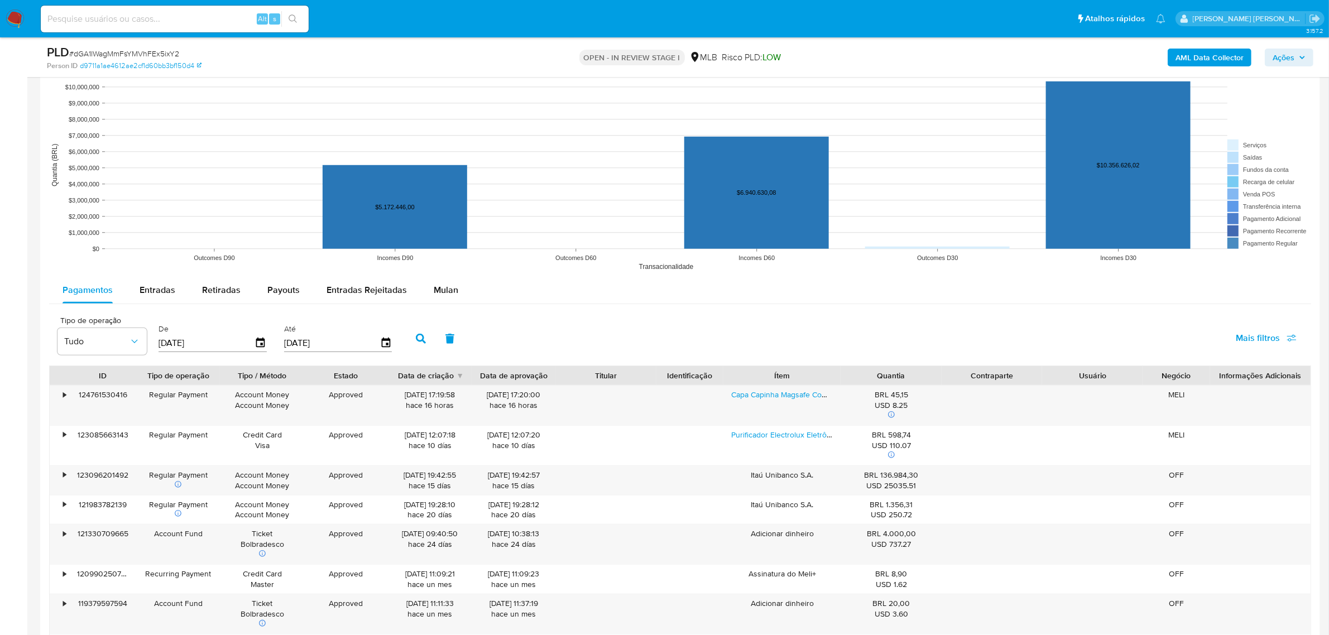
scroll to position [1047, 0]
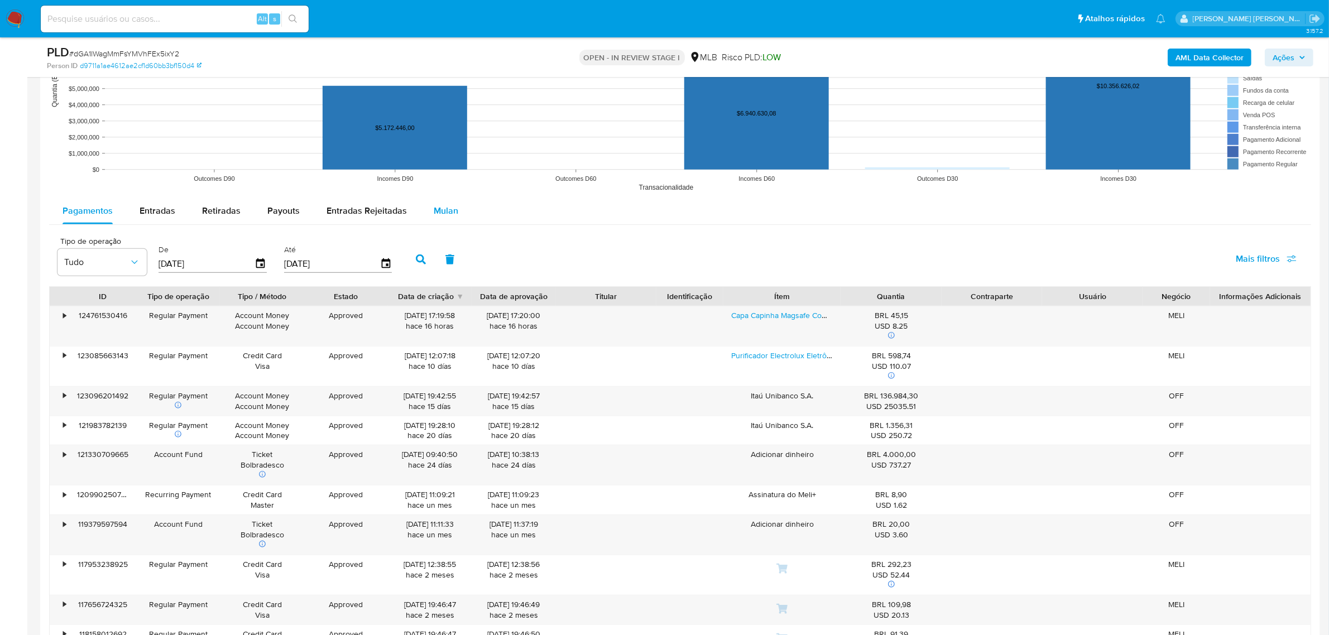
click at [439, 205] on span "Mulan" at bounding box center [446, 210] width 25 height 13
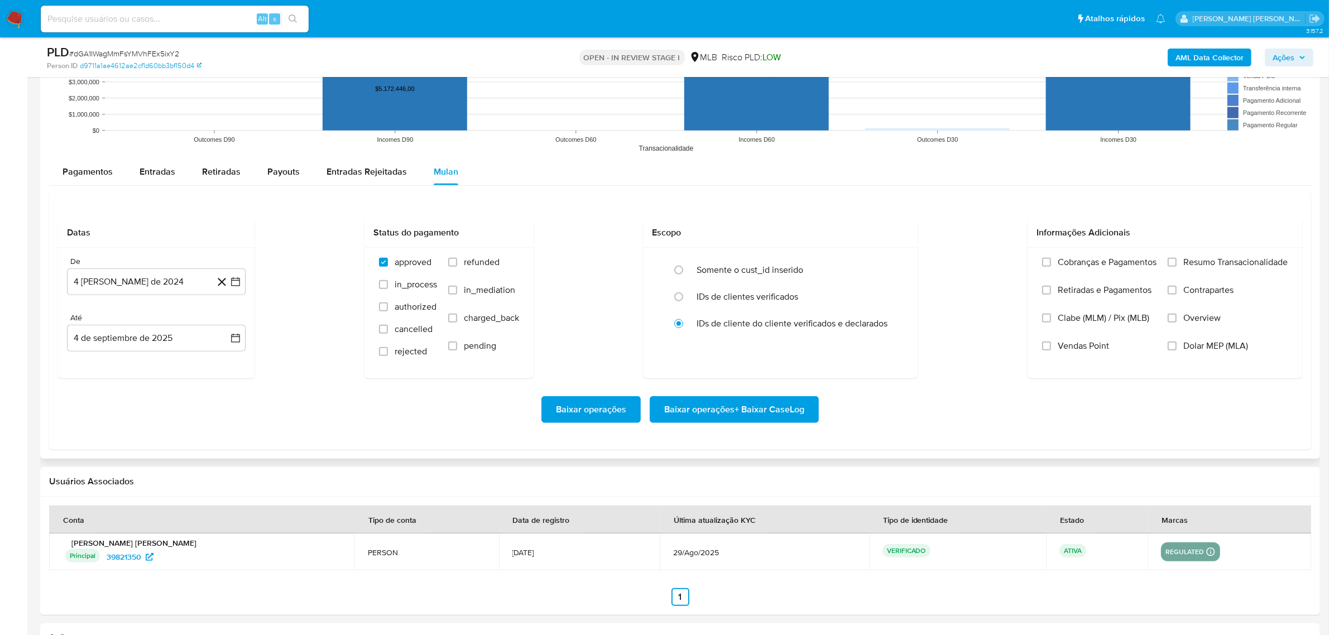
scroll to position [1117, 0]
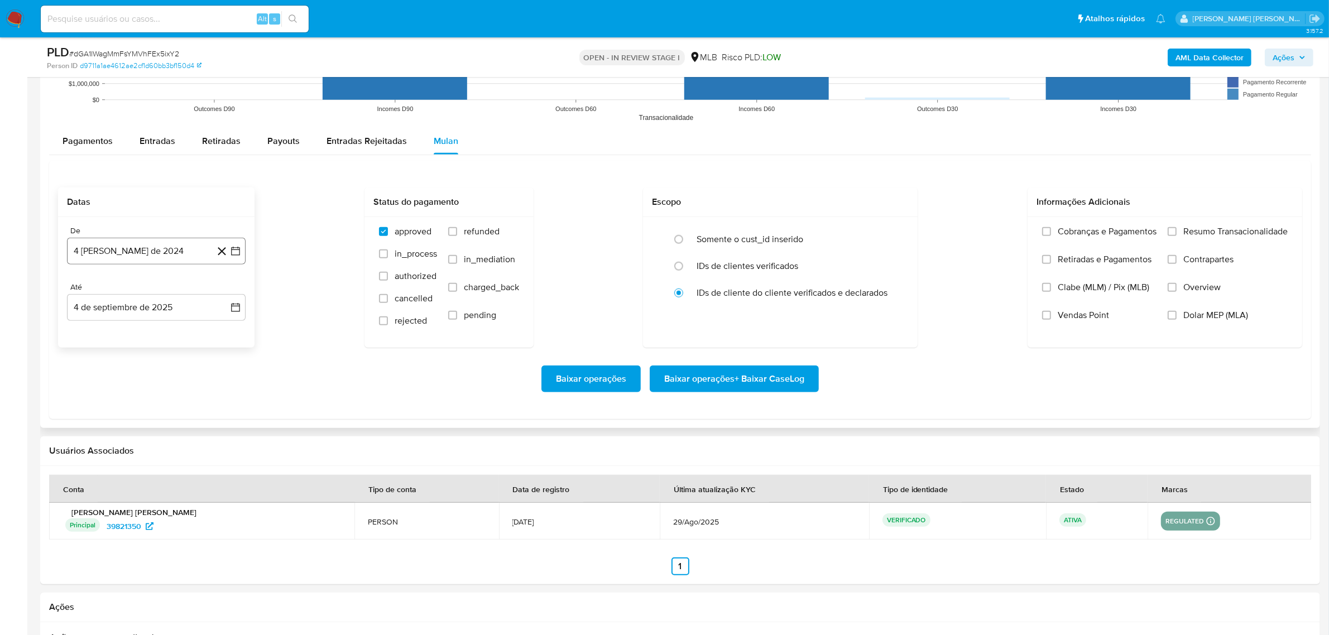
click at [238, 255] on icon "button" at bounding box center [235, 251] width 11 height 11
click at [225, 294] on icon "Mes siguiente" at bounding box center [225, 291] width 13 height 13
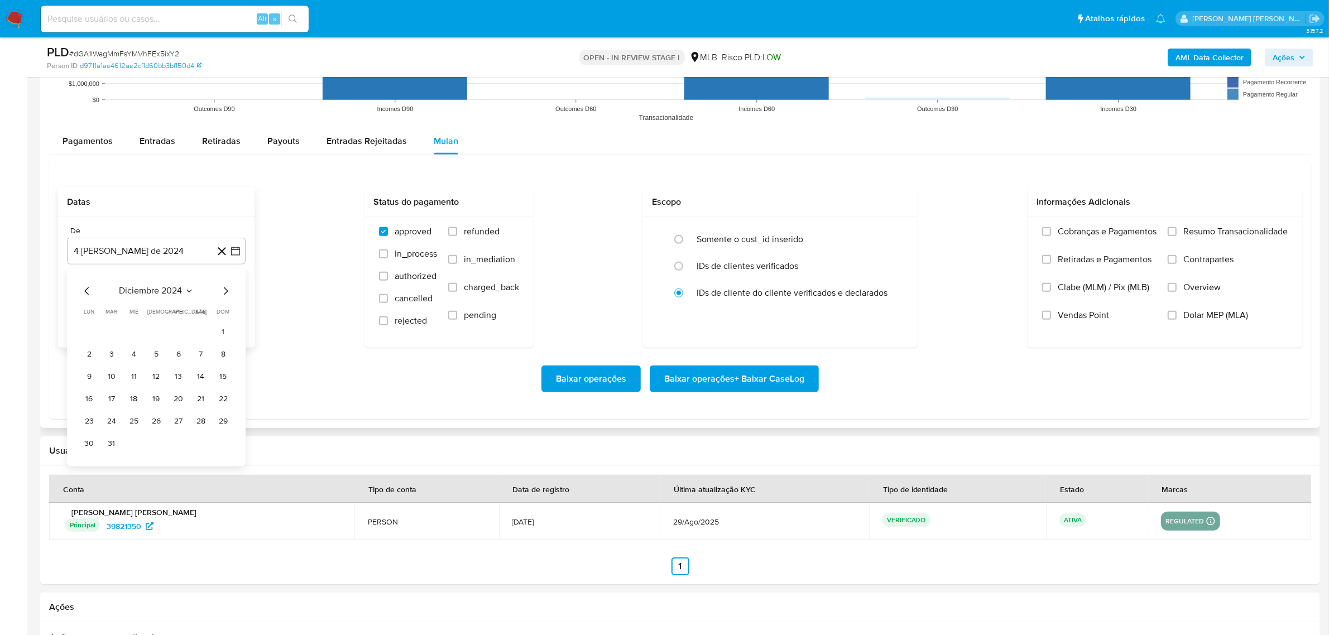
click at [225, 294] on icon "Mes siguiente" at bounding box center [225, 291] width 13 height 13
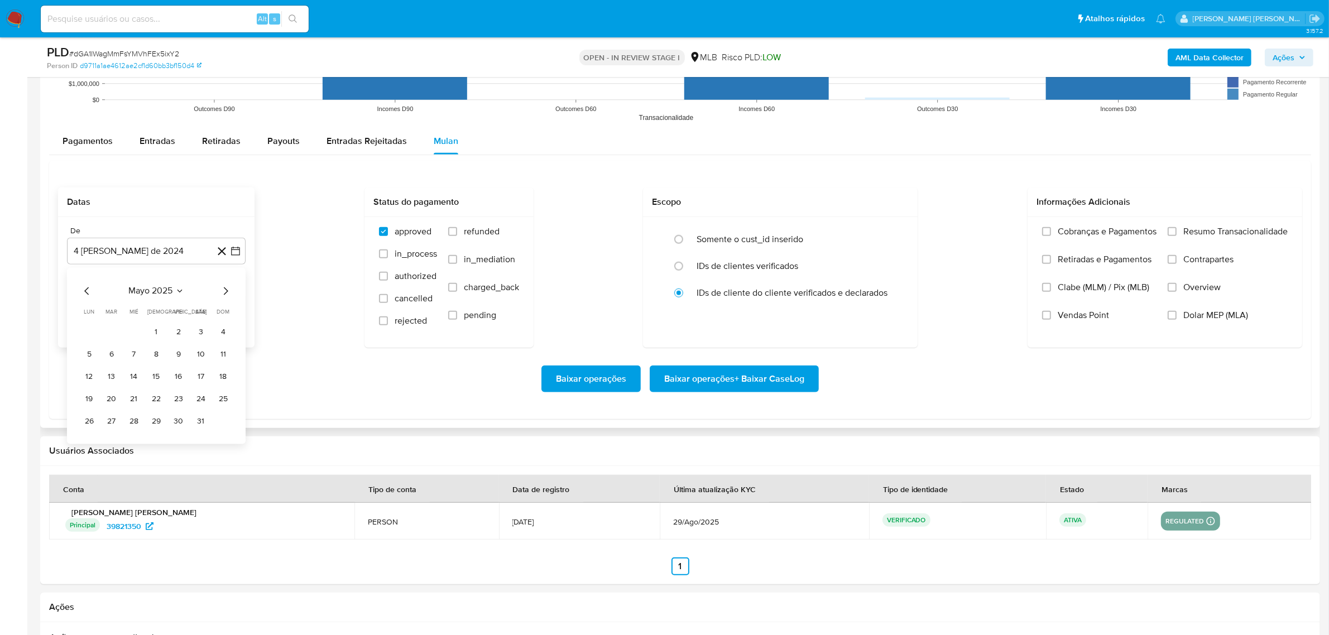
click at [225, 294] on icon "Mes siguiente" at bounding box center [225, 291] width 13 height 13
click at [113, 333] on button "1" at bounding box center [112, 333] width 18 height 18
click at [236, 310] on icon "button" at bounding box center [235, 307] width 11 height 11
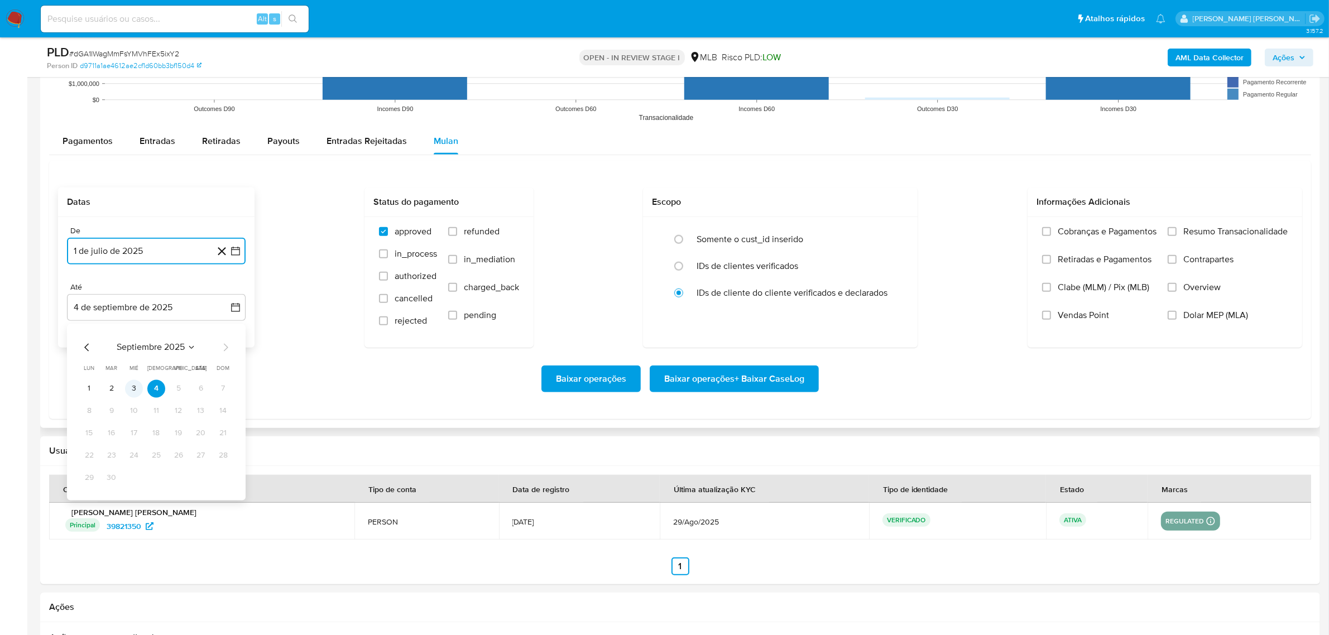
click at [133, 391] on button "3" at bounding box center [134, 389] width 18 height 18
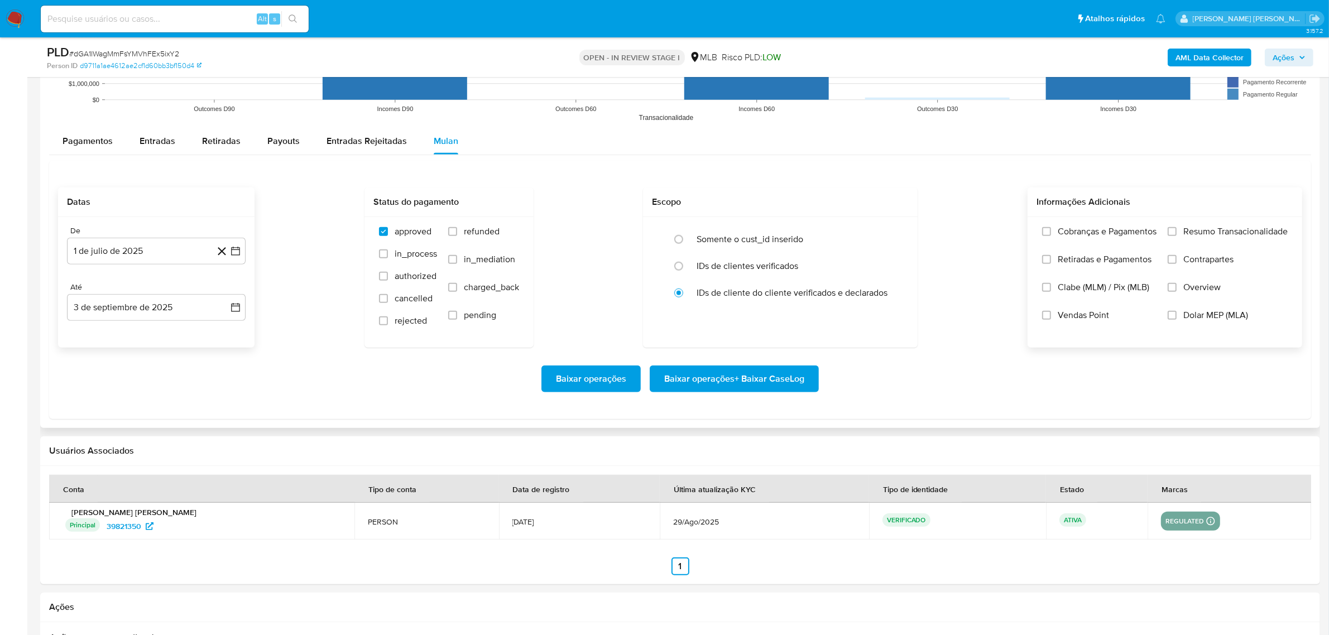
click at [1205, 289] on span "Overview" at bounding box center [1201, 287] width 37 height 11
click at [1177, 289] on input "Overview" at bounding box center [1172, 287] width 9 height 9
click at [1209, 255] on span "Contrapartes" at bounding box center [1208, 259] width 50 height 11
click at [1177, 255] on input "Contrapartes" at bounding box center [1172, 259] width 9 height 9
click at [1209, 237] on span "Resumo Transacionalidade" at bounding box center [1235, 231] width 104 height 11
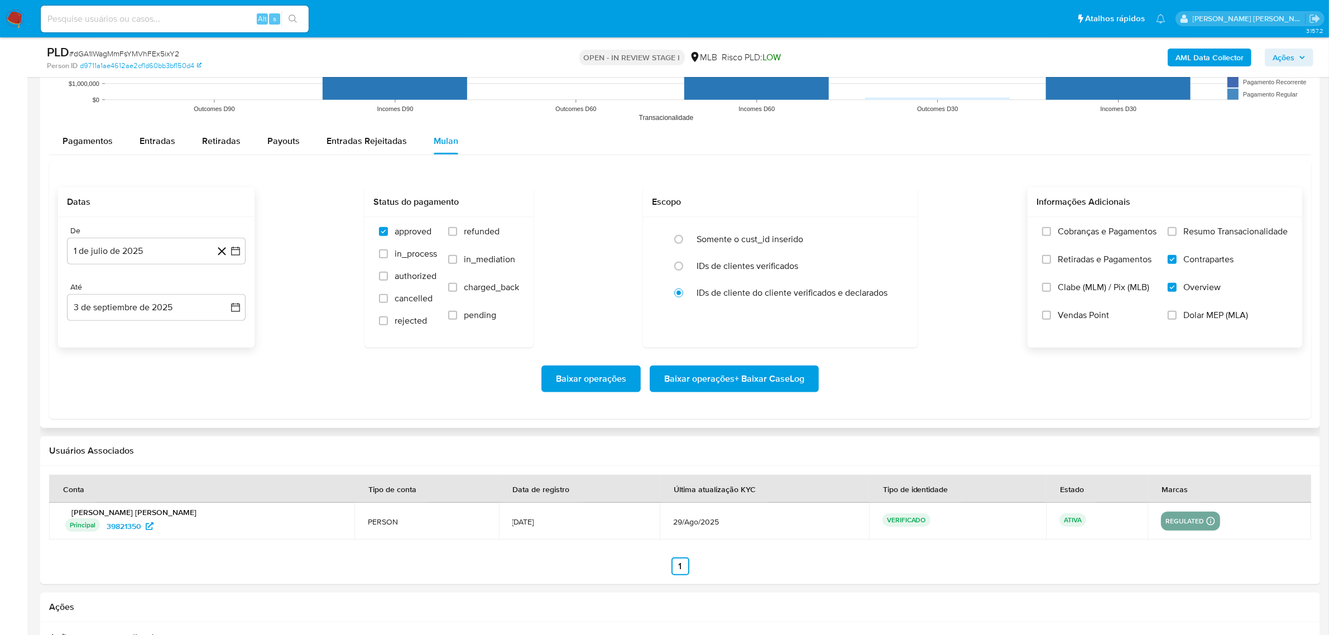
click at [1177, 236] on input "Resumo Transacionalidade" at bounding box center [1172, 231] width 9 height 9
click at [791, 375] on span "Baixar operações + Baixar CaseLog" at bounding box center [734, 379] width 140 height 25
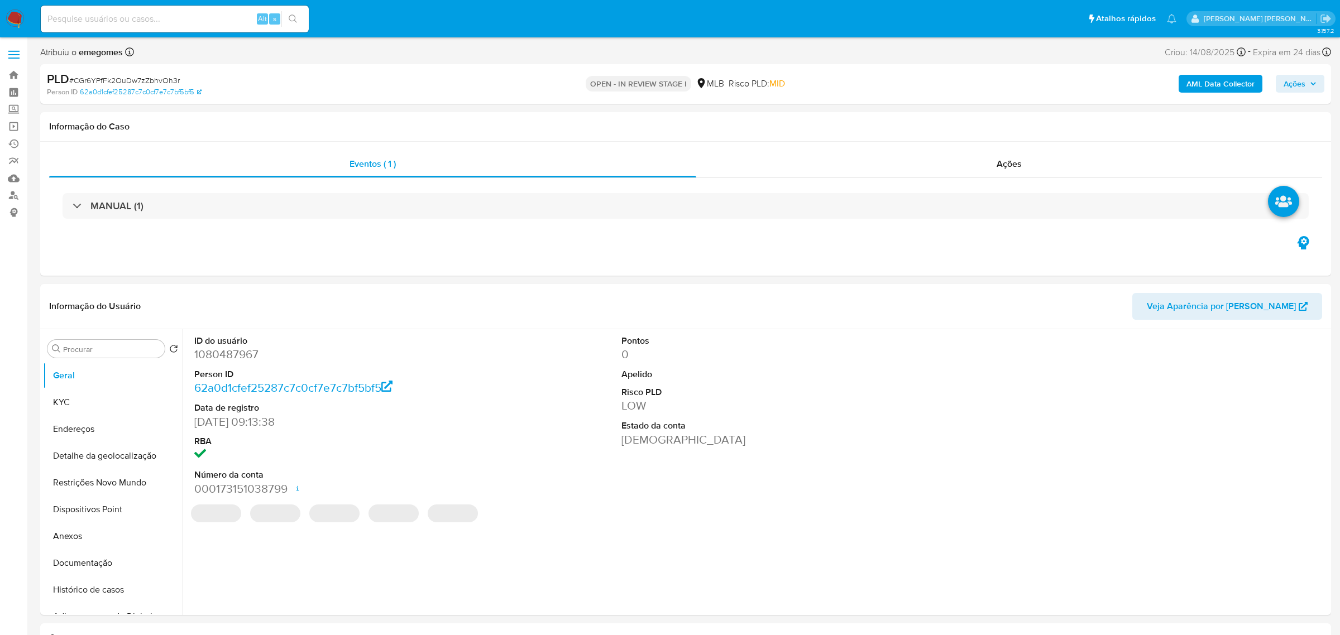
select select "10"
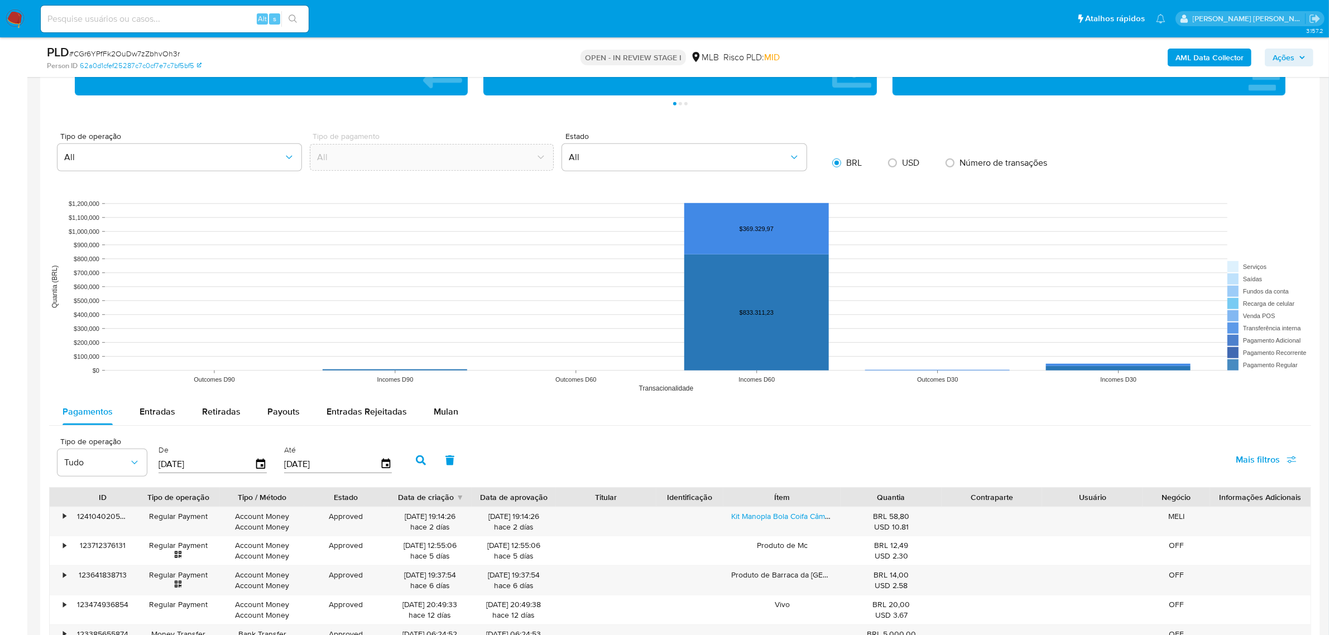
scroll to position [1047, 0]
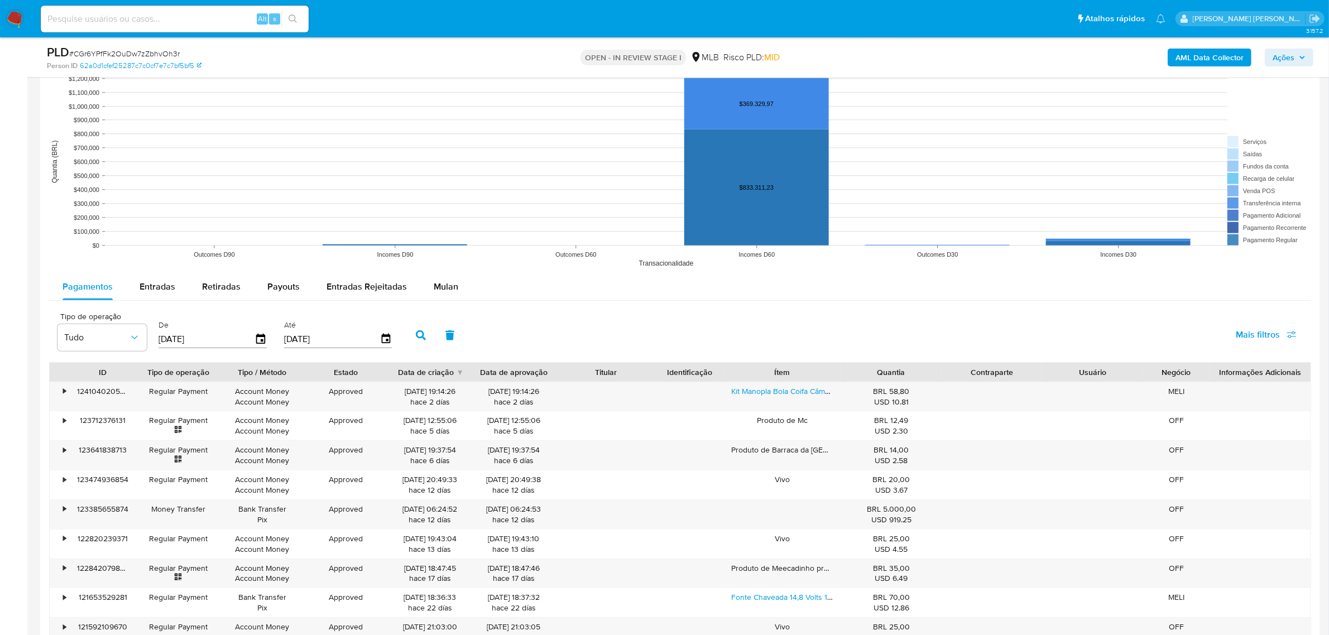
click at [448, 290] on span "Mulan" at bounding box center [446, 286] width 25 height 13
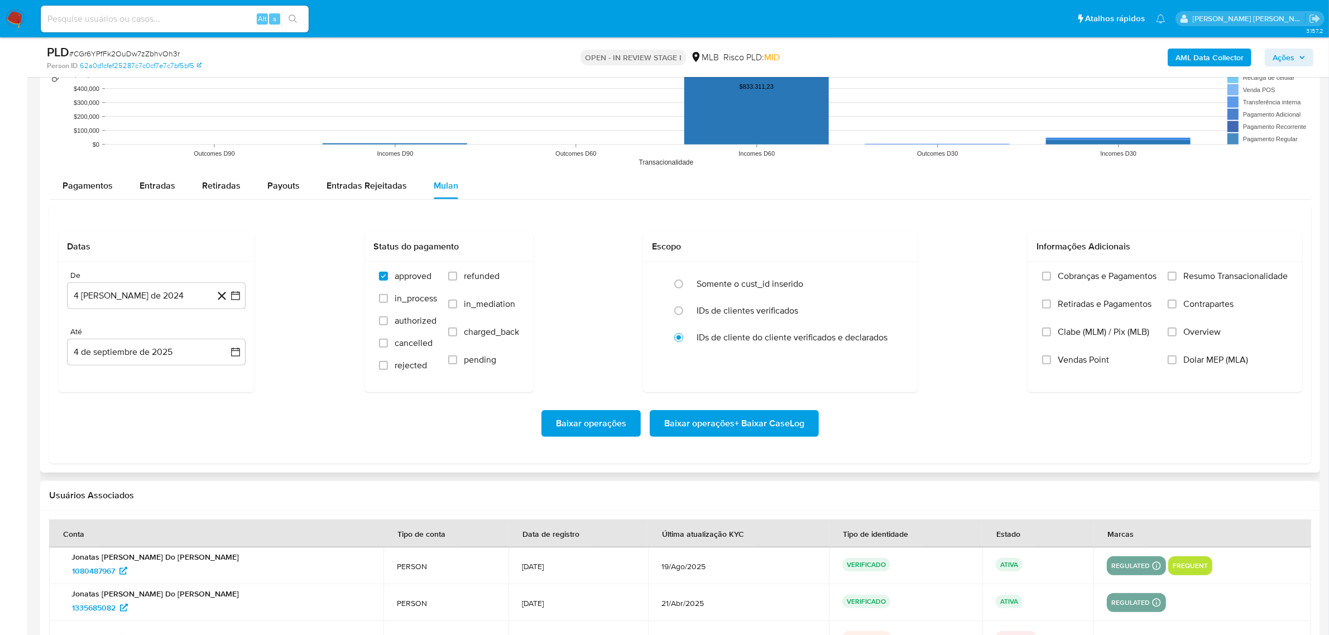
scroll to position [1186, 0]
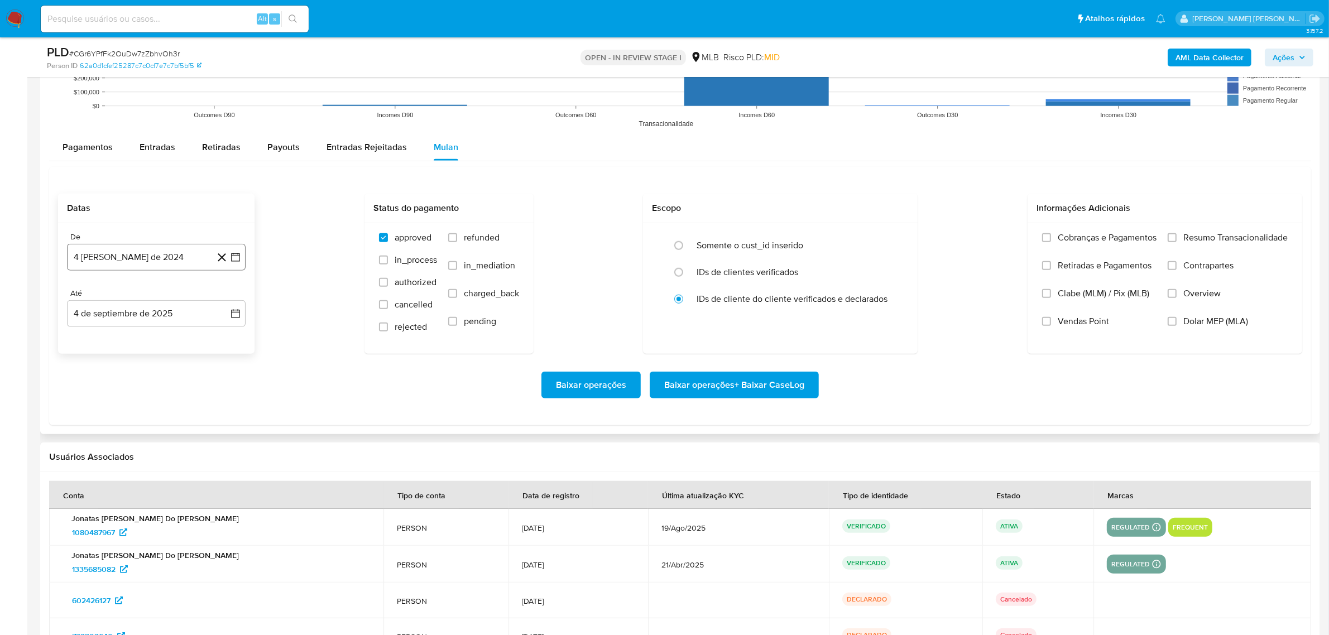
click at [237, 262] on icon "button" at bounding box center [235, 257] width 9 height 9
click at [224, 298] on icon "Mes siguiente" at bounding box center [225, 296] width 13 height 13
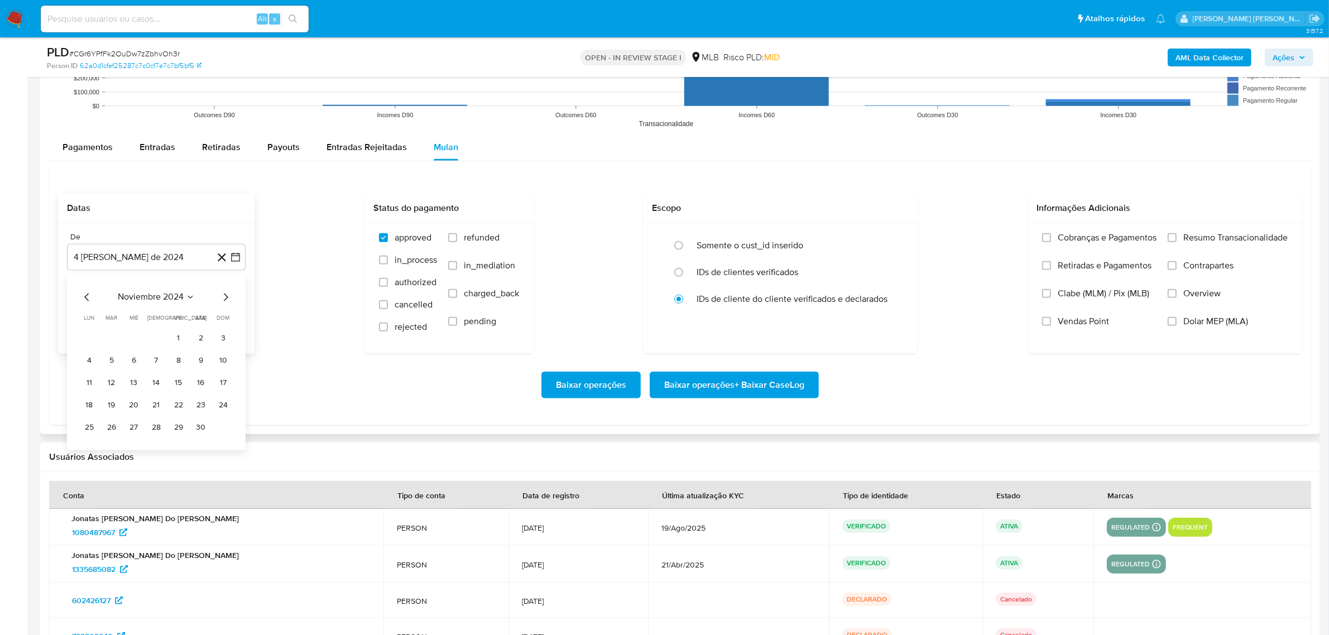
click at [224, 298] on icon "Mes siguiente" at bounding box center [225, 296] width 13 height 13
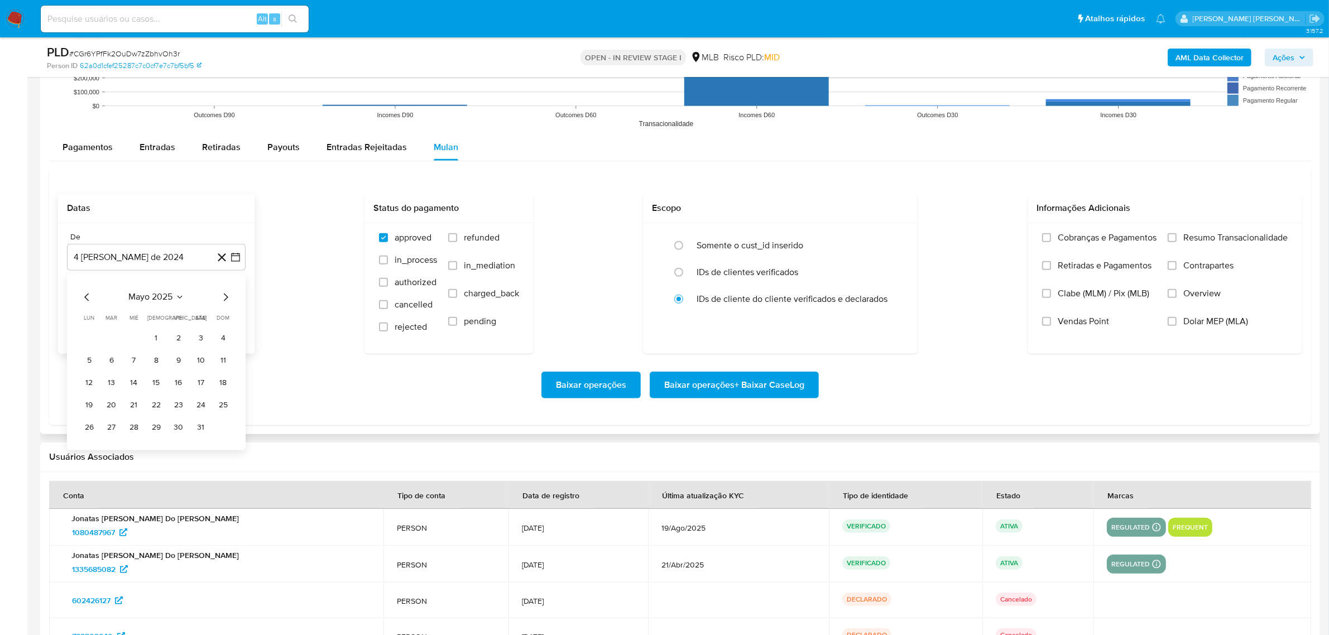
click at [224, 298] on icon "Mes siguiente" at bounding box center [225, 296] width 13 height 13
click at [224, 299] on icon "Mes siguiente" at bounding box center [225, 296] width 13 height 13
click at [107, 342] on button "1" at bounding box center [112, 338] width 18 height 18
click at [232, 317] on icon "button" at bounding box center [235, 313] width 11 height 11
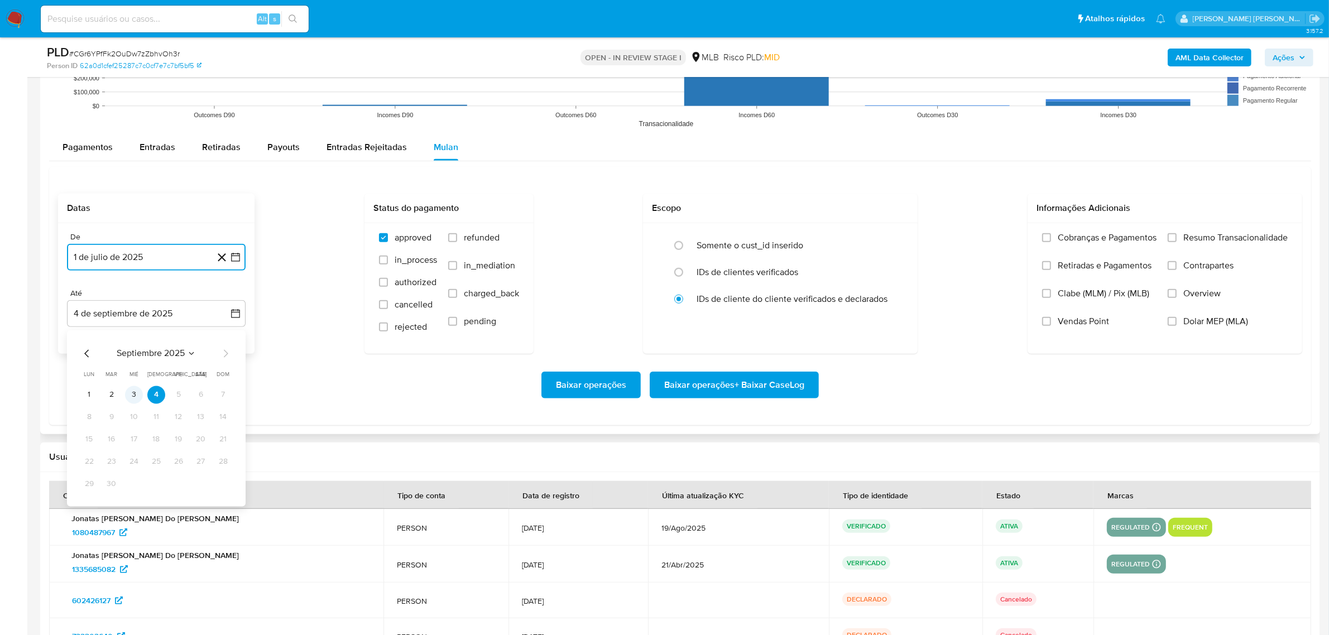
click at [134, 392] on button "3" at bounding box center [134, 395] width 18 height 18
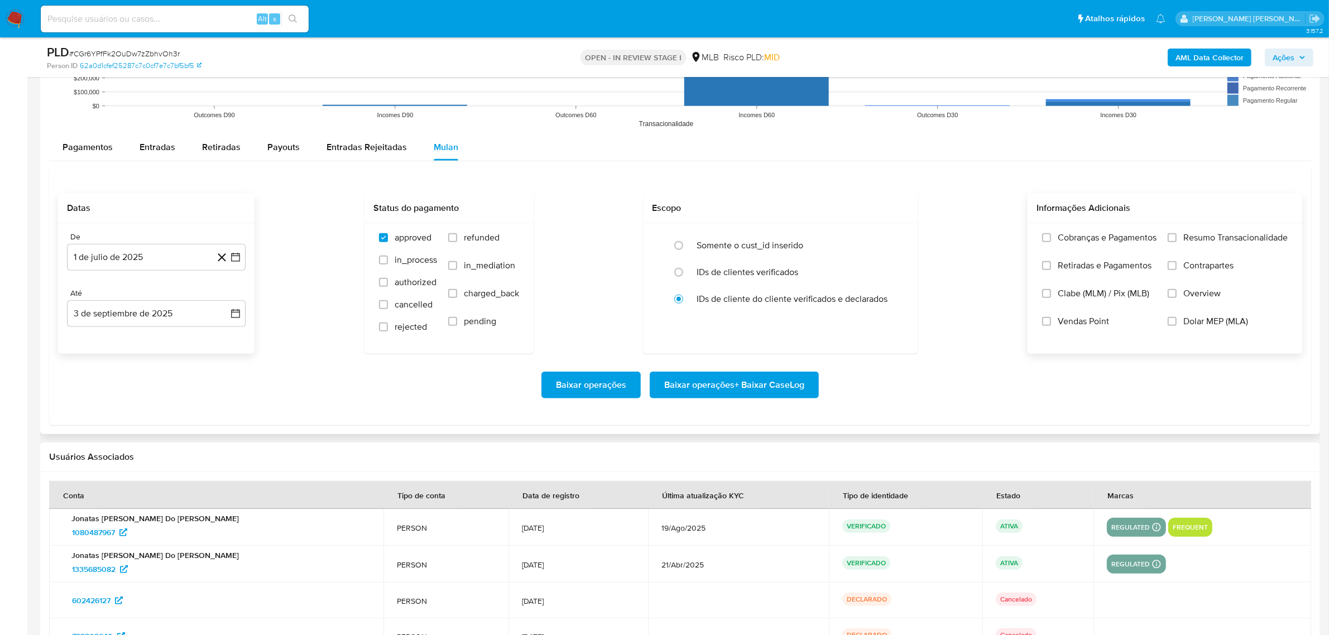
click at [1213, 294] on span "Overview" at bounding box center [1201, 293] width 37 height 11
click at [1177, 294] on input "Overview" at bounding box center [1172, 293] width 9 height 9
click at [1213, 270] on span "Contrapartes" at bounding box center [1208, 265] width 50 height 11
click at [1177, 270] on input "Contrapartes" at bounding box center [1172, 265] width 9 height 9
click at [1209, 242] on span "Resumo Transacionalidade" at bounding box center [1235, 237] width 104 height 11
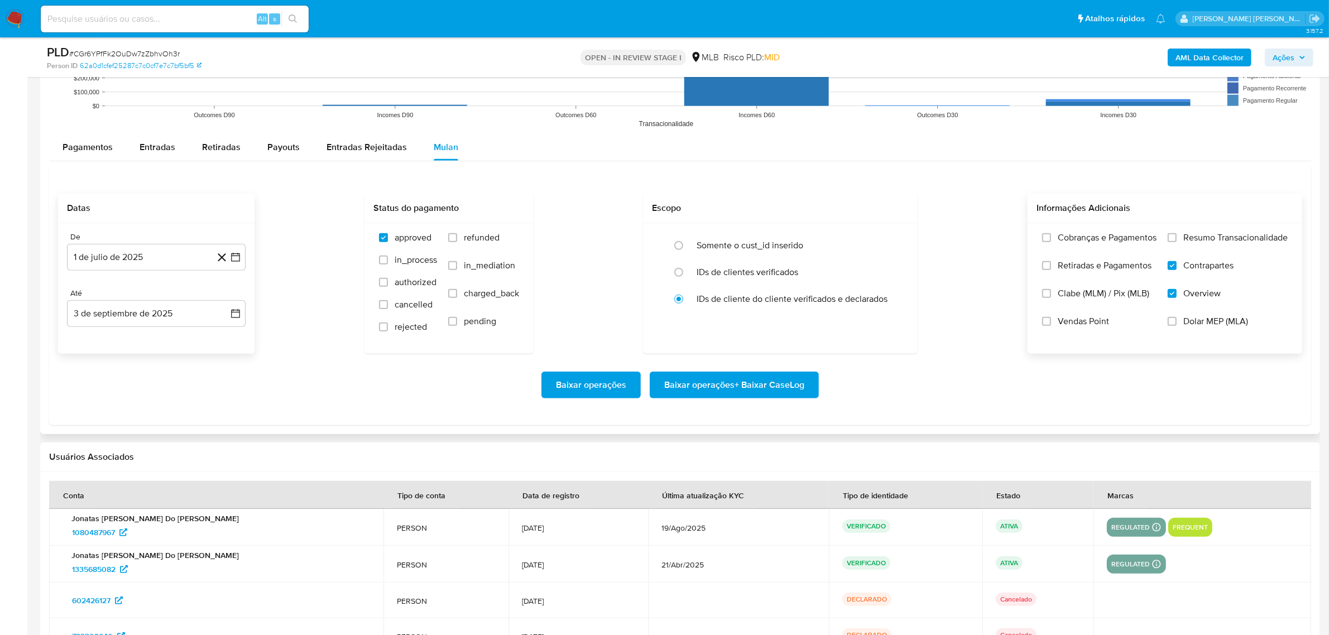
click at [1177, 242] on input "Resumo Transacionalidade" at bounding box center [1172, 237] width 9 height 9
click at [760, 386] on span "Baixar operações + Baixar CaseLog" at bounding box center [734, 385] width 140 height 25
